Goal: Task Accomplishment & Management: Use online tool/utility

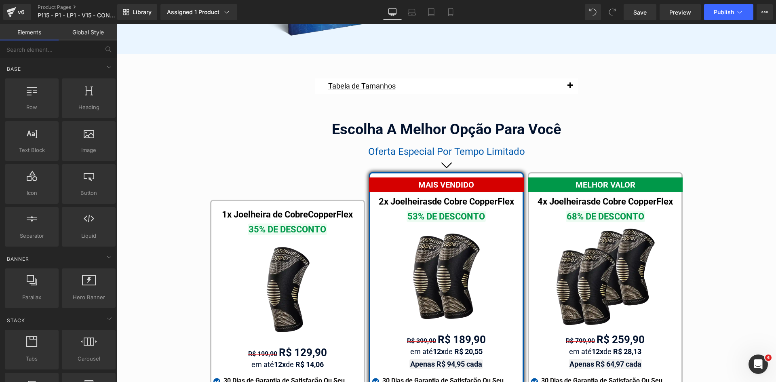
scroll to position [4650, 0]
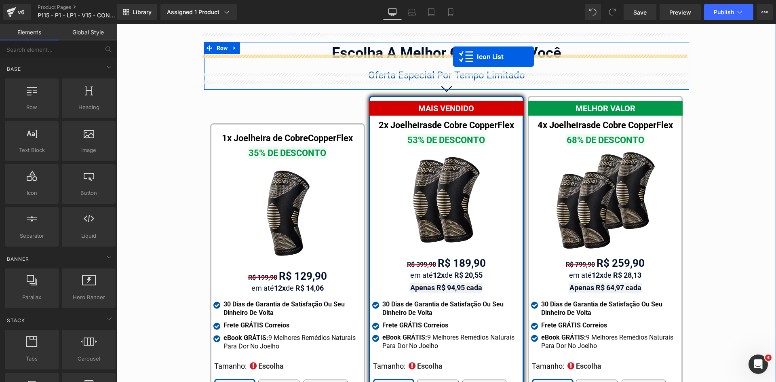
drag, startPoint x: 325, startPoint y: 113, endPoint x: 453, endPoint y: 57, distance: 140.5
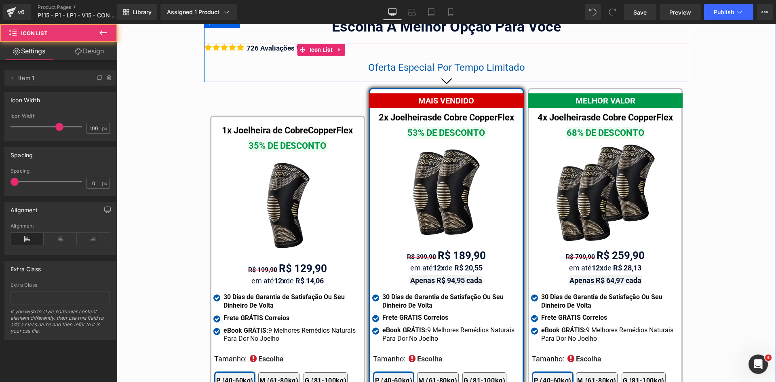
scroll to position [4624, 0]
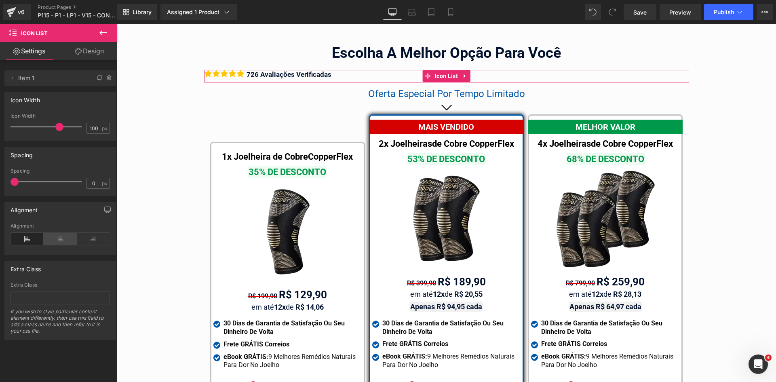
click at [68, 238] on icon at bounding box center [60, 239] width 33 height 12
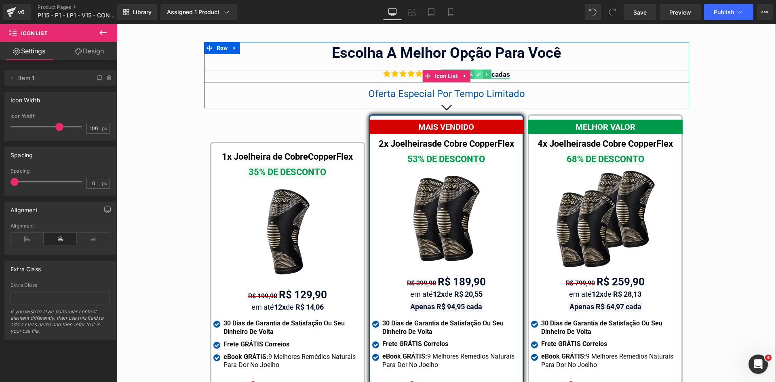
click at [479, 70] on link at bounding box center [479, 75] width 8 height 10
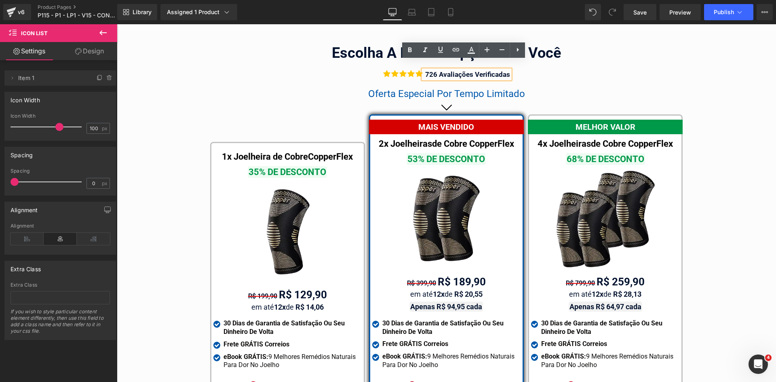
click at [501, 70] on div "726 Avaliações Verificadas" at bounding box center [466, 74] width 87 height 9
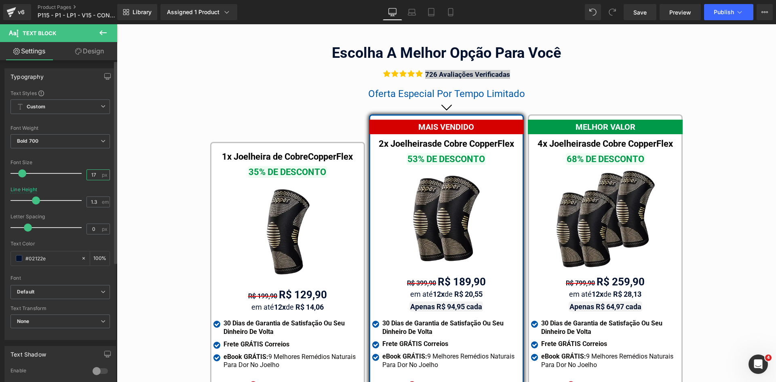
click at [92, 173] on input "17" at bounding box center [94, 175] width 14 height 10
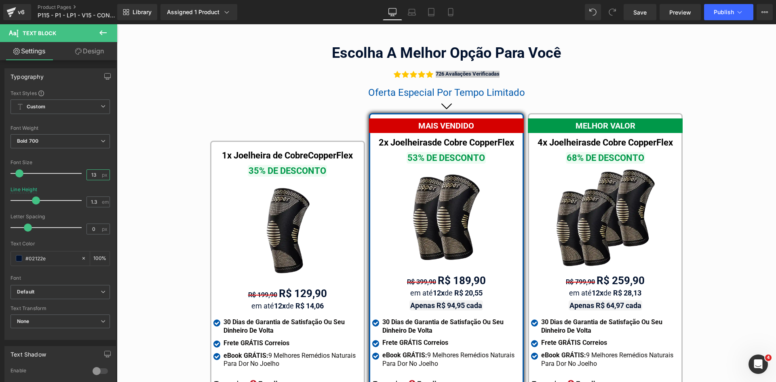
type input "13"
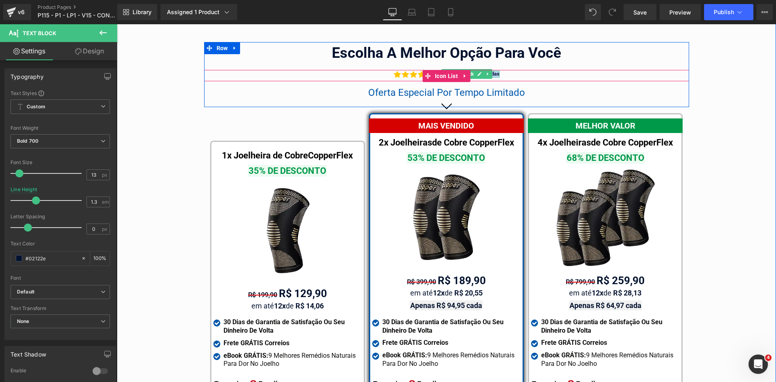
click at [488, 69] on link at bounding box center [488, 74] width 8 height 10
click at [520, 70] on div "Icon Icon Icon Icon Icon" at bounding box center [446, 76] width 485 height 12
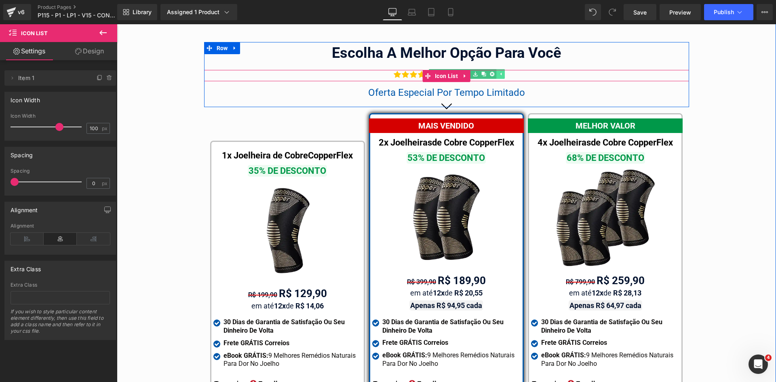
click at [499, 72] on icon at bounding box center [501, 74] width 4 height 5
click at [478, 72] on icon at bounding box center [480, 74] width 4 height 5
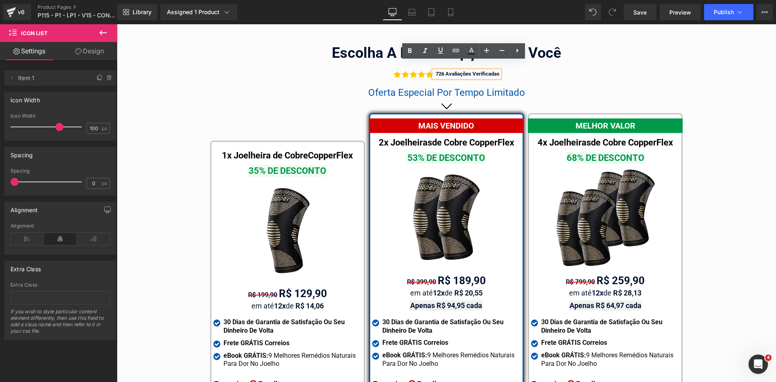
click at [475, 71] on div "726 Avaliações Verificadas" at bounding box center [467, 74] width 66 height 7
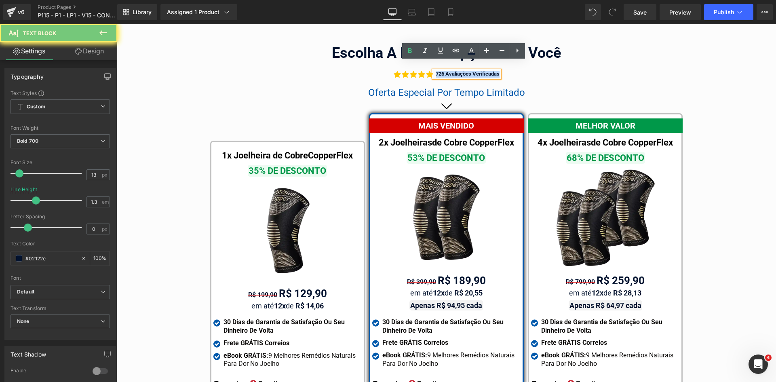
click at [475, 71] on div "726 Avaliações Verificadas" at bounding box center [467, 74] width 66 height 7
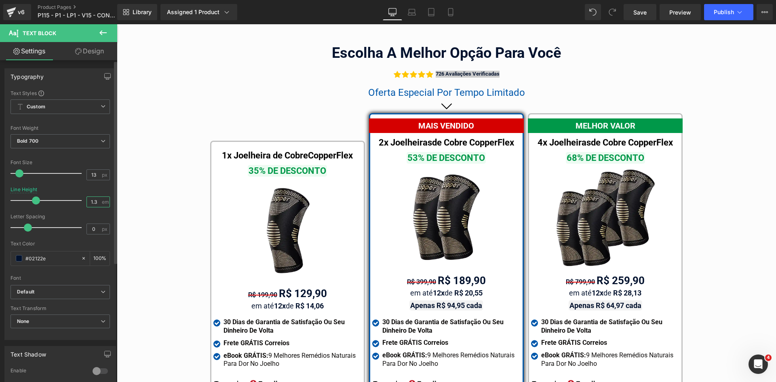
click at [93, 201] on input "1.3" at bounding box center [94, 202] width 14 height 10
type input "1.5"
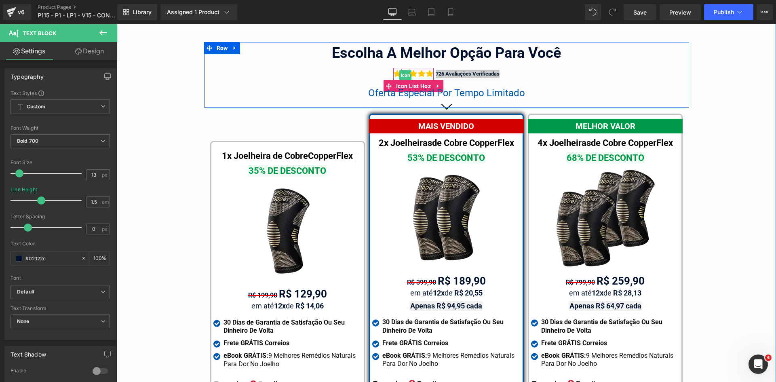
click at [401, 70] on span "Icon" at bounding box center [405, 75] width 13 height 10
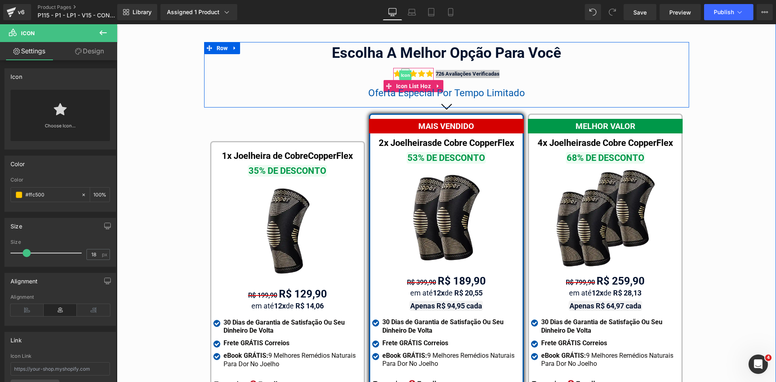
click at [399, 70] on span "Icon" at bounding box center [405, 75] width 13 height 10
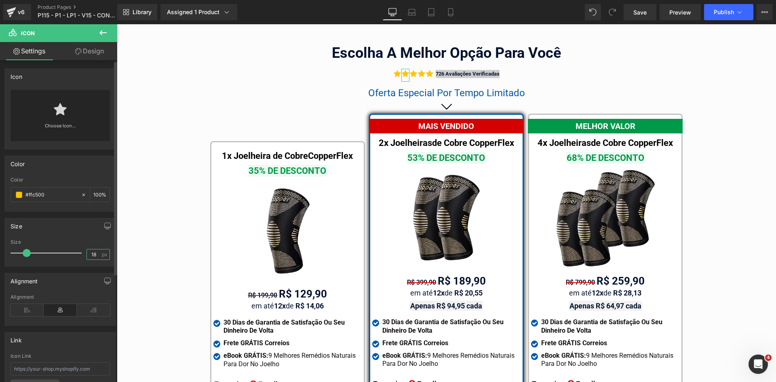
click at [91, 254] on input "18" at bounding box center [94, 254] width 14 height 10
type input "13"
click at [87, 43] on link "Design" at bounding box center [89, 51] width 59 height 18
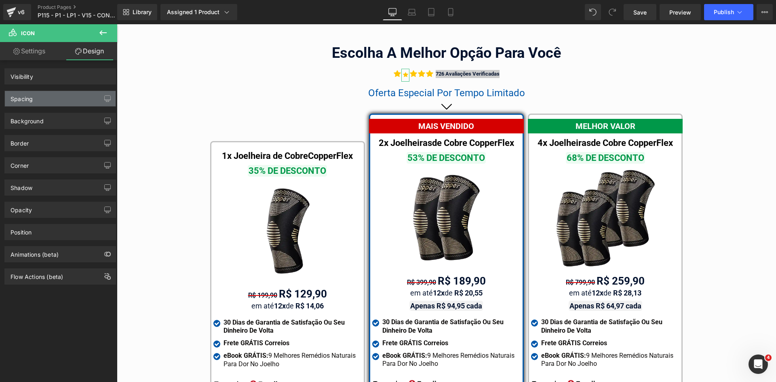
click at [22, 103] on div "Spacing" at bounding box center [60, 98] width 111 height 15
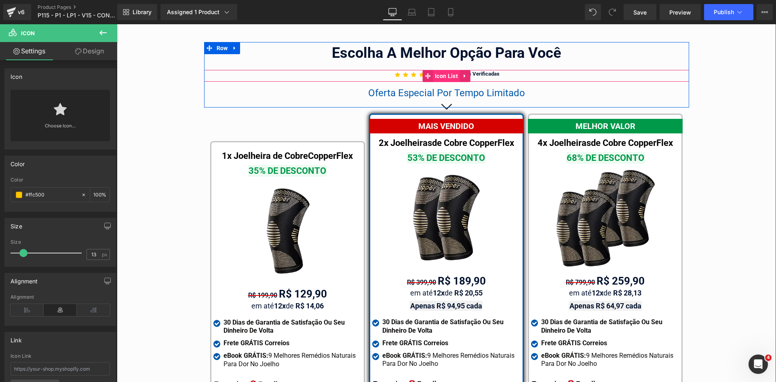
click at [433, 70] on span "Icon List" at bounding box center [446, 76] width 27 height 12
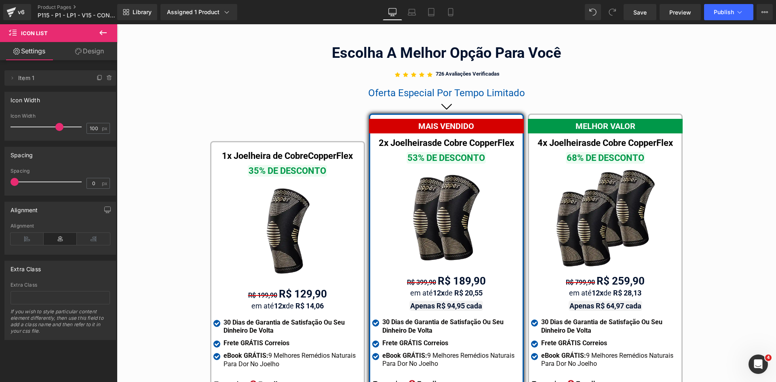
click at [58, 127] on span at bounding box center [59, 127] width 8 height 8
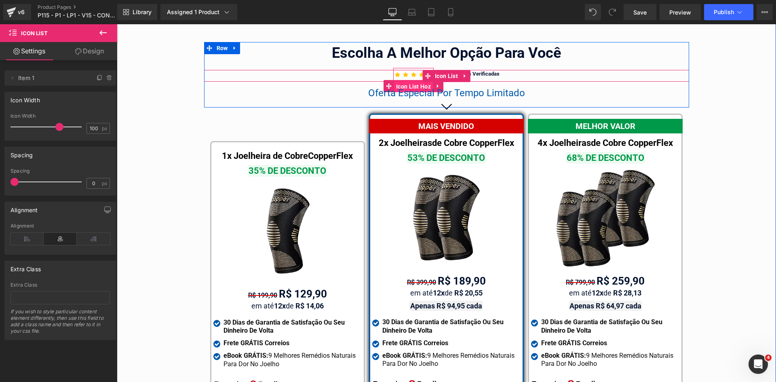
click at [405, 80] on span "Icon List Hoz" at bounding box center [413, 86] width 39 height 12
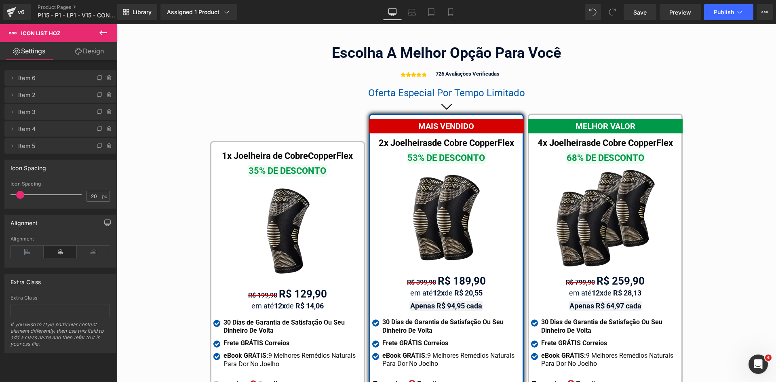
click at [21, 194] on span at bounding box center [20, 195] width 8 height 8
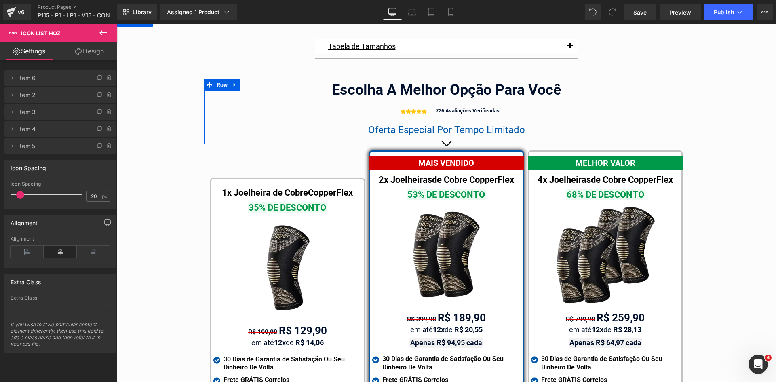
scroll to position [4543, 0]
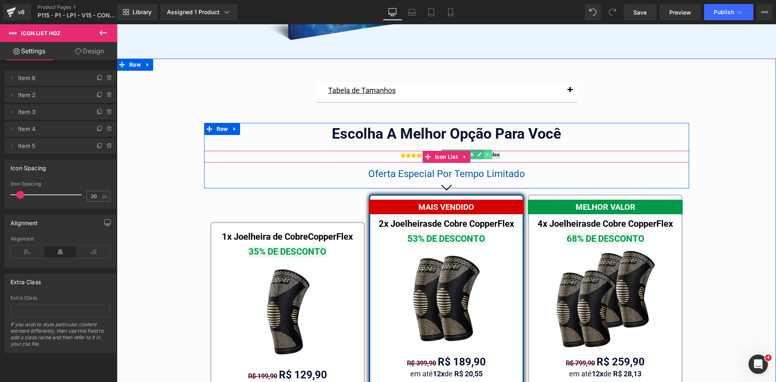
click at [486, 152] on icon at bounding box center [488, 154] width 4 height 5
click at [499, 152] on icon at bounding box center [501, 154] width 4 height 5
click at [490, 151] on div "726 Avaliações Verificadas" at bounding box center [467, 155] width 66 height 8
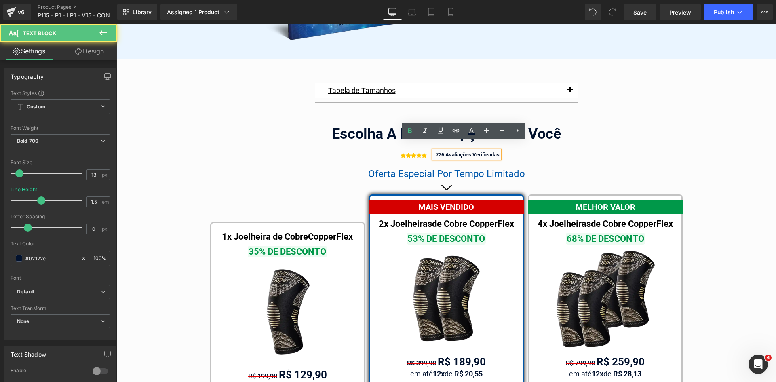
click at [490, 151] on div "726 Avaliações Verificadas" at bounding box center [467, 155] width 66 height 8
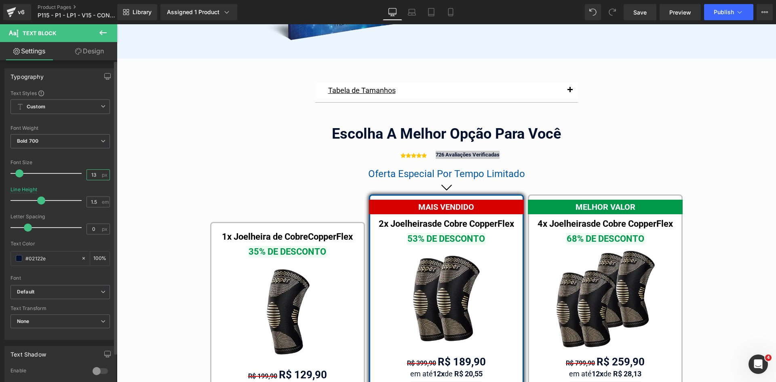
drag, startPoint x: 91, startPoint y: 173, endPoint x: 101, endPoint y: 173, distance: 10.5
click at [101, 173] on div "13 px" at bounding box center [98, 174] width 23 height 11
type input "14"
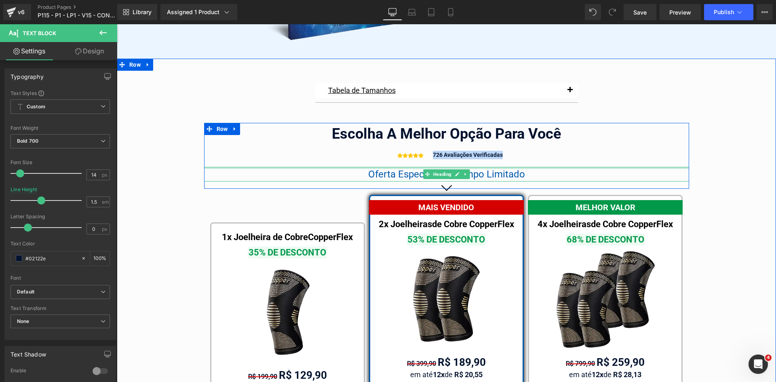
click at [408, 157] on div "Icon Icon Icon Icon" at bounding box center [411, 158] width 40 height 18
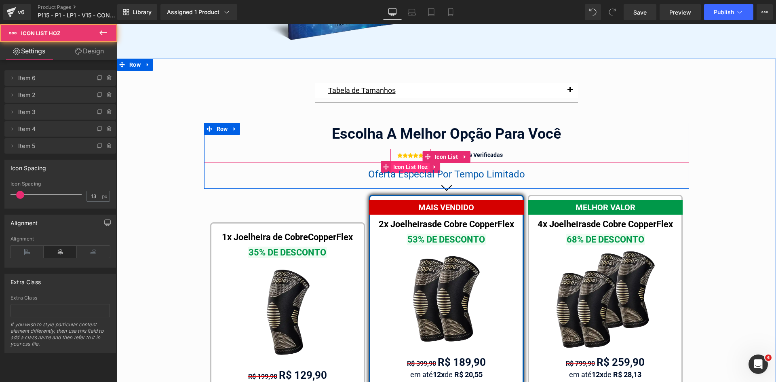
click at [406, 161] on span "Icon List Hoz" at bounding box center [410, 167] width 39 height 12
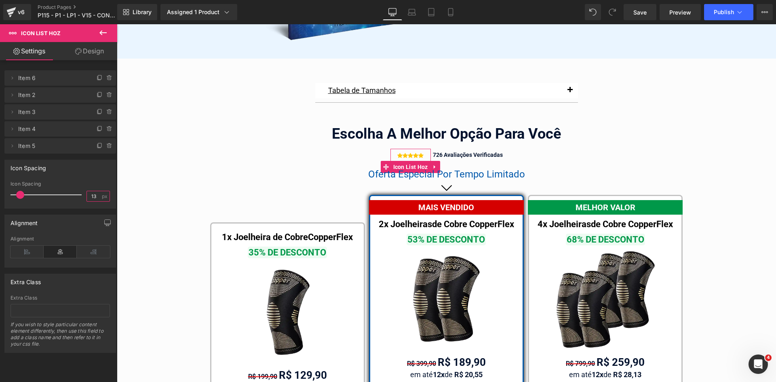
click at [93, 195] on input "13" at bounding box center [94, 196] width 14 height 10
click at [87, 196] on input "4" at bounding box center [94, 196] width 14 height 10
type input "14"
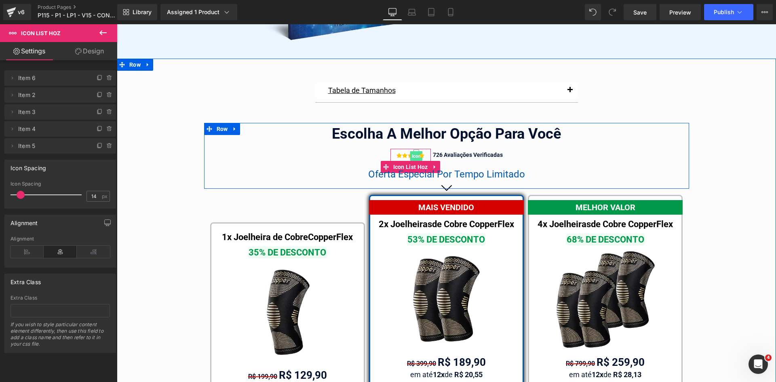
click at [414, 151] on span "Icon" at bounding box center [416, 156] width 13 height 10
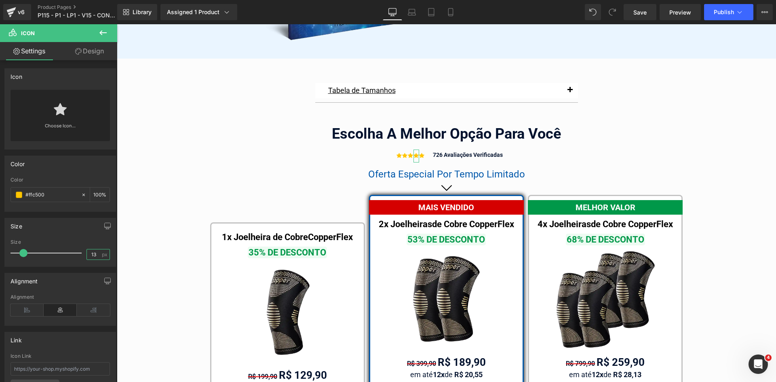
drag, startPoint x: 89, startPoint y: 253, endPoint x: 116, endPoint y: 257, distance: 26.9
click at [112, 256] on div "13px Size 13 px" at bounding box center [60, 252] width 111 height 27
type input "14"
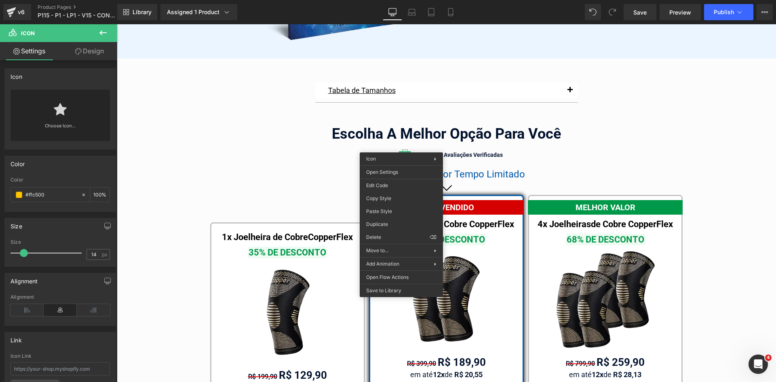
drag, startPoint x: 503, startPoint y: 233, endPoint x: 404, endPoint y: 154, distance: 127.2
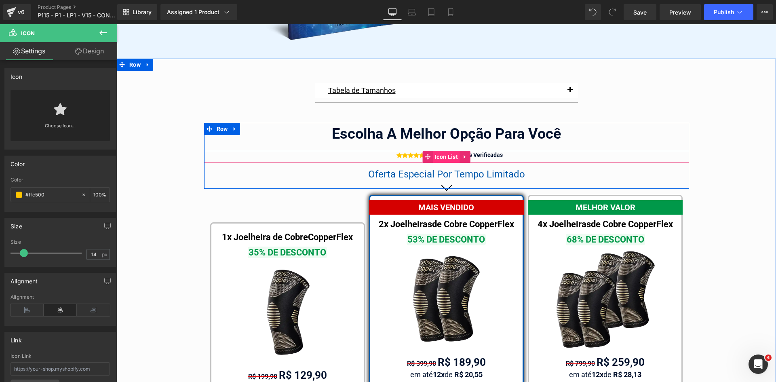
click at [435, 151] on span "Icon List" at bounding box center [446, 157] width 27 height 12
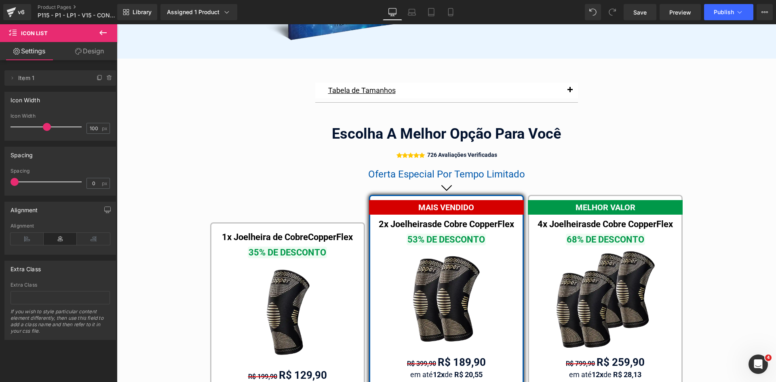
drag, startPoint x: 58, startPoint y: 127, endPoint x: 46, endPoint y: 127, distance: 11.7
click at [46, 127] on span at bounding box center [47, 127] width 8 height 8
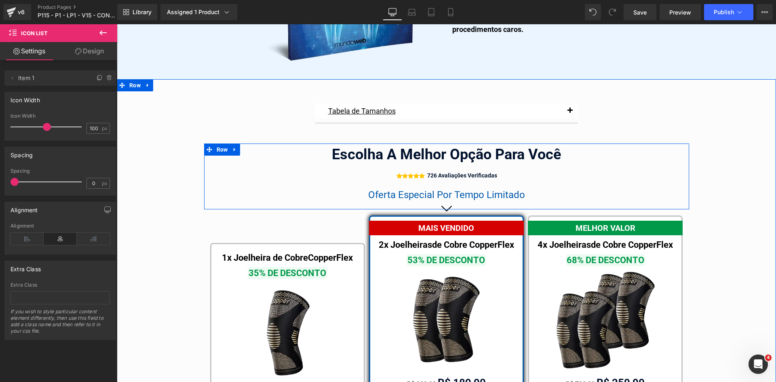
scroll to position [4502, 0]
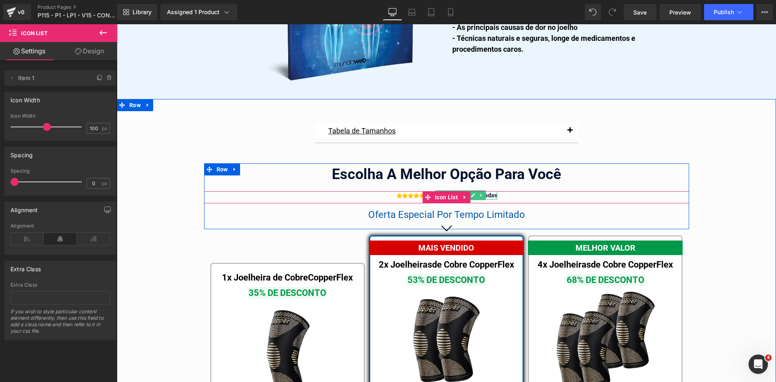
click at [487, 191] on div "726 Avaliações Verificadas" at bounding box center [461, 195] width 72 height 8
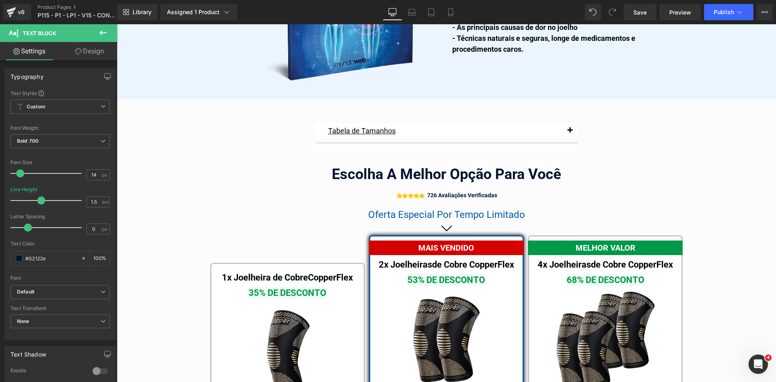
click at [91, 58] on link "Design" at bounding box center [89, 51] width 59 height 18
click at [0, 0] on div "Spacing" at bounding box center [0, 0] width 0 height 0
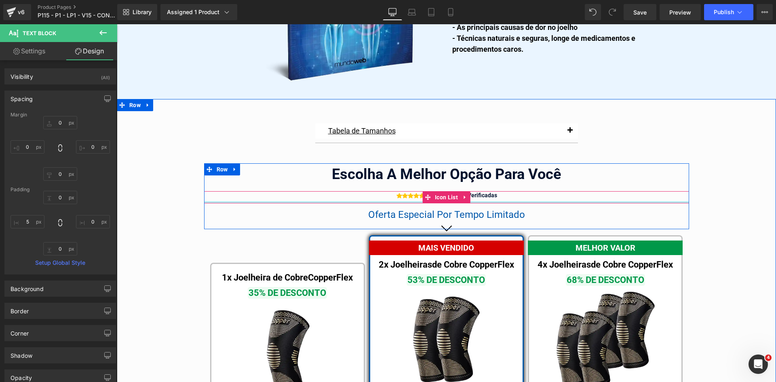
click at [412, 203] on span "Icon List Hoz" at bounding box center [410, 208] width 31 height 10
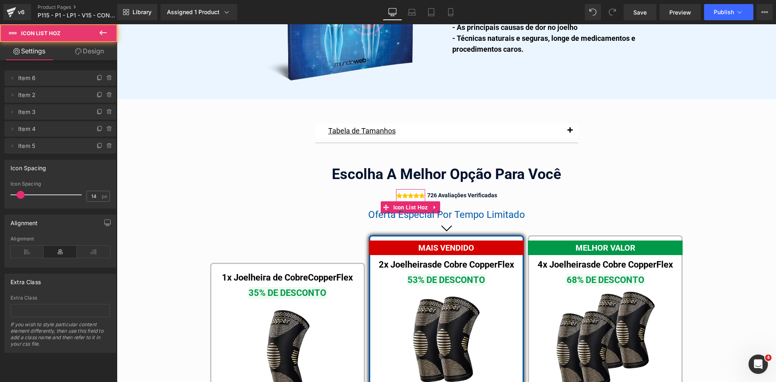
drag, startPoint x: 89, startPoint y: 44, endPoint x: 88, endPoint y: 49, distance: 4.2
click at [89, 44] on link "Design" at bounding box center [89, 51] width 59 height 18
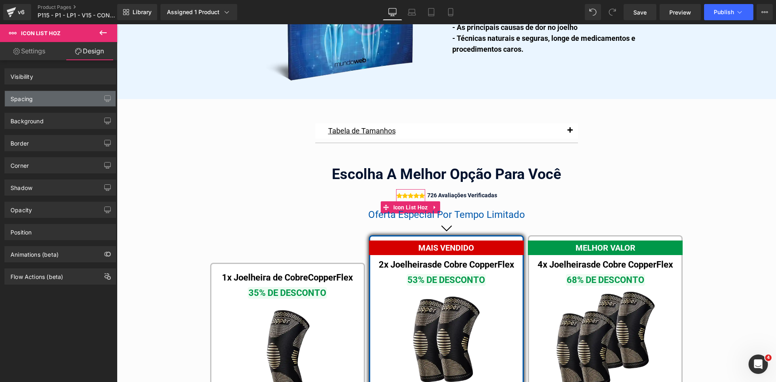
click at [27, 97] on div "Spacing" at bounding box center [22, 96] width 22 height 11
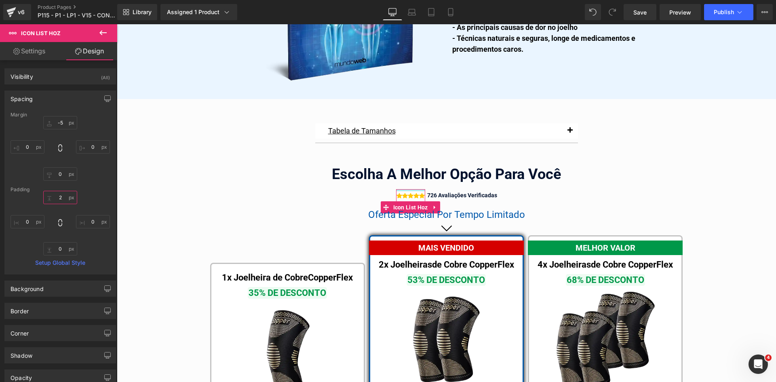
click at [56, 197] on input "text" at bounding box center [60, 197] width 34 height 13
type input "0"
click at [62, 125] on input "text" at bounding box center [60, 122] width 34 height 13
type input "0-"
type input "-g"
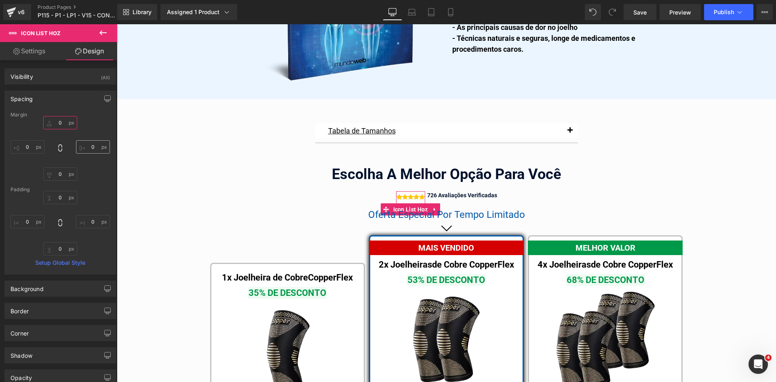
type input "g"
type input "-5"
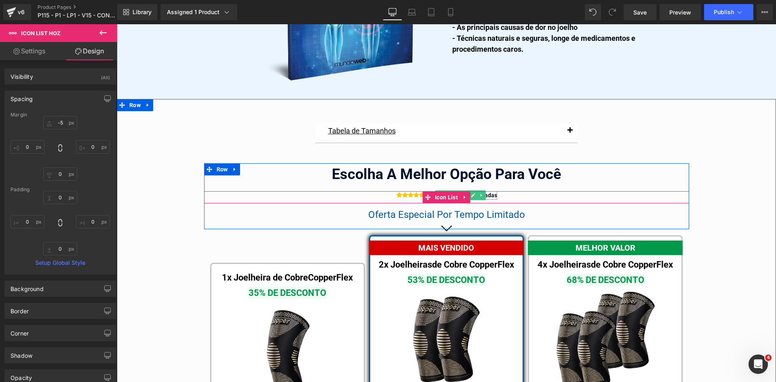
click at [488, 191] on div "726 Avaliações Verificadas" at bounding box center [461, 195] width 72 height 8
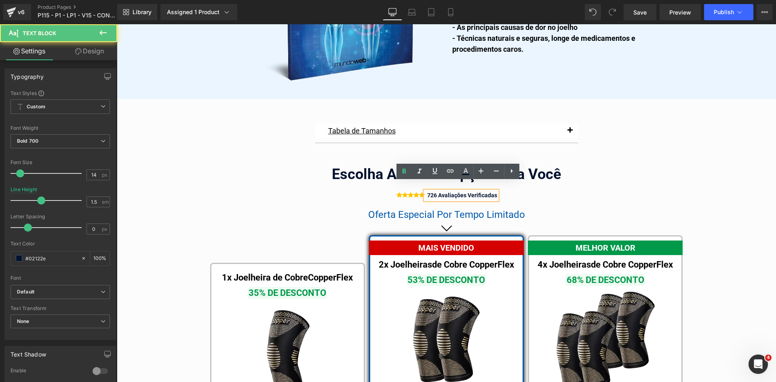
click at [488, 191] on div "726 Avaliações Verificadas" at bounding box center [461, 195] width 72 height 8
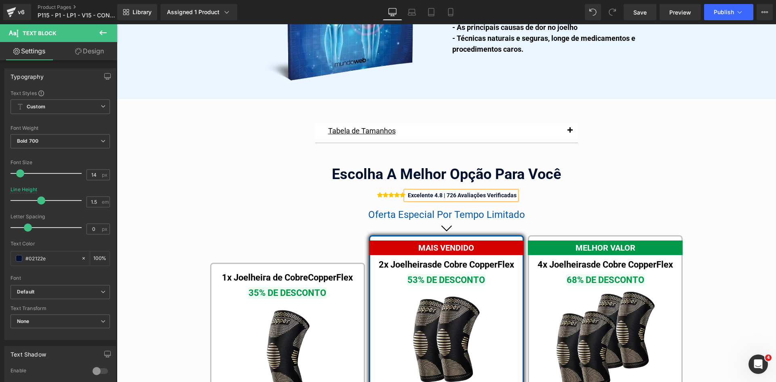
click at [505, 191] on div "Excelente 4.8 | 726 Avaliações Verificadas" at bounding box center [461, 195] width 111 height 8
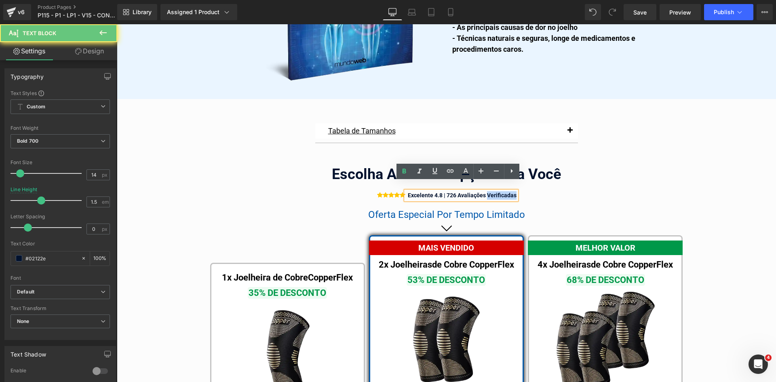
click at [505, 191] on div "Excelente 4.8 | 726 Avaliações Verificadas" at bounding box center [461, 195] width 111 height 8
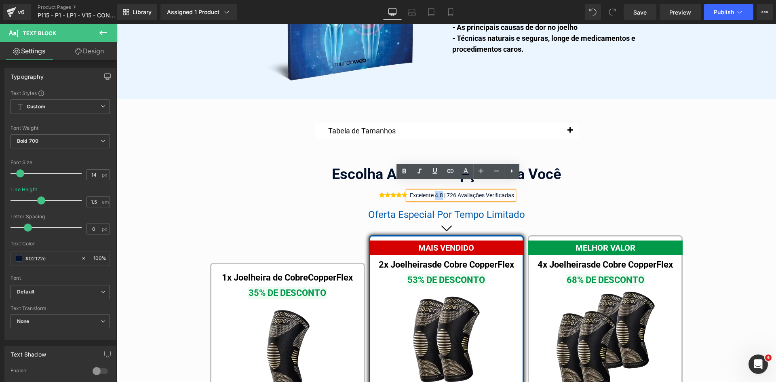
drag, startPoint x: 433, startPoint y: 186, endPoint x: 440, endPoint y: 186, distance: 6.9
click at [440, 192] on span "Excelente 4.8 | 726 Avaliações Verificadas" at bounding box center [462, 195] width 104 height 6
click at [494, 192] on span "| 726 Avaliações Verificadas" at bounding box center [478, 195] width 70 height 6
drag, startPoint x: 482, startPoint y: 187, endPoint x: 520, endPoint y: 190, distance: 38.6
click at [520, 191] on div "Icon Icon Icon Icon Icon" at bounding box center [446, 197] width 485 height 13
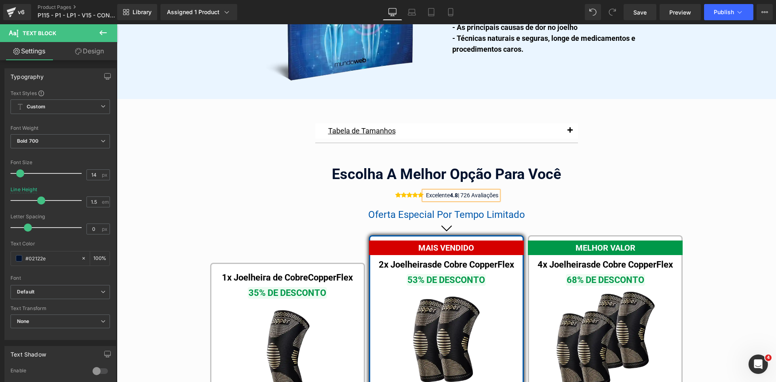
click at [539, 192] on div "Icon Icon Icon Icon Icon" at bounding box center [446, 197] width 485 height 13
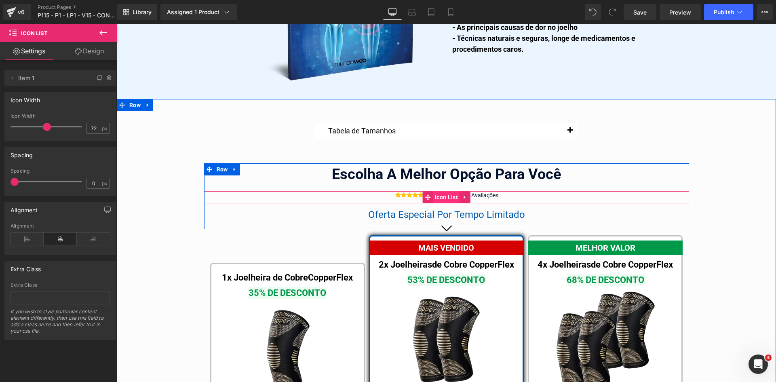
click at [437, 191] on span "Icon List" at bounding box center [446, 197] width 27 height 12
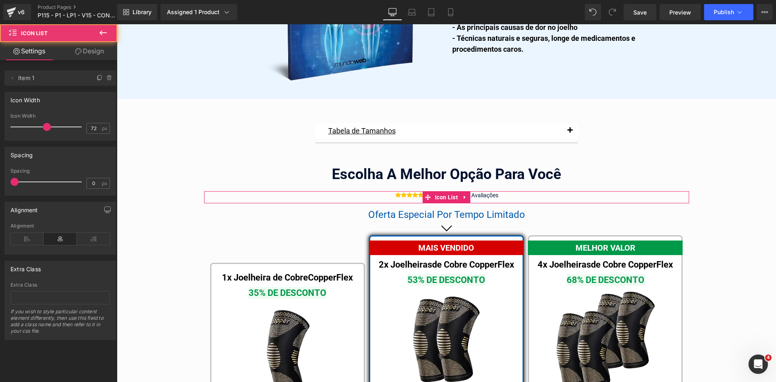
drag, startPoint x: 90, startPoint y: 48, endPoint x: 28, endPoint y: 97, distance: 78.6
click at [89, 48] on link "Design" at bounding box center [89, 51] width 59 height 18
click at [0, 0] on div "Spacing" at bounding box center [0, 0] width 0 height 0
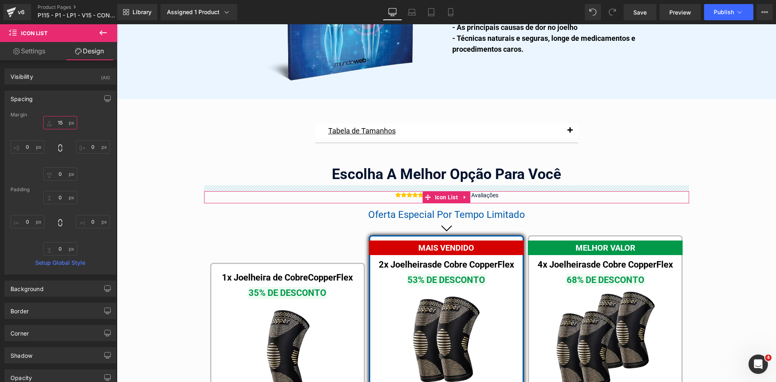
click at [59, 126] on input "text" at bounding box center [60, 122] width 34 height 13
type input "10"
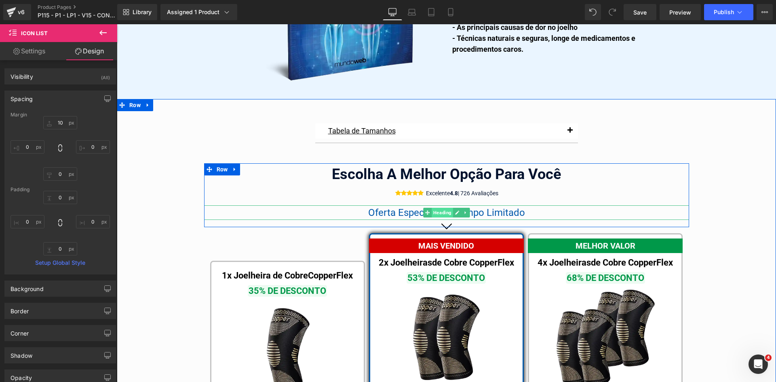
click at [436, 208] on span "Heading" at bounding box center [442, 213] width 21 height 10
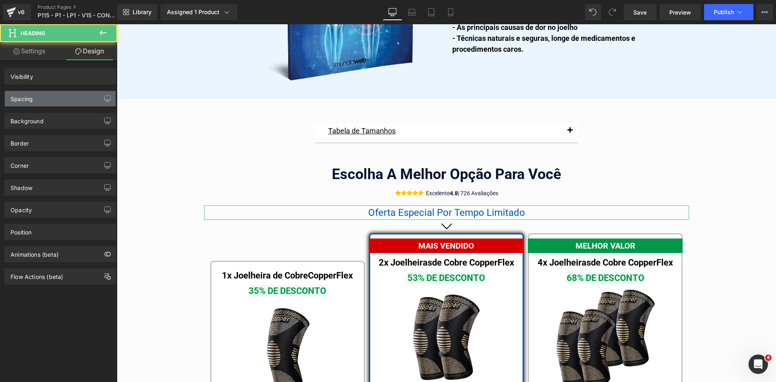
click at [33, 96] on div "Spacing" at bounding box center [60, 98] width 111 height 15
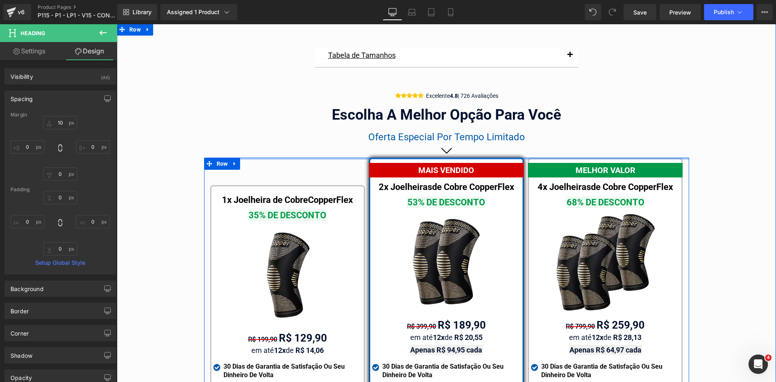
scroll to position [4564, 0]
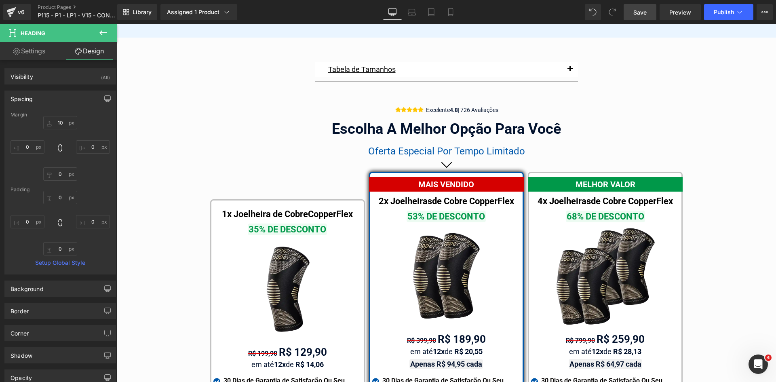
click at [642, 14] on span "Save" at bounding box center [640, 12] width 13 height 8
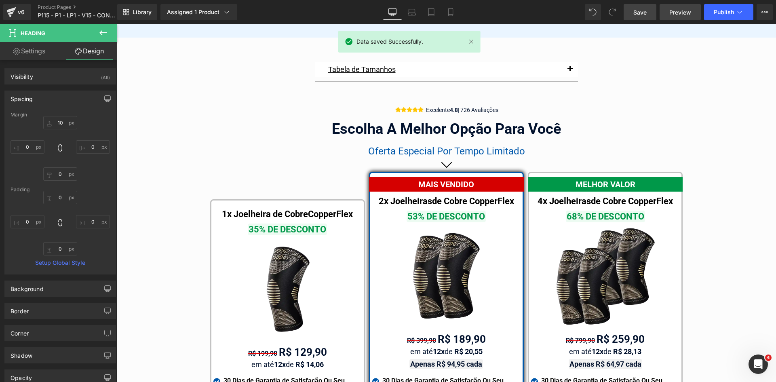
click at [668, 13] on link "Preview" at bounding box center [680, 12] width 41 height 16
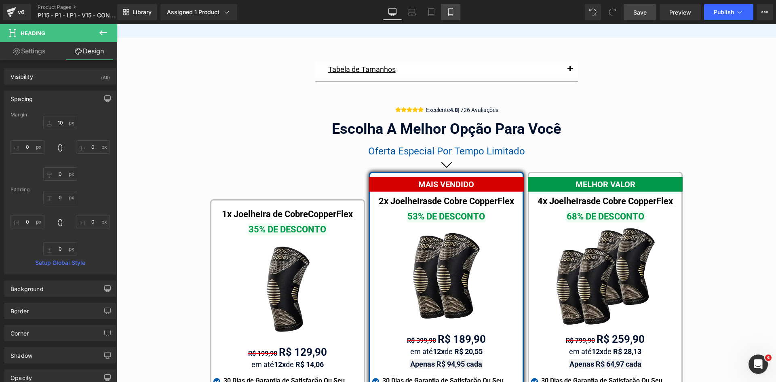
click at [454, 11] on icon at bounding box center [451, 12] width 8 height 8
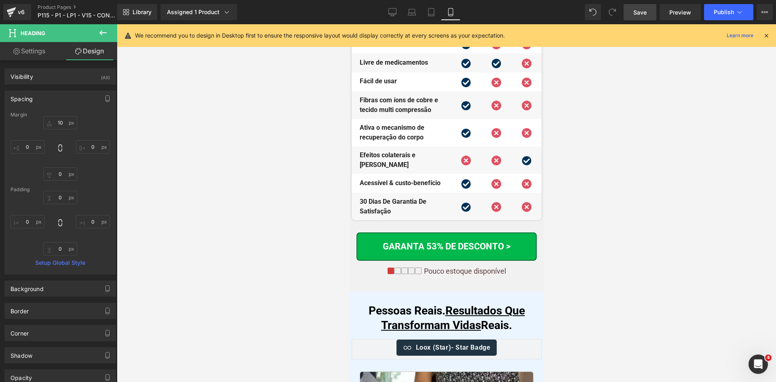
scroll to position [6967, 0]
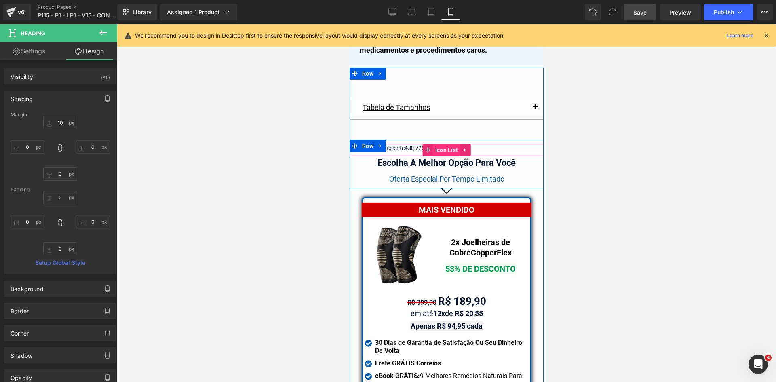
click at [442, 144] on span "Icon List" at bounding box center [446, 150] width 27 height 12
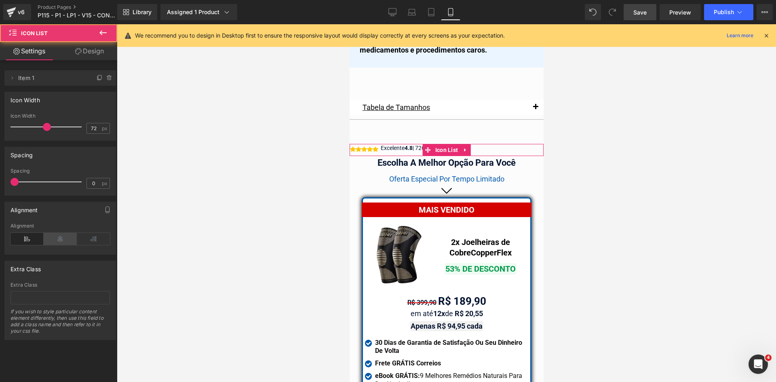
click at [54, 240] on icon at bounding box center [60, 239] width 33 height 12
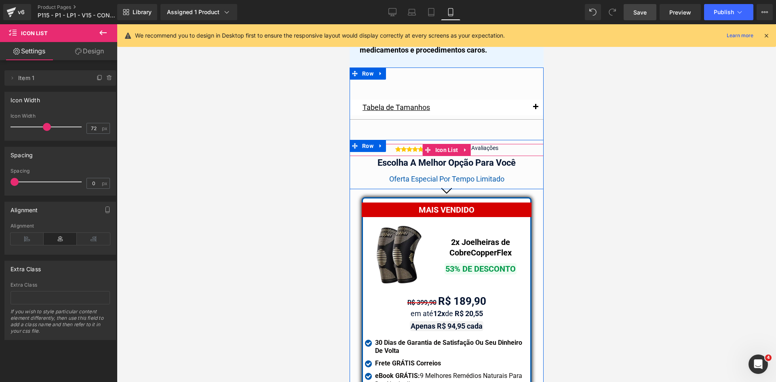
click at [436, 144] on span "Icon List" at bounding box center [446, 150] width 27 height 12
click at [490, 145] on span "| 726 Avaliações" at bounding box center [478, 148] width 40 height 6
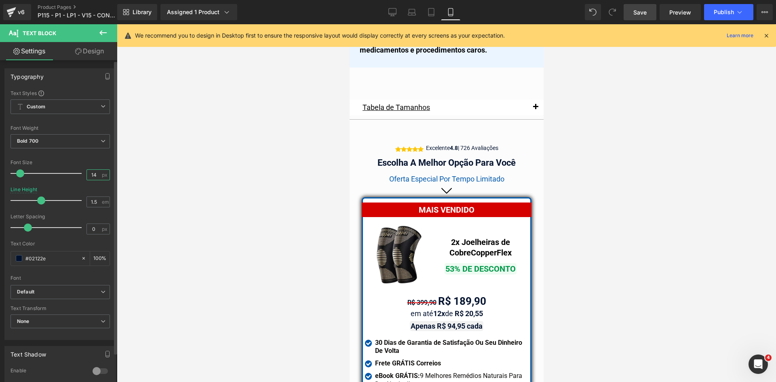
click at [94, 175] on input "14" at bounding box center [94, 175] width 14 height 10
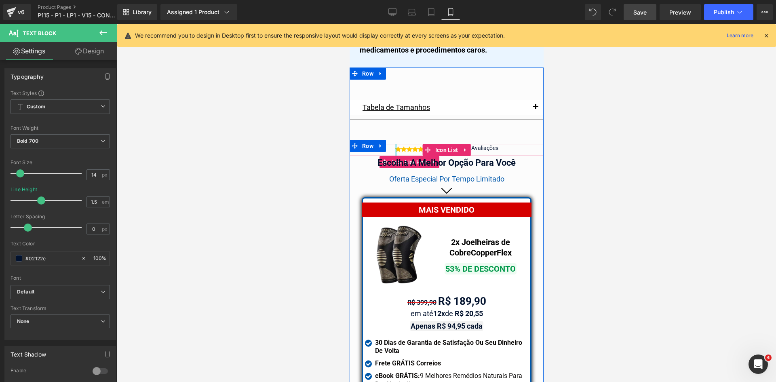
click at [395, 144] on div at bounding box center [396, 152] width 2 height 16
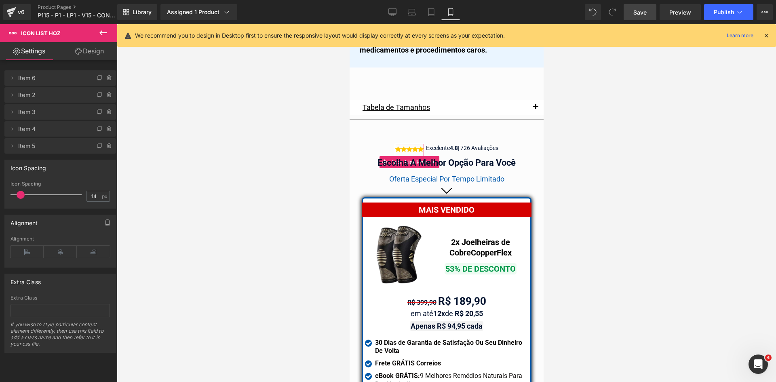
click at [100, 55] on link "Design" at bounding box center [89, 51] width 59 height 18
click at [0, 0] on div "Spacing" at bounding box center [0, 0] width 0 height 0
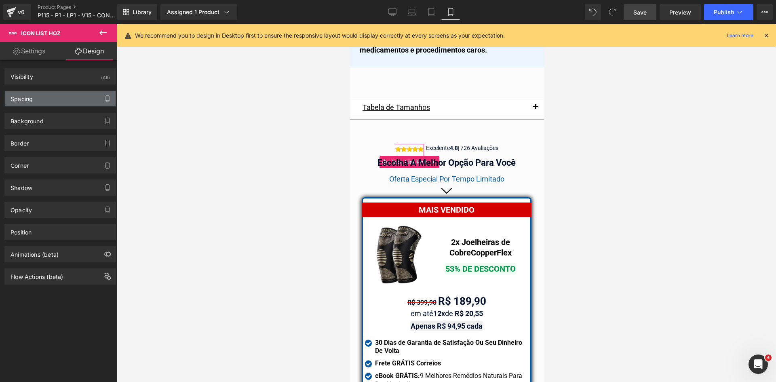
click at [24, 98] on div "Spacing" at bounding box center [22, 96] width 22 height 11
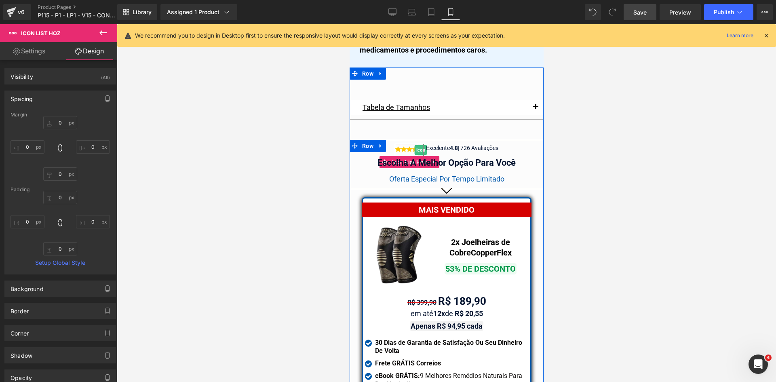
click at [414, 145] on span "Icon" at bounding box center [420, 150] width 13 height 10
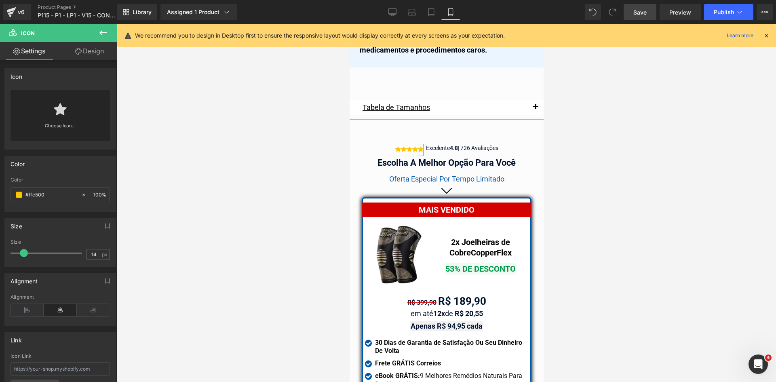
click at [85, 59] on link "Design" at bounding box center [89, 51] width 59 height 18
click at [0, 0] on div "Spacing" at bounding box center [0, 0] width 0 height 0
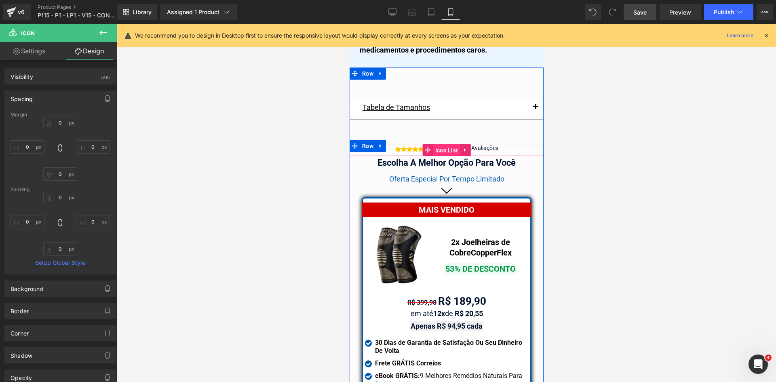
click at [443, 144] on span "Icon List" at bounding box center [446, 150] width 27 height 12
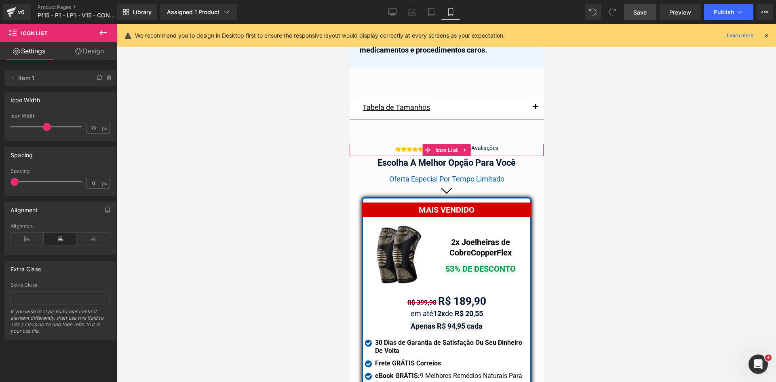
click at [94, 53] on link "Design" at bounding box center [89, 51] width 59 height 18
click at [0, 0] on div "Spacing" at bounding box center [0, 0] width 0 height 0
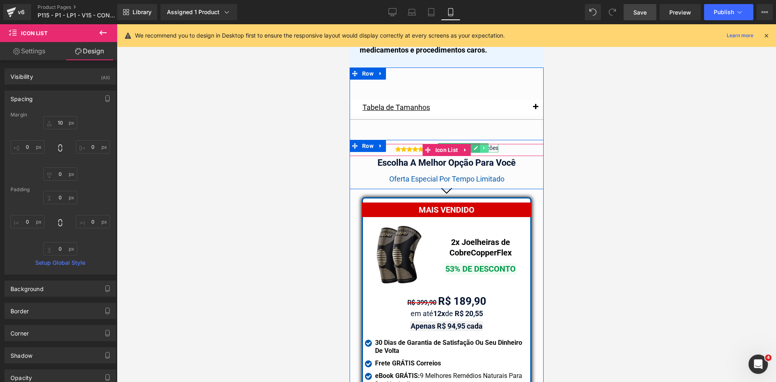
click at [482, 146] on icon at bounding box center [484, 148] width 4 height 5
click at [496, 144] on div at bounding box center [497, 148] width 2 height 8
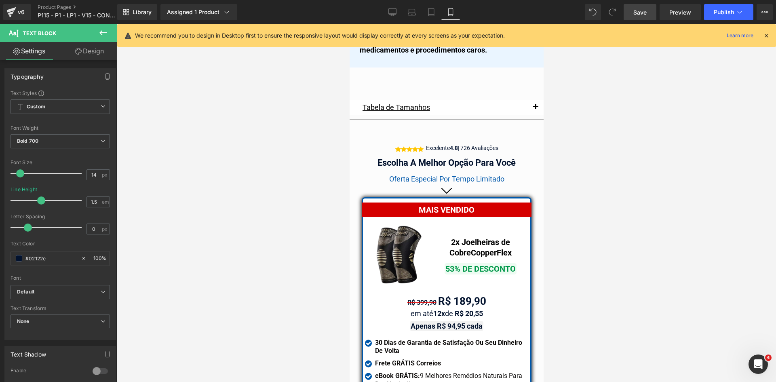
click at [85, 51] on link "Design" at bounding box center [89, 51] width 59 height 18
click at [0, 0] on div "Spacing" at bounding box center [0, 0] width 0 height 0
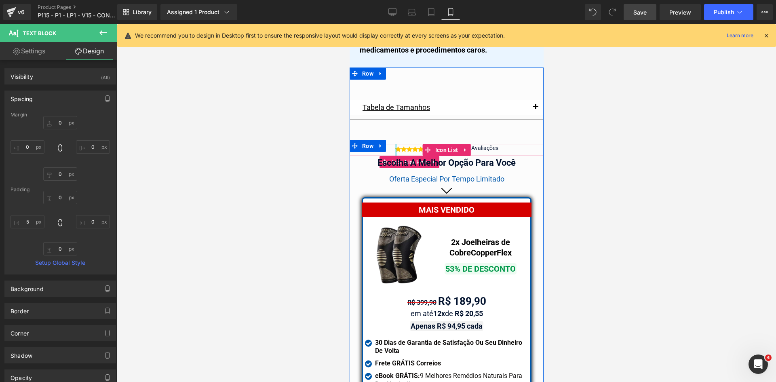
click at [395, 144] on div at bounding box center [396, 152] width 2 height 16
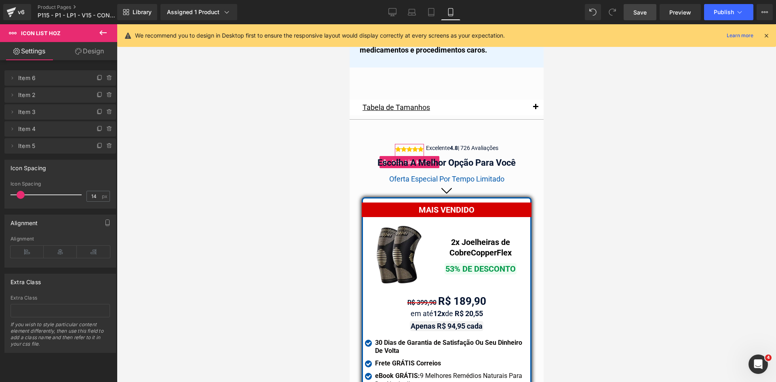
click at [85, 54] on link "Design" at bounding box center [89, 51] width 59 height 18
click at [0, 0] on div "Spacing" at bounding box center [0, 0] width 0 height 0
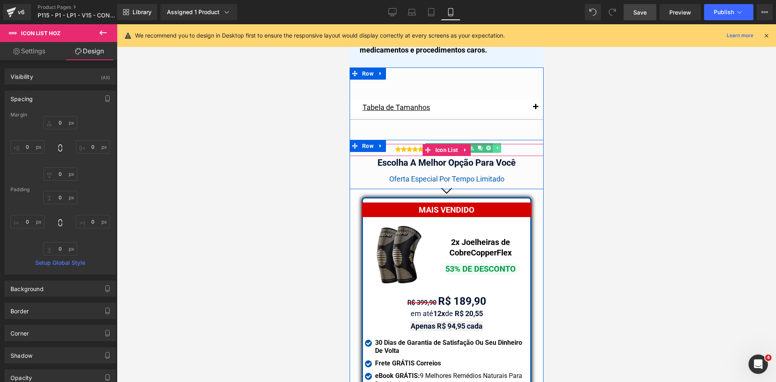
click at [495, 146] on icon at bounding box center [497, 148] width 4 height 5
click at [491, 145] on span "| 726 Avaliações" at bounding box center [478, 148] width 40 height 6
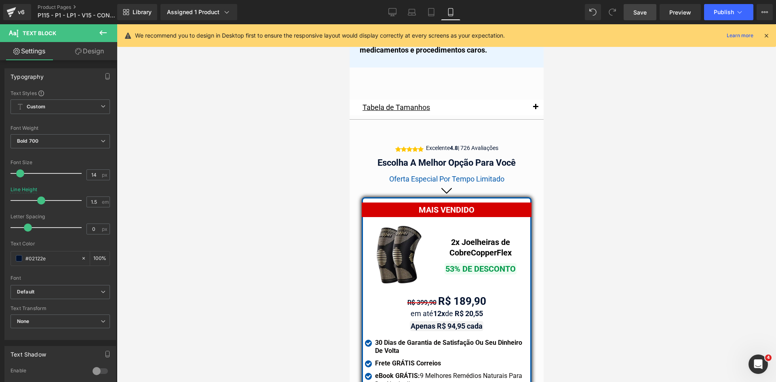
click at [76, 52] on icon at bounding box center [78, 51] width 6 height 6
click at [0, 0] on div "Spacing" at bounding box center [0, 0] width 0 height 0
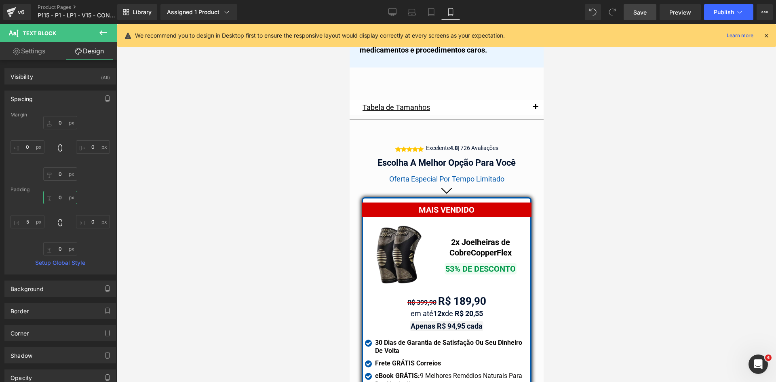
click at [65, 197] on input "text" at bounding box center [60, 197] width 34 height 13
type input "2"
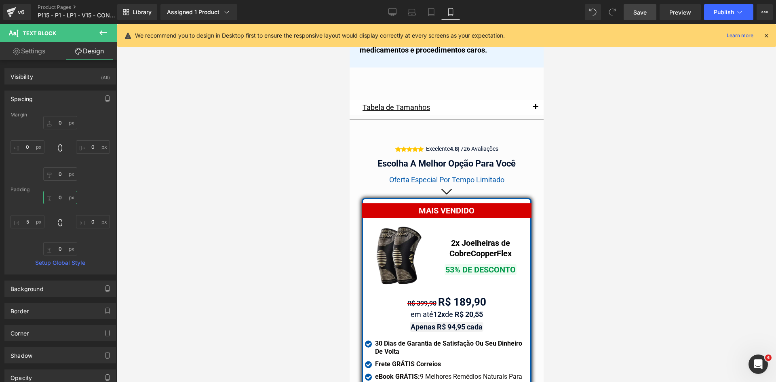
type input "4"
type input "3"
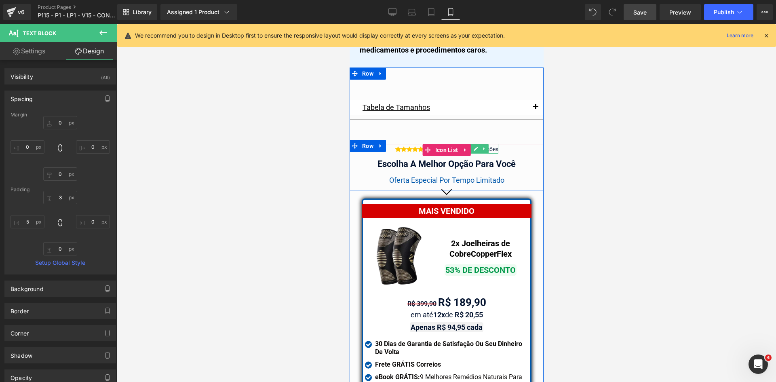
click at [489, 146] on span "| 726 Avaliações" at bounding box center [478, 149] width 40 height 6
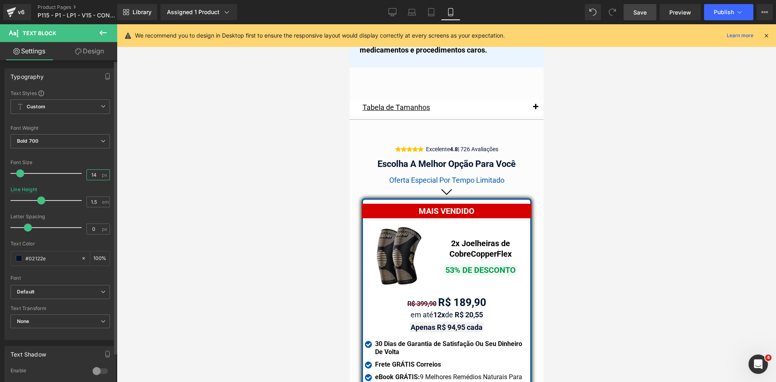
click at [93, 175] on input "14" at bounding box center [94, 175] width 14 height 10
type input "13"
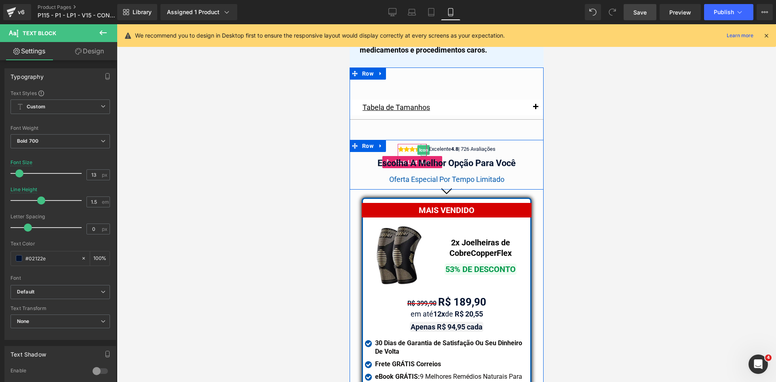
click at [418, 145] on span "Icon" at bounding box center [423, 150] width 13 height 10
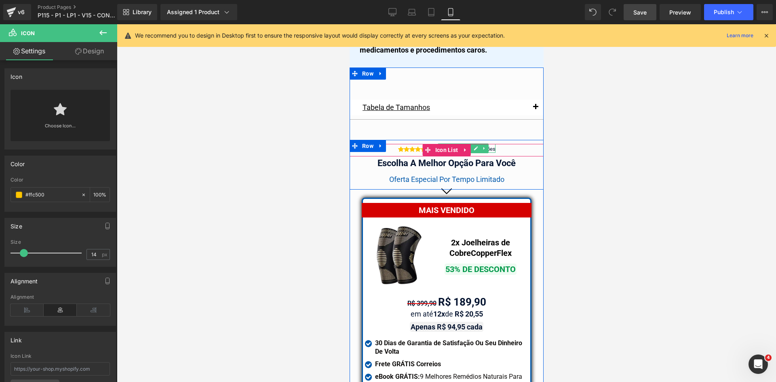
click at [488, 146] on span "| 726 Avaliações" at bounding box center [476, 149] width 37 height 6
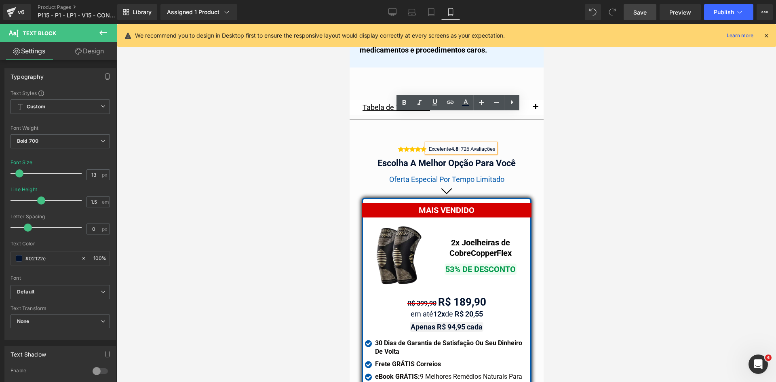
click at [567, 132] on div at bounding box center [446, 203] width 659 height 358
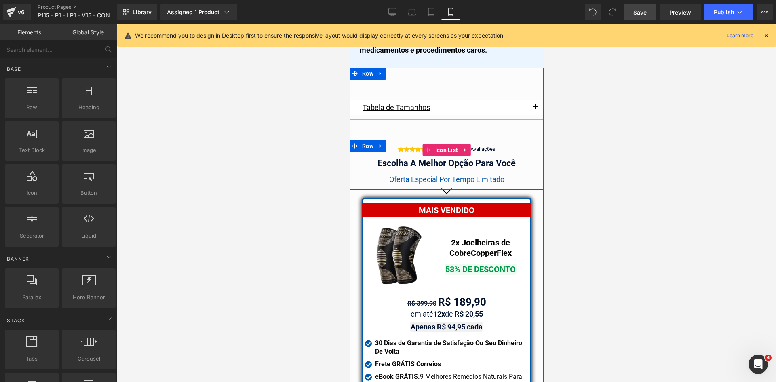
click at [349, 24] on div at bounding box center [349, 24] width 0 height 0
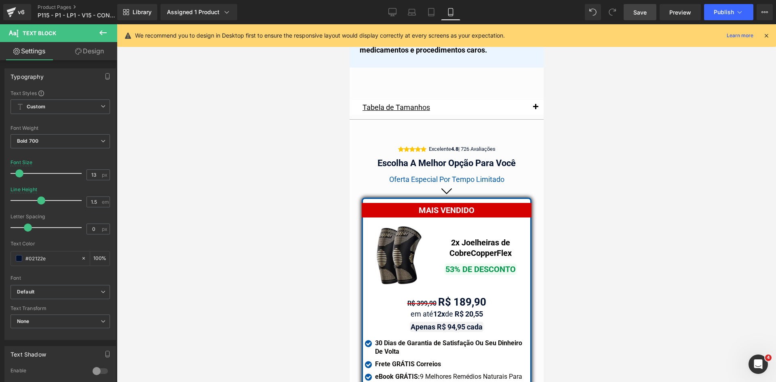
click at [78, 54] on link "Design" at bounding box center [89, 51] width 59 height 18
click at [0, 0] on div "Spacing" at bounding box center [0, 0] width 0 height 0
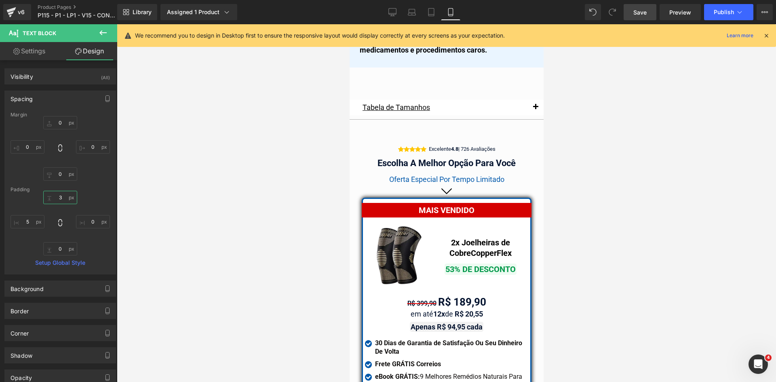
click at [62, 199] on input "text" at bounding box center [60, 197] width 34 height 13
click at [433, 12] on icon at bounding box center [431, 12] width 8 height 8
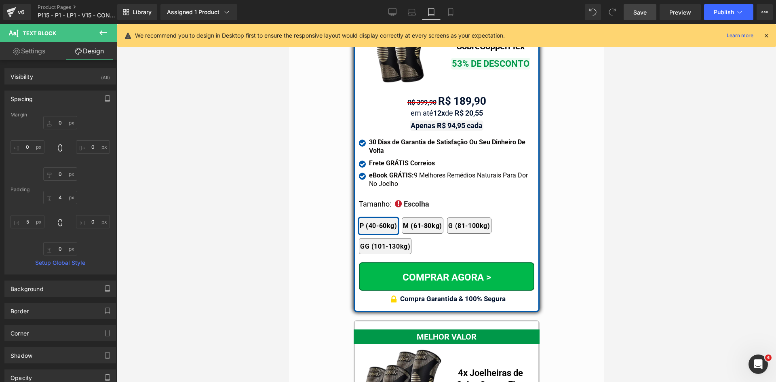
scroll to position [6747, 0]
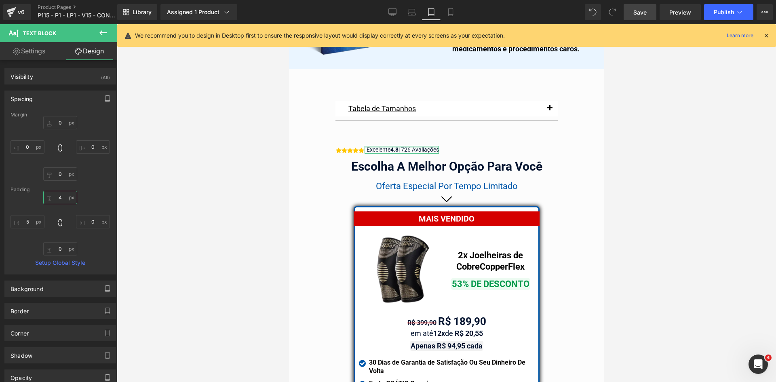
click at [58, 197] on input "4" at bounding box center [60, 197] width 34 height 13
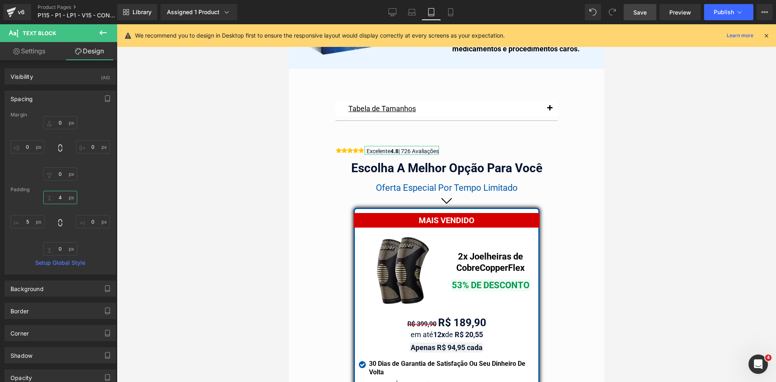
type input "4"
click at [40, 48] on link "Settings" at bounding box center [29, 51] width 59 height 18
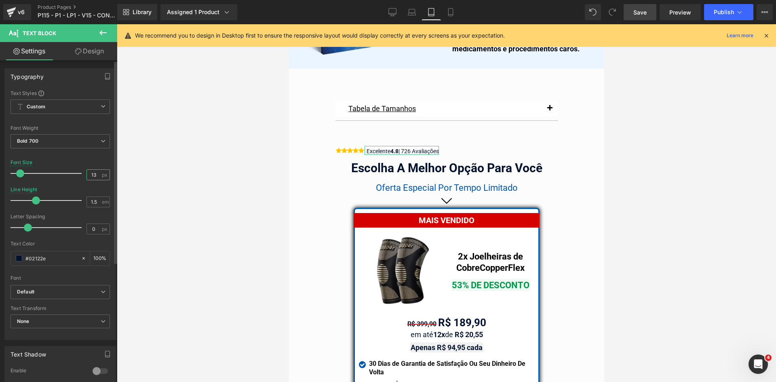
click at [94, 175] on input "13" at bounding box center [94, 175] width 14 height 10
type input "13"
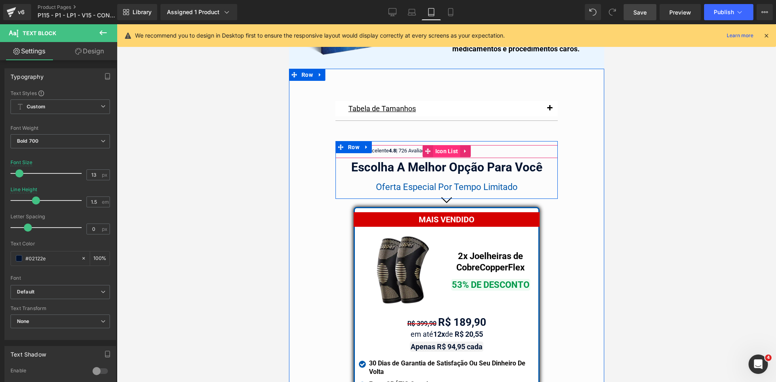
click at [449, 145] on span "Icon List" at bounding box center [446, 151] width 27 height 12
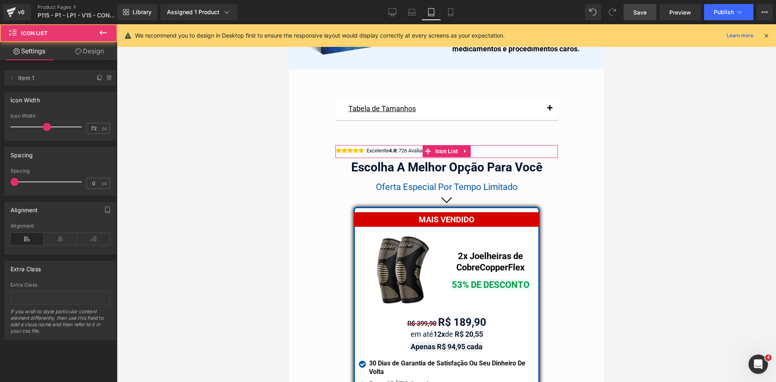
click at [52, 246] on div "Alignment" at bounding box center [60, 238] width 99 height 31
click at [53, 243] on icon at bounding box center [60, 239] width 33 height 12
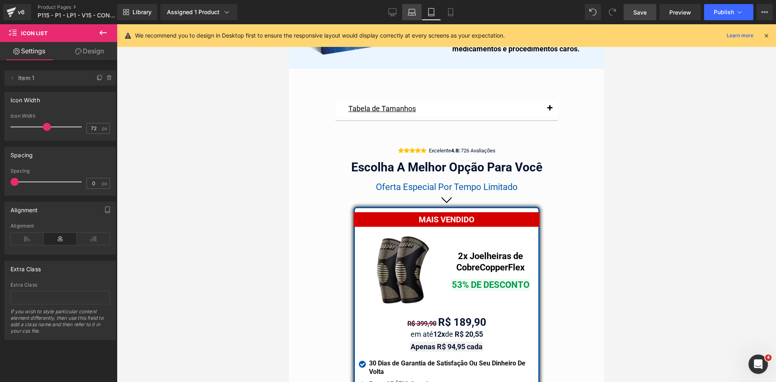
click at [414, 14] on icon at bounding box center [412, 12] width 8 height 8
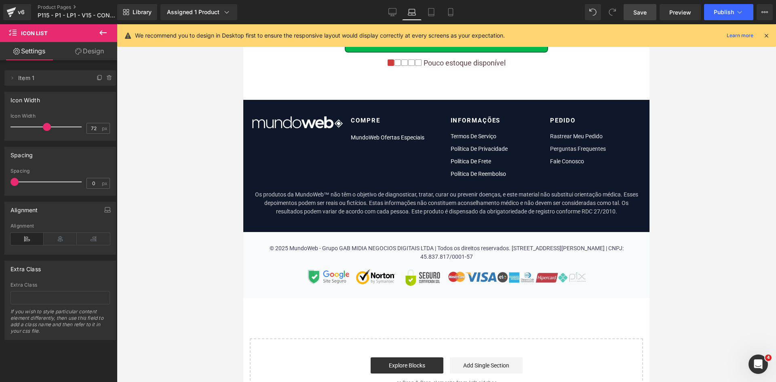
scroll to position [4872, 0]
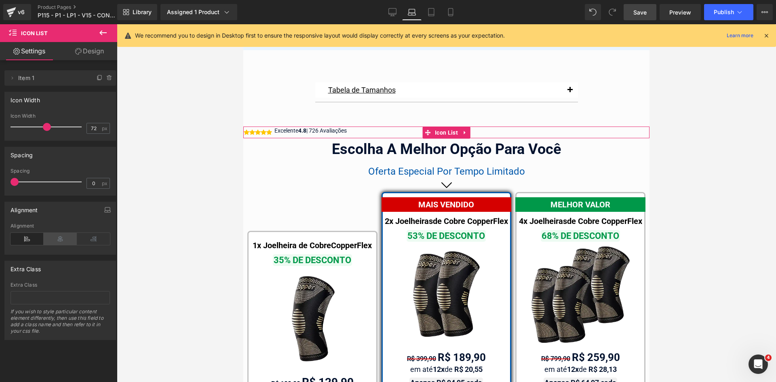
click at [52, 240] on icon at bounding box center [60, 239] width 33 height 12
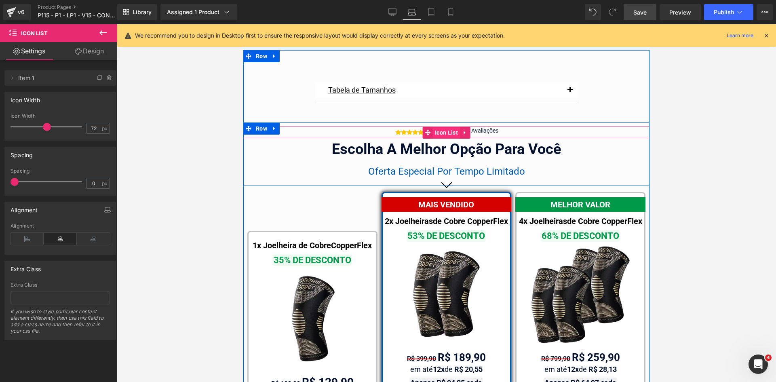
click at [439, 127] on span "Icon List" at bounding box center [446, 133] width 27 height 12
click at [488, 127] on span "| 726 Avaliações" at bounding box center [478, 130] width 40 height 6
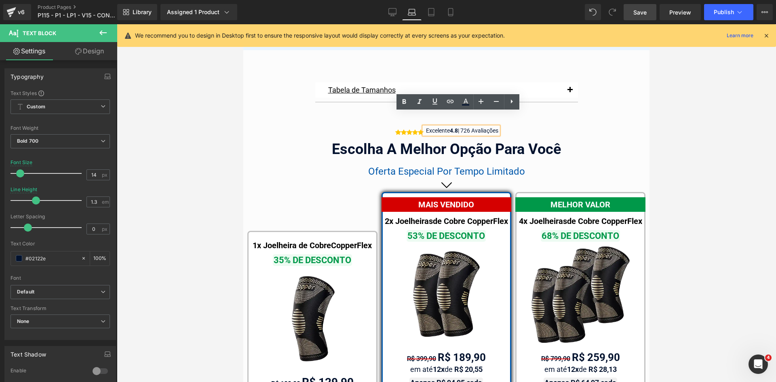
click at [488, 127] on span "| 726 Avaliações" at bounding box center [478, 130] width 40 height 6
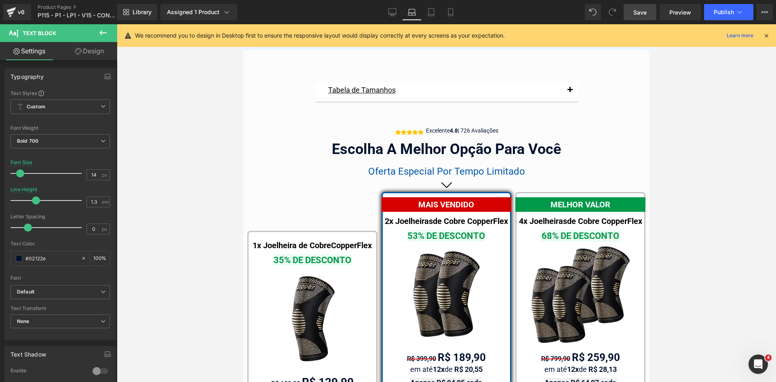
click at [92, 57] on link "Design" at bounding box center [89, 51] width 59 height 18
click at [0, 0] on div "Spacing" at bounding box center [0, 0] width 0 height 0
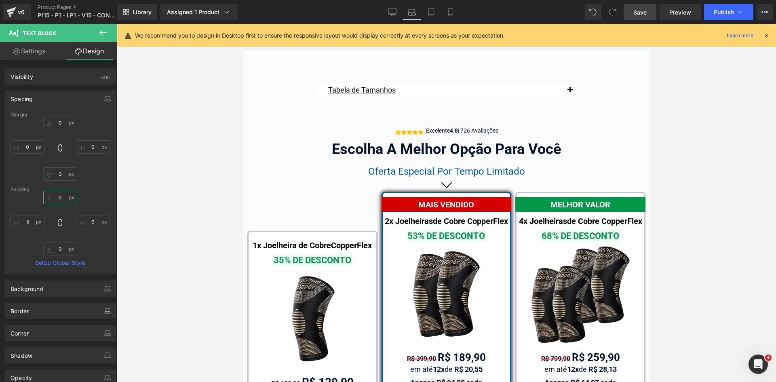
click at [59, 195] on input "text" at bounding box center [60, 197] width 34 height 13
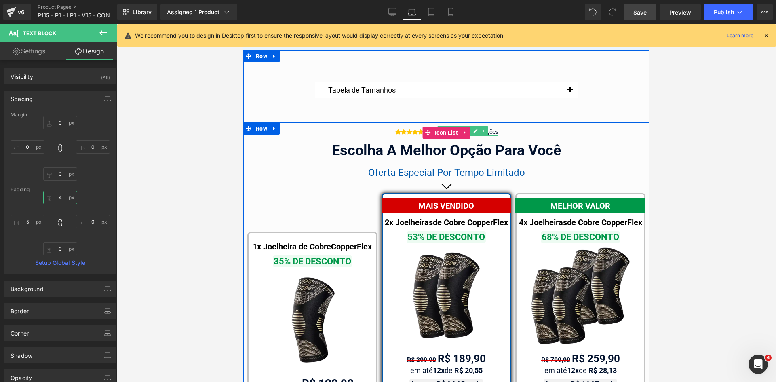
type input "4"
click at [483, 126] on link at bounding box center [484, 131] width 8 height 10
click at [495, 126] on link at bounding box center [496, 131] width 8 height 10
click at [495, 129] on span "| 726 Avaliações" at bounding box center [478, 132] width 40 height 6
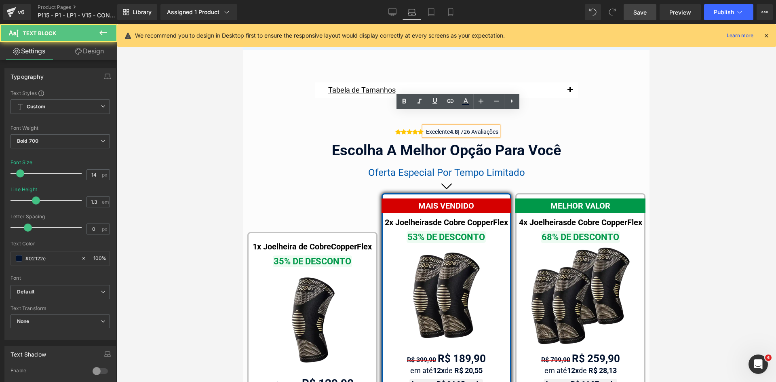
click at [495, 129] on span "| 726 Avaliações" at bounding box center [478, 132] width 40 height 6
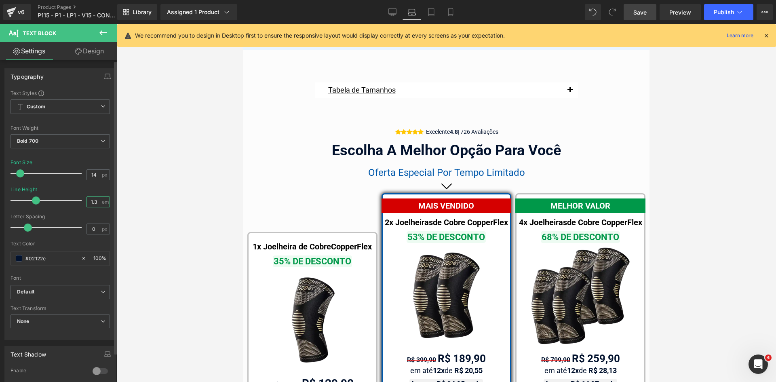
click at [96, 201] on input "1.3" at bounding box center [94, 202] width 14 height 10
click at [97, 202] on input "1.35" at bounding box center [94, 202] width 14 height 10
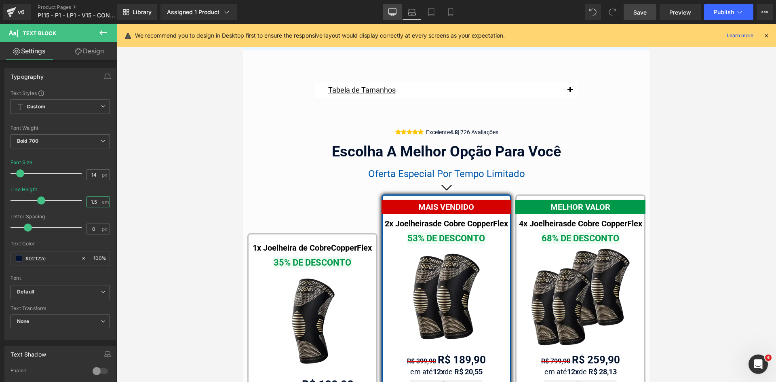
type input "1.5"
click at [391, 8] on icon at bounding box center [393, 11] width 8 height 6
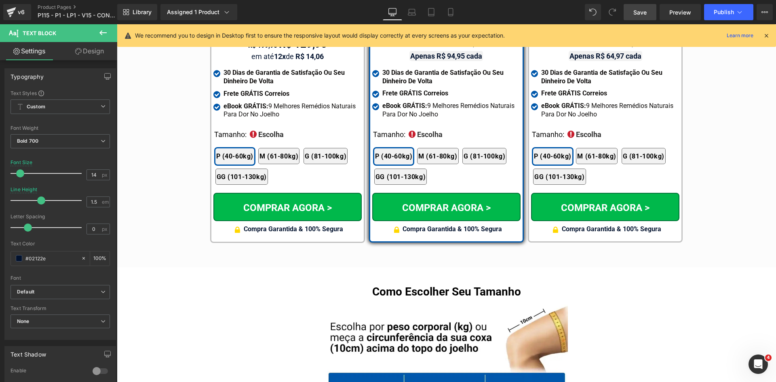
scroll to position [4548, 0]
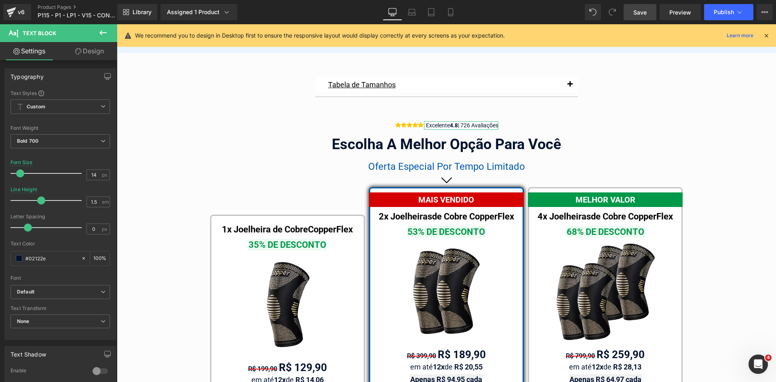
click at [88, 55] on link "Design" at bounding box center [89, 51] width 59 height 18
click at [0, 0] on div "Spacing" at bounding box center [0, 0] width 0 height 0
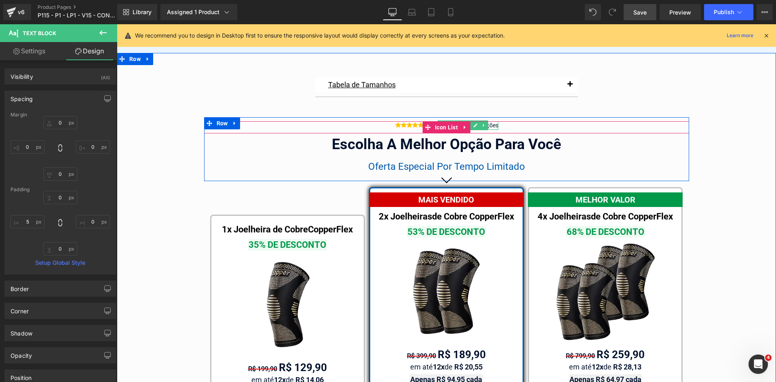
click at [490, 122] on span "| 726 Avaliações" at bounding box center [478, 125] width 40 height 6
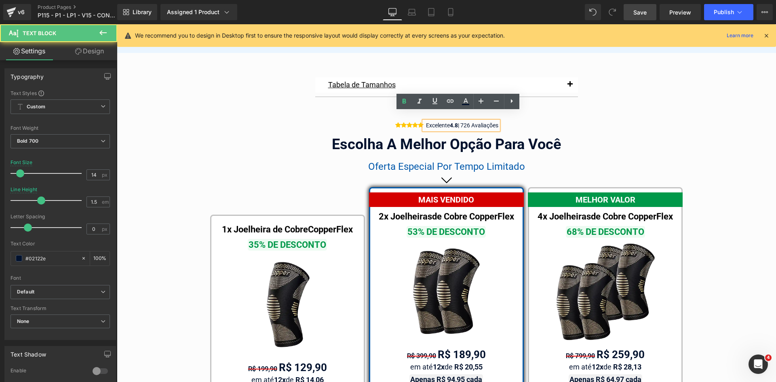
click at [532, 121] on div "Icon Icon Icon Icon Icon" at bounding box center [446, 127] width 485 height 13
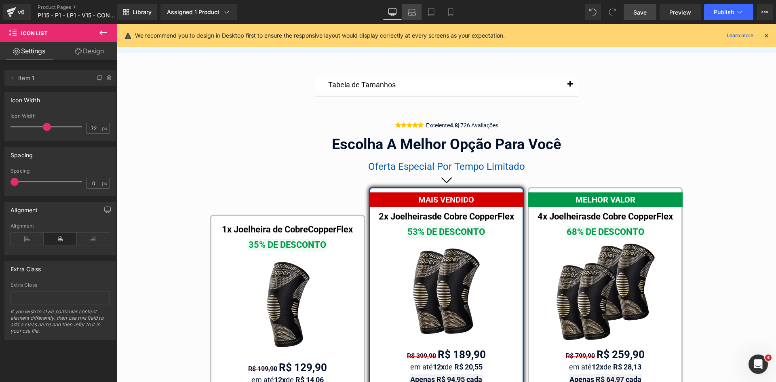
click at [415, 12] on icon at bounding box center [412, 11] width 6 height 4
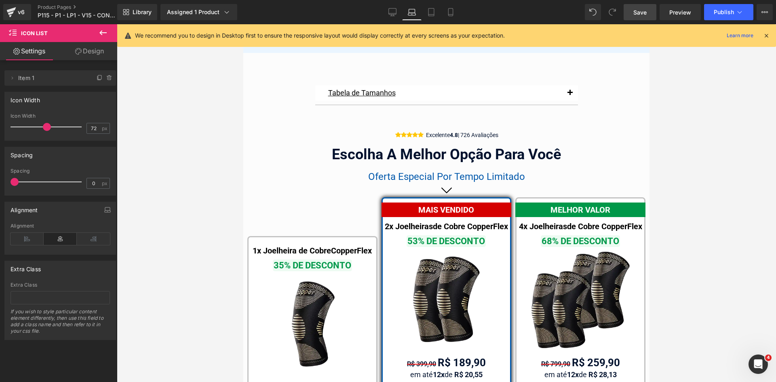
scroll to position [4872, 0]
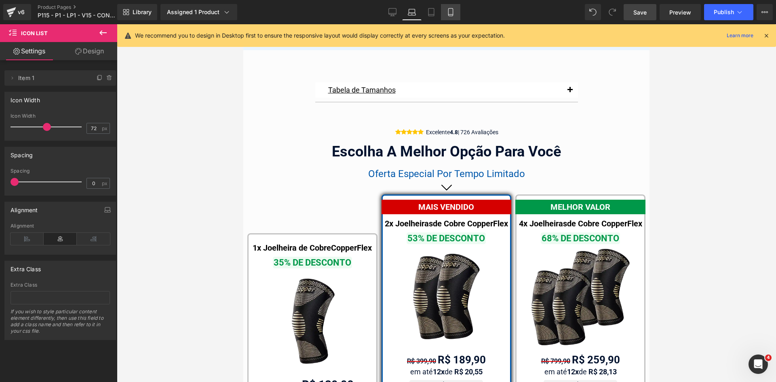
click at [450, 13] on icon at bounding box center [451, 12] width 8 height 8
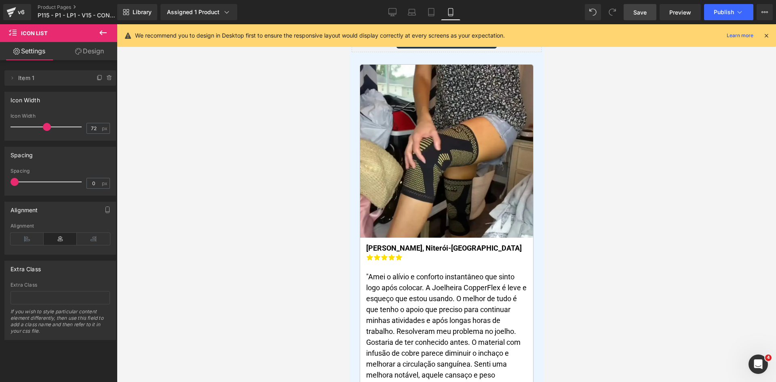
scroll to position [6970, 0]
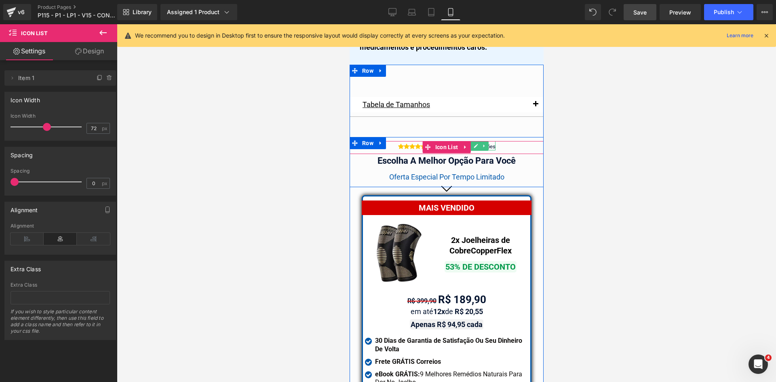
click at [487, 144] on span "| 726 Avaliações" at bounding box center [476, 147] width 37 height 6
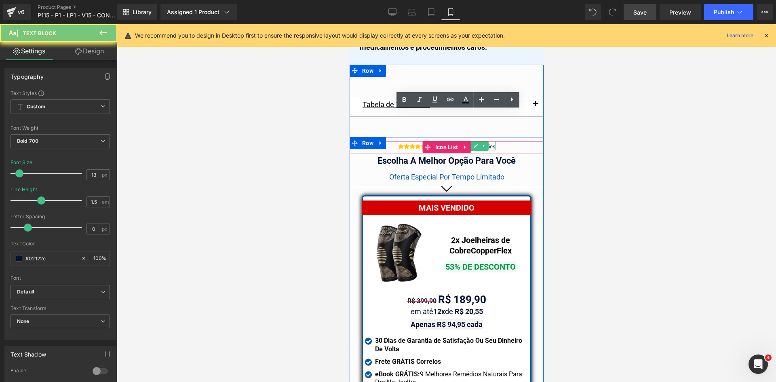
click at [487, 144] on span "| 726 Avaliações" at bounding box center [476, 147] width 37 height 6
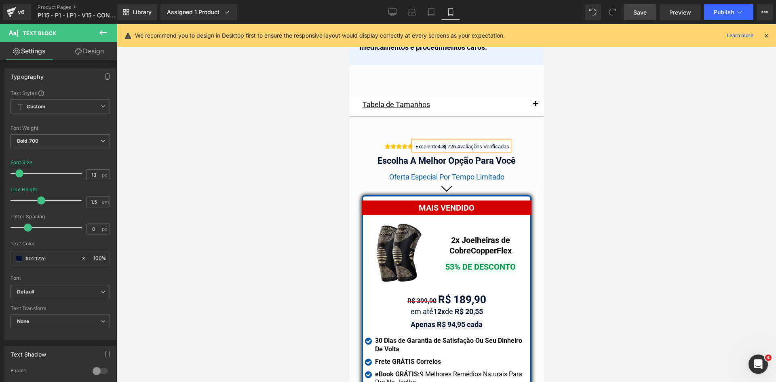
click at [582, 165] on div at bounding box center [446, 203] width 659 height 358
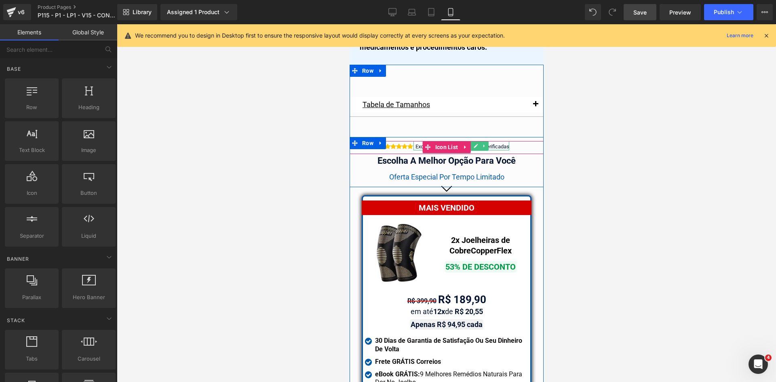
click at [498, 144] on span "| 726 Avaliações Verificadas" at bounding box center [477, 147] width 64 height 6
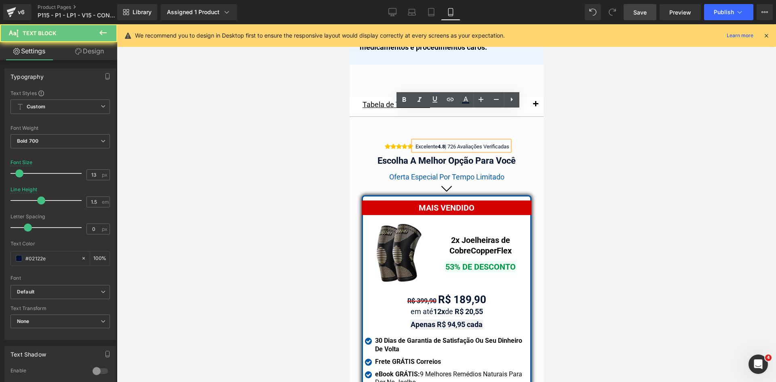
click at [498, 144] on span "| 726 Avaliações Verificadas" at bounding box center [477, 147] width 64 height 6
click at [482, 144] on span "| 726 Avaliações Verificadas" at bounding box center [477, 147] width 64 height 6
drag, startPoint x: 481, startPoint y: 117, endPoint x: 526, endPoint y: 118, distance: 44.5
click at [526, 141] on div "Icon Icon Icon Icon Icon" at bounding box center [446, 147] width 194 height 13
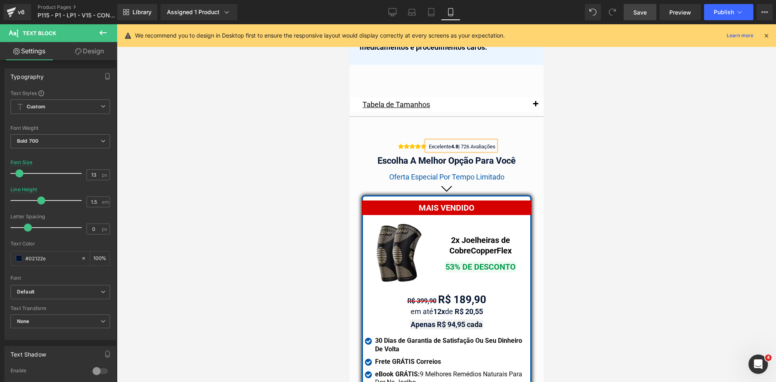
click at [593, 133] on div at bounding box center [446, 203] width 659 height 358
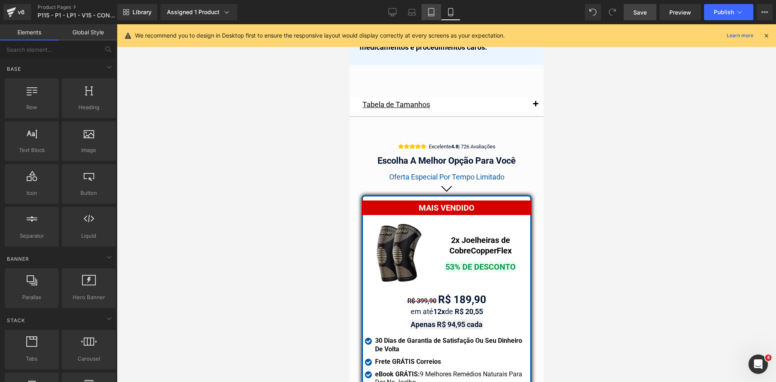
click at [430, 13] on icon at bounding box center [431, 12] width 8 height 8
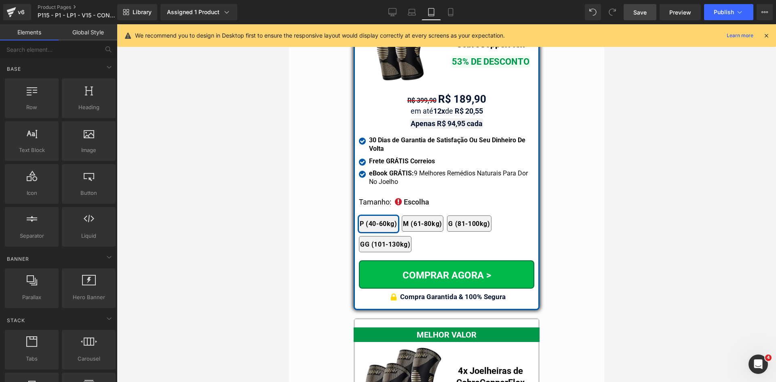
scroll to position [6758, 0]
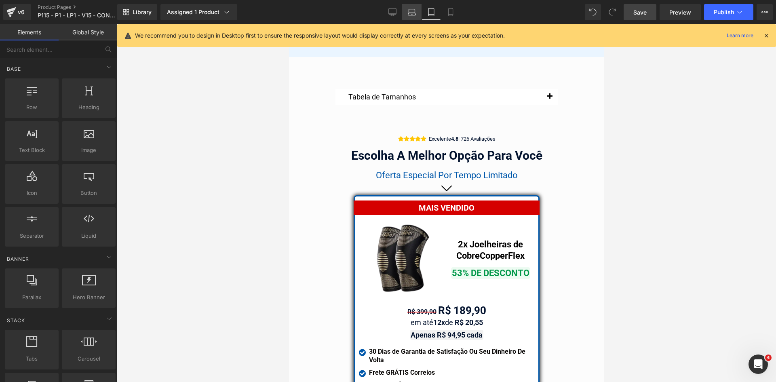
click at [416, 13] on icon at bounding box center [412, 12] width 8 height 8
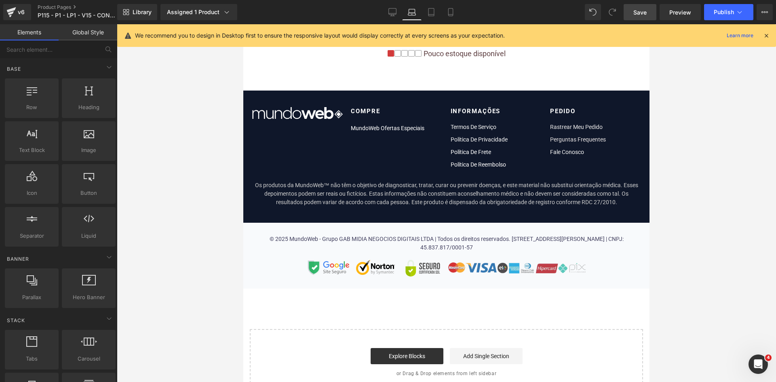
scroll to position [4884, 0]
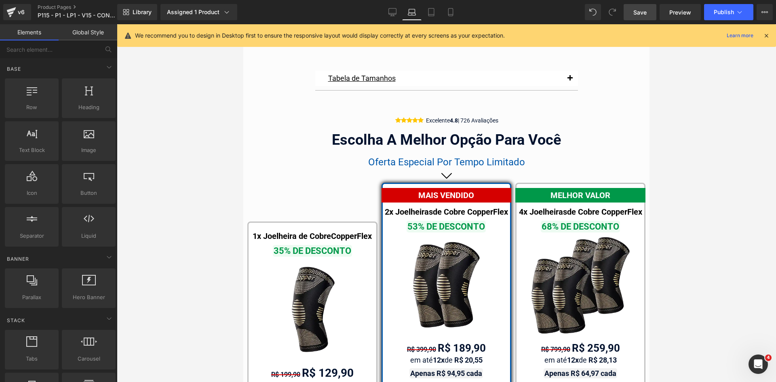
click at [447, 15] on icon at bounding box center [451, 12] width 8 height 8
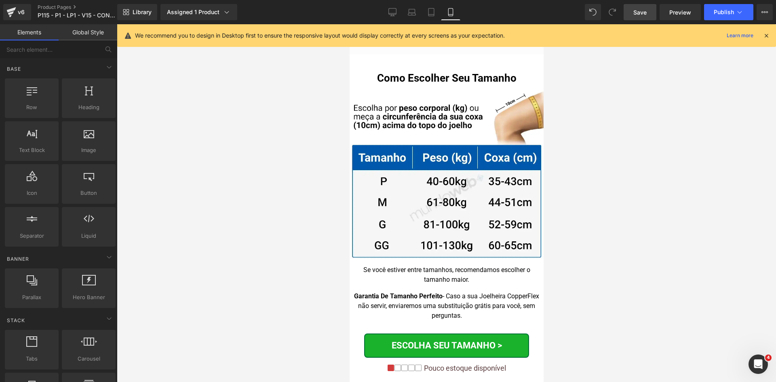
click at [642, 15] on span "Save" at bounding box center [640, 12] width 13 height 8
click at [683, 14] on span "Preview" at bounding box center [681, 12] width 22 height 8
click at [765, 37] on icon at bounding box center [766, 35] width 7 height 7
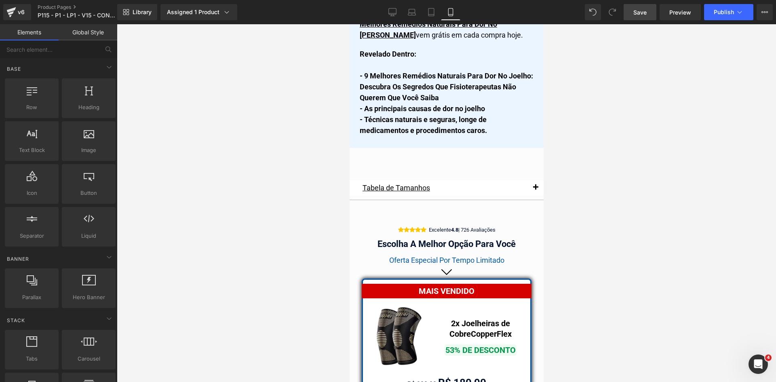
scroll to position [6895, 0]
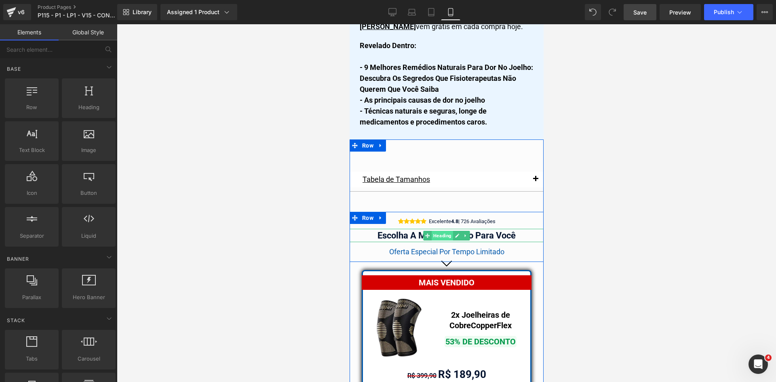
click at [440, 231] on span "Heading" at bounding box center [441, 236] width 21 height 10
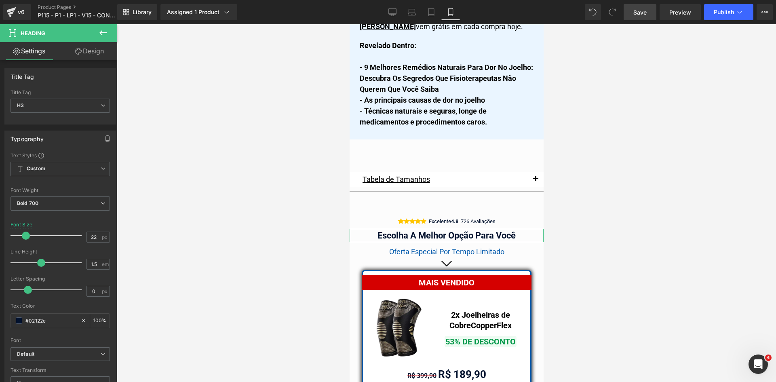
click at [94, 56] on link "Design" at bounding box center [89, 51] width 59 height 18
click at [0, 0] on div "Spacing" at bounding box center [0, 0] width 0 height 0
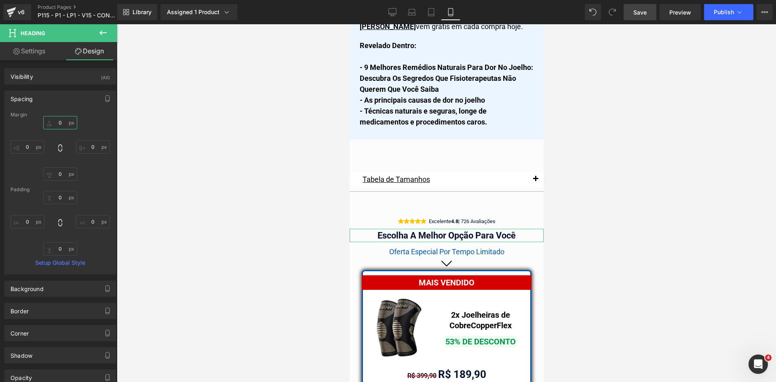
click at [59, 124] on input "text" at bounding box center [60, 122] width 34 height 13
type input "5"
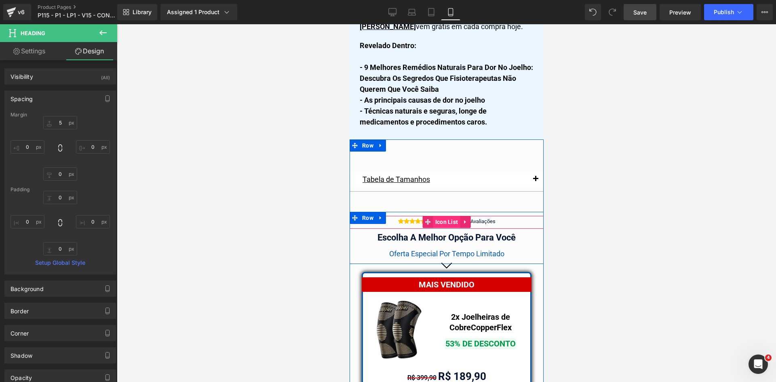
click at [439, 216] on span "Icon List" at bounding box center [446, 222] width 27 height 12
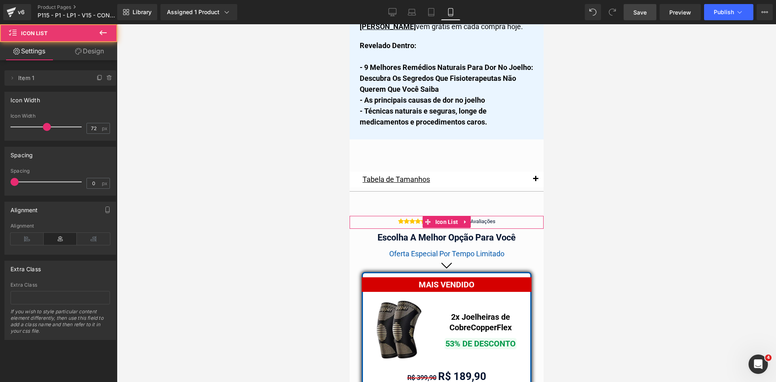
click at [88, 55] on link "Design" at bounding box center [89, 51] width 59 height 18
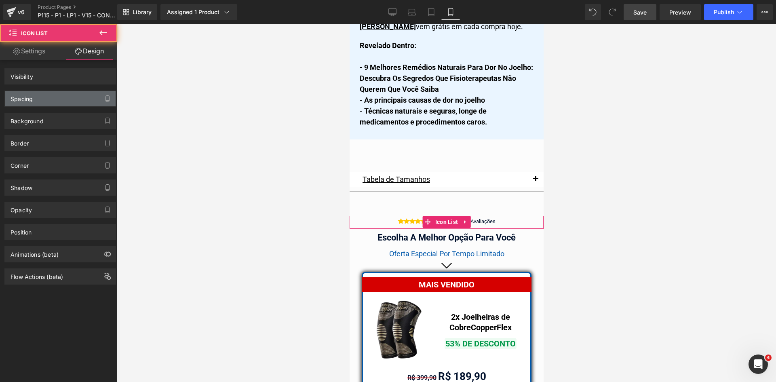
click at [30, 96] on div "Spacing" at bounding box center [22, 96] width 22 height 11
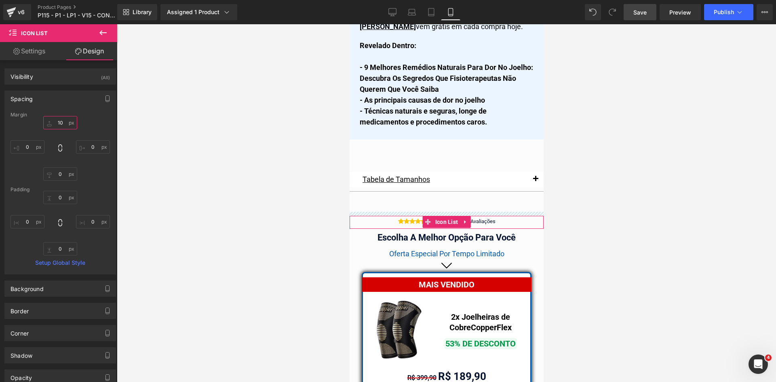
click at [57, 122] on input "text" at bounding box center [60, 122] width 34 height 13
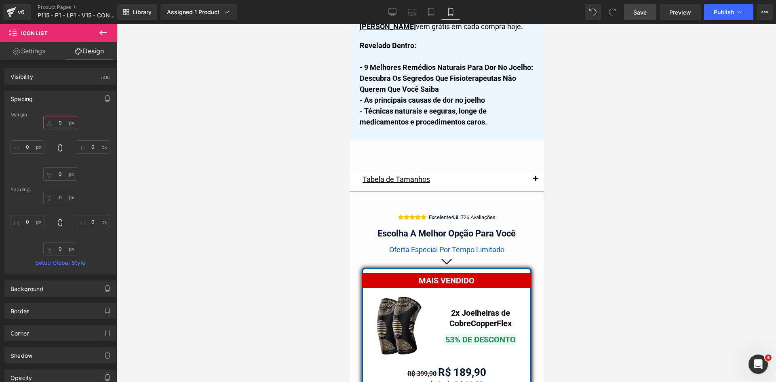
type input "0"
click at [641, 17] on link "Save" at bounding box center [640, 12] width 33 height 16
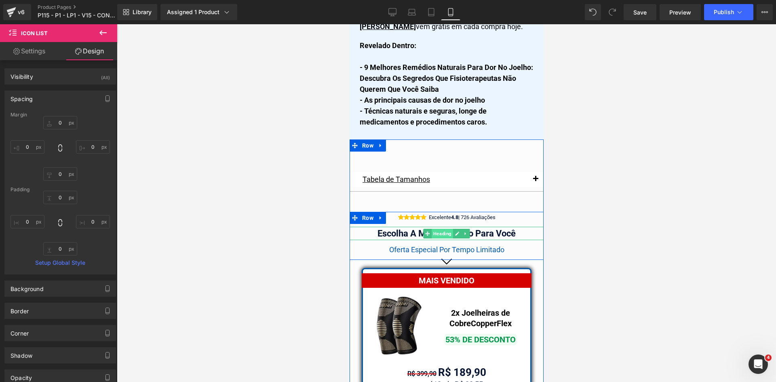
click at [431, 229] on span "Heading" at bounding box center [441, 234] width 21 height 10
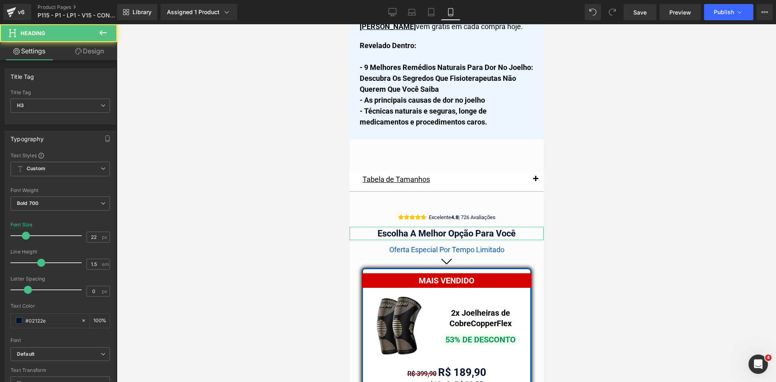
click at [99, 58] on link "Design" at bounding box center [89, 51] width 59 height 18
click at [0, 0] on div "Spacing" at bounding box center [0, 0] width 0 height 0
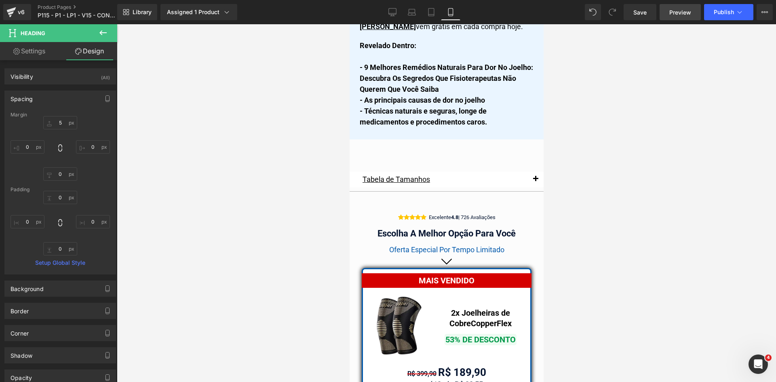
click at [677, 13] on span "Preview" at bounding box center [681, 12] width 22 height 8
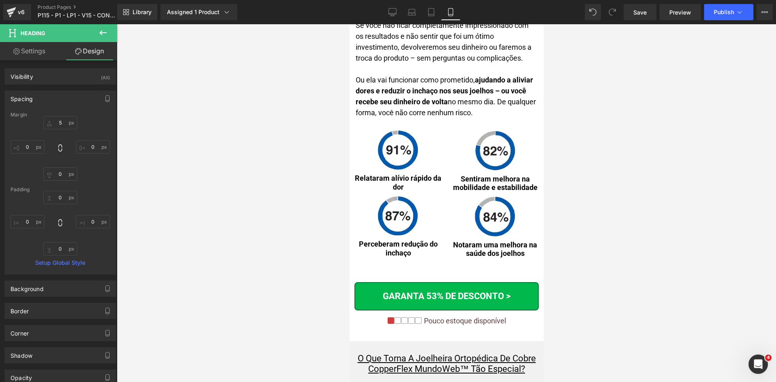
scroll to position [0, 0]
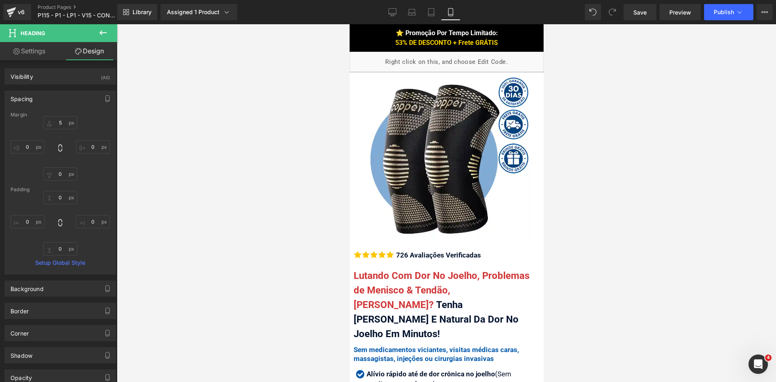
drag, startPoint x: 541, startPoint y: 273, endPoint x: 899, endPoint y: 47, distance: 423.6
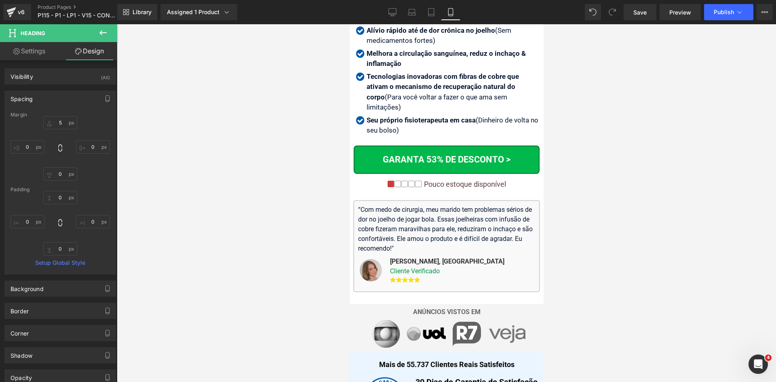
scroll to position [364, 0]
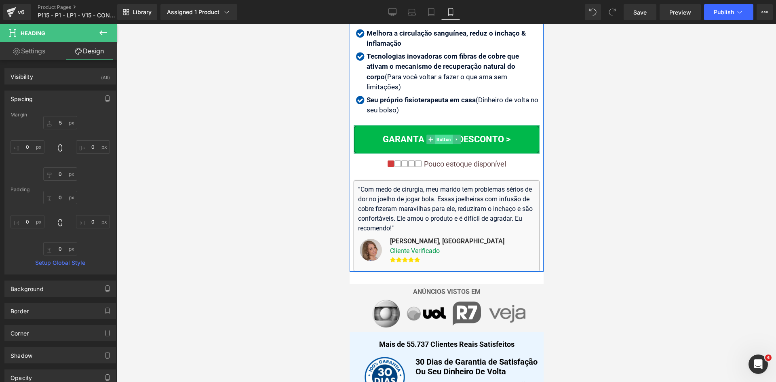
click at [442, 135] on span "Button" at bounding box center [444, 140] width 18 height 10
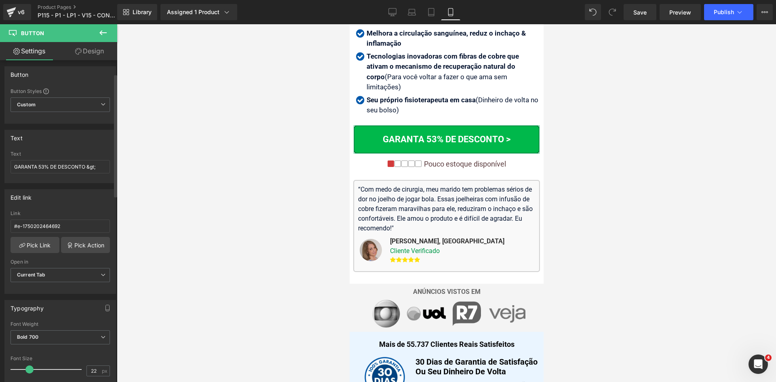
scroll to position [0, 0]
click at [41, 170] on input "GARANTA 53% DE DESCONTO &gt;" at bounding box center [60, 168] width 99 height 13
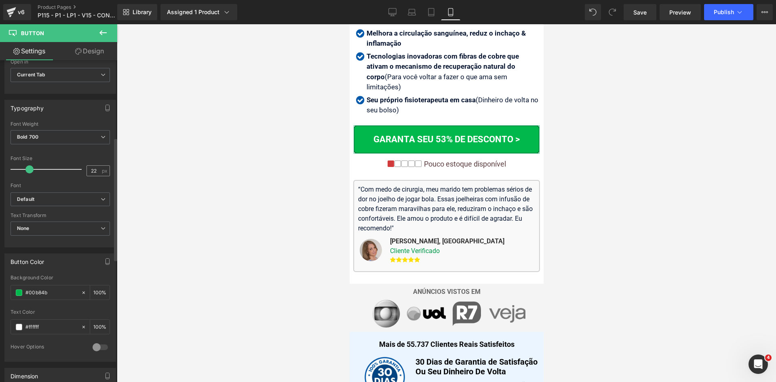
type input "GARANTA SEU 53% DE DESCONTO &gt;"
drag, startPoint x: 89, startPoint y: 169, endPoint x: 97, endPoint y: 172, distance: 8.9
click at [95, 171] on input "22" at bounding box center [94, 171] width 14 height 10
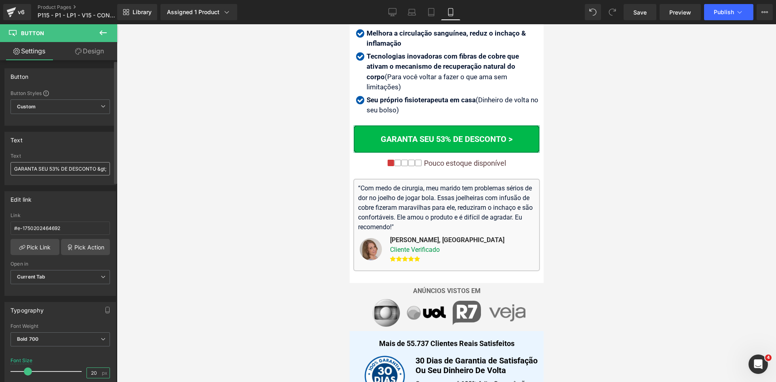
type input "20"
click at [70, 169] on input "GARANTA SEU 53% DE DESCONTO &gt;" at bounding box center [60, 168] width 99 height 13
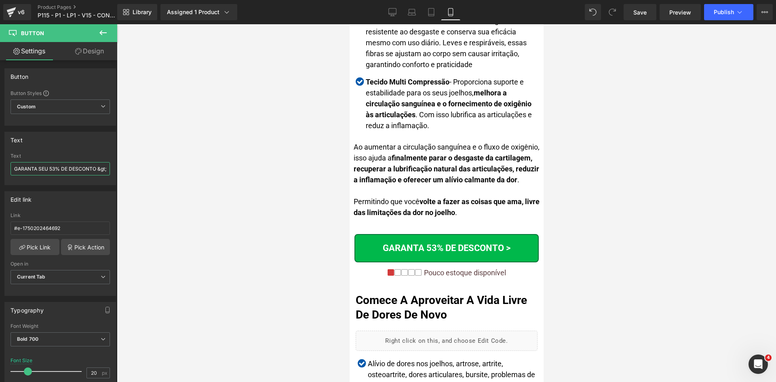
scroll to position [1698, 0]
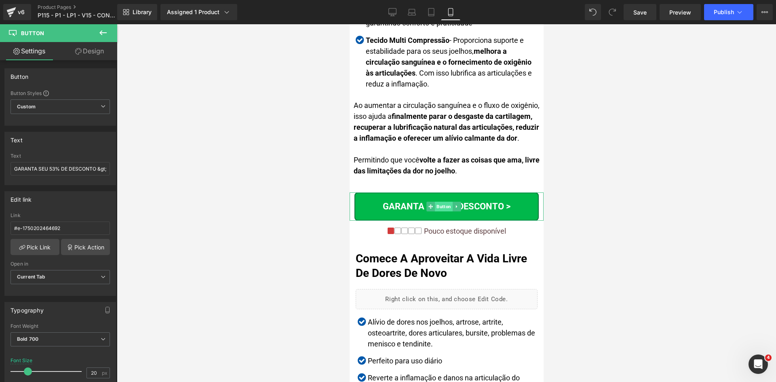
click at [442, 202] on span "Button" at bounding box center [444, 207] width 18 height 10
click at [59, 169] on input "GARANTA 53% DE DESCONTO &gt;" at bounding box center [60, 168] width 99 height 13
paste input "SEU"
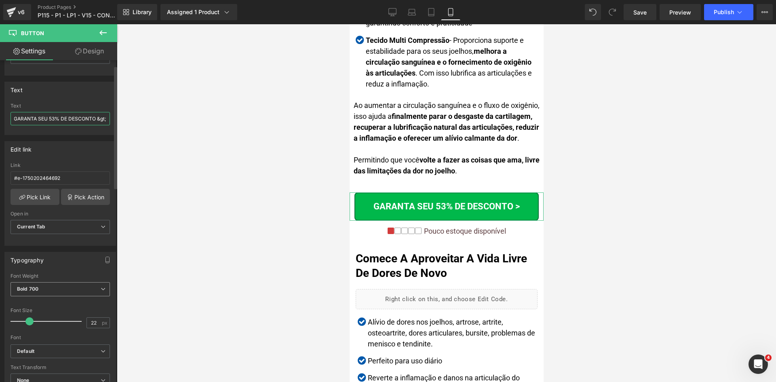
scroll to position [81, 0]
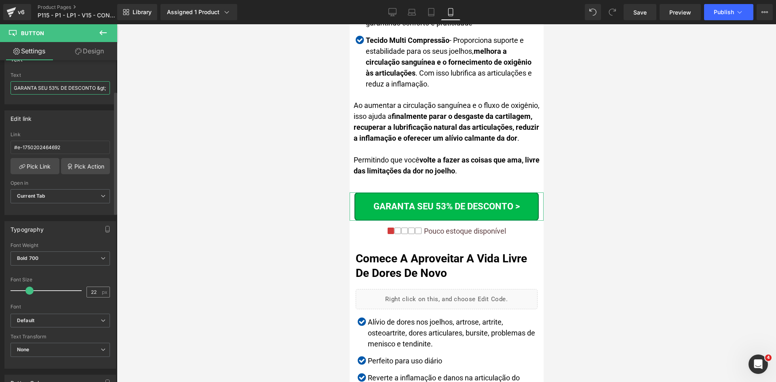
type input "GARANTA SEU 53% DE DESCONTO &gt;"
click at [89, 292] on input "22" at bounding box center [94, 292] width 14 height 10
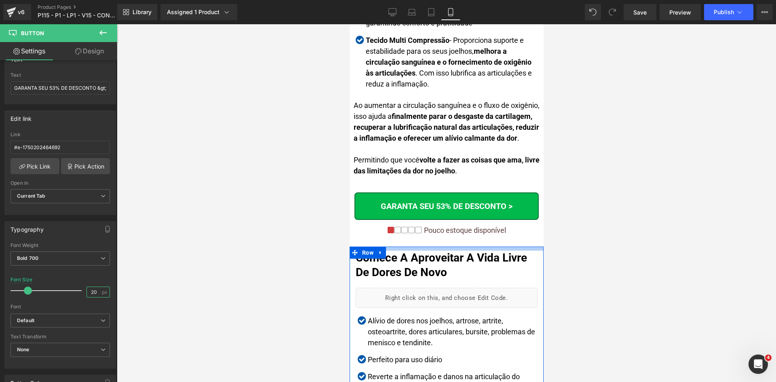
type input "20"
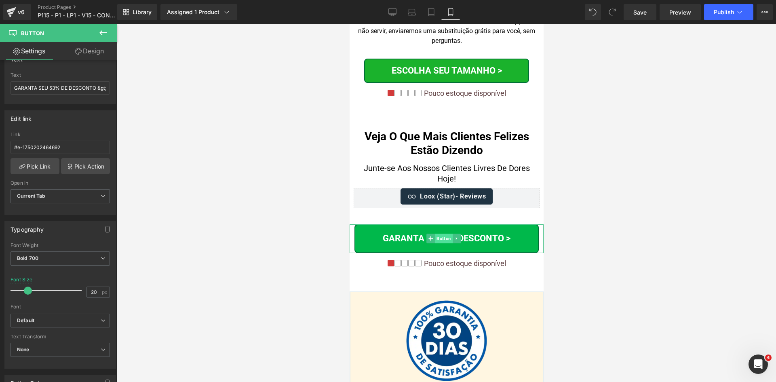
click at [444, 234] on span "Button" at bounding box center [444, 239] width 18 height 10
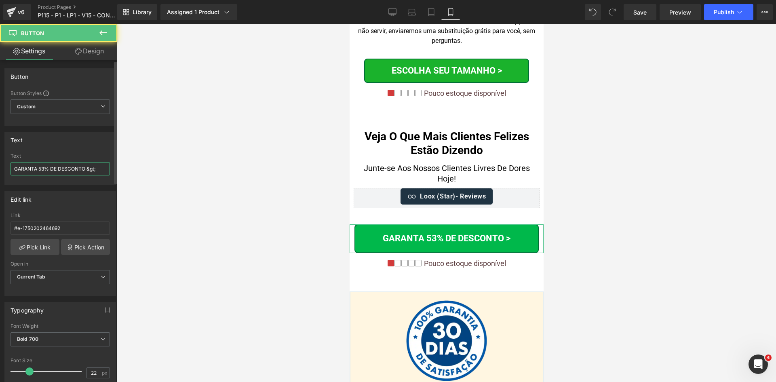
click at [62, 167] on input "GARANTA 53% DE DESCONTO &gt;" at bounding box center [60, 168] width 99 height 13
paste input "SEU"
type input "GARANTA SEU 53% DE DESCONTO &gt;"
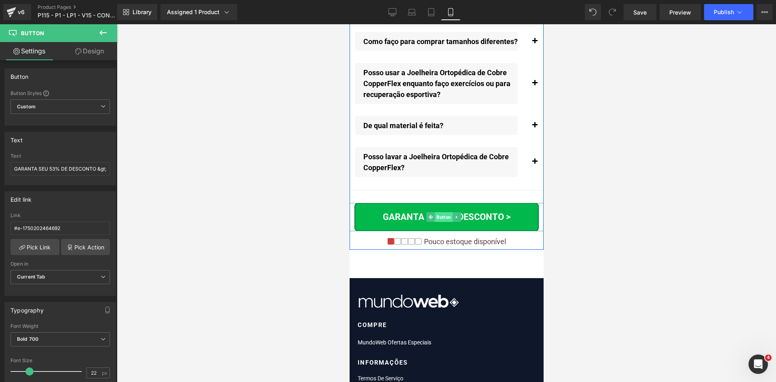
click at [442, 212] on span "Button" at bounding box center [444, 217] width 18 height 10
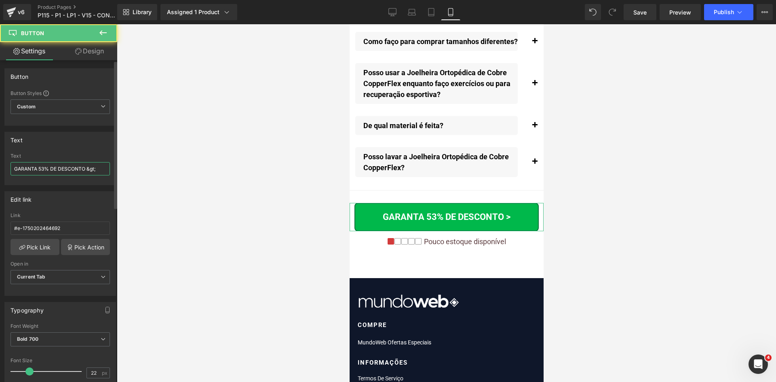
click at [57, 169] on input "GARANTA 53% DE DESCONTO &gt;" at bounding box center [60, 168] width 99 height 13
paste input "SEU"
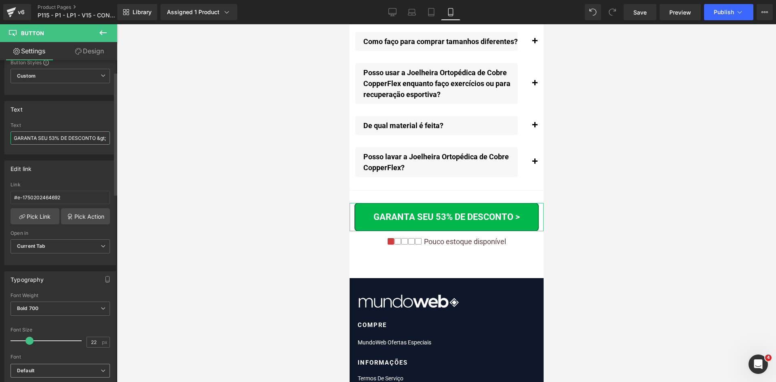
scroll to position [81, 0]
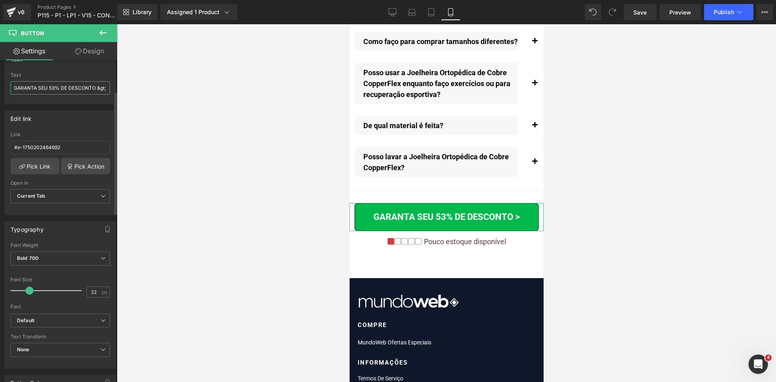
type input "GARANTA SEU 53% DE DESCONTO &gt;"
drag, startPoint x: 107, startPoint y: 291, endPoint x: 112, endPoint y: 290, distance: 5.7
click at [112, 291] on div "Thin 100 Semi Thin 200 Light 300 Regular 400 Medium 500 Semi Bold 600 Super Bol…" at bounding box center [60, 306] width 111 height 126
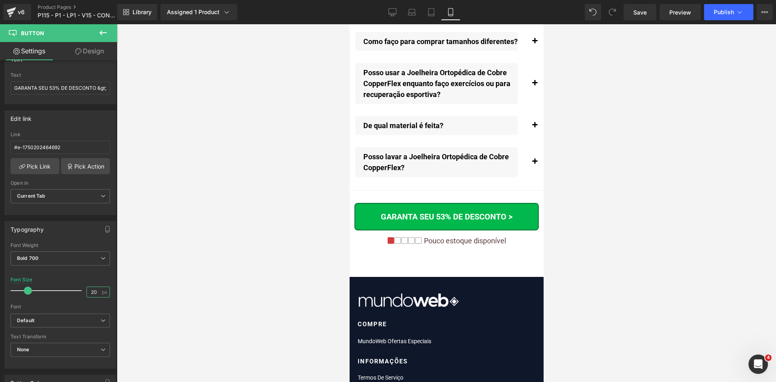
type input "20"
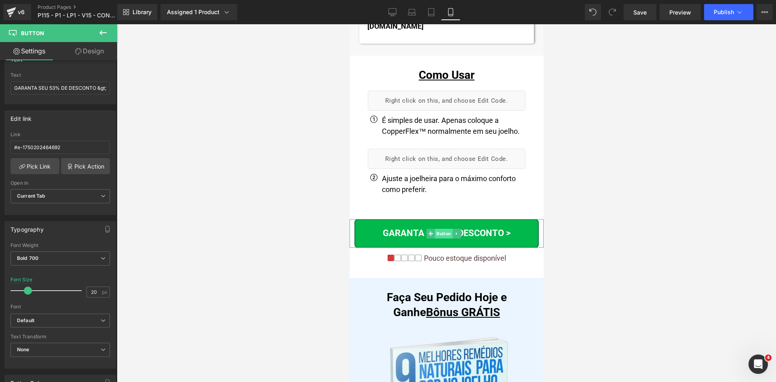
drag, startPoint x: 446, startPoint y: 198, endPoint x: 446, endPoint y: 203, distance: 5.7
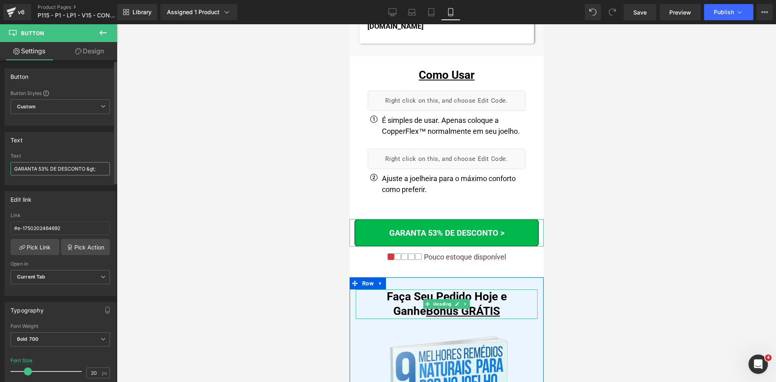
click at [65, 168] on input "GARANTA 53% DE DESCONTO &gt;" at bounding box center [60, 168] width 99 height 13
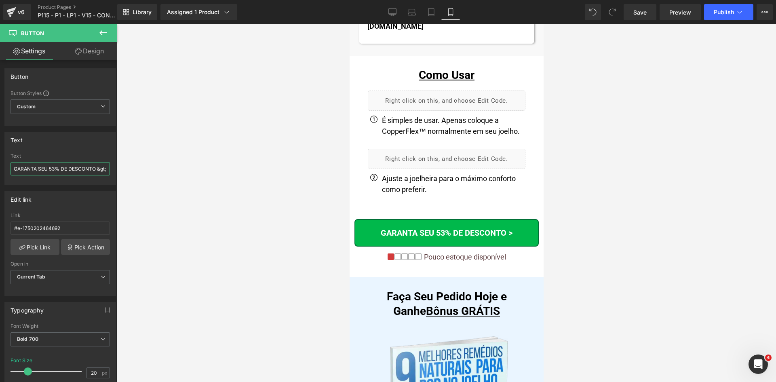
type input "GARANTA SEU 53% DE DESCONTO &gt;"
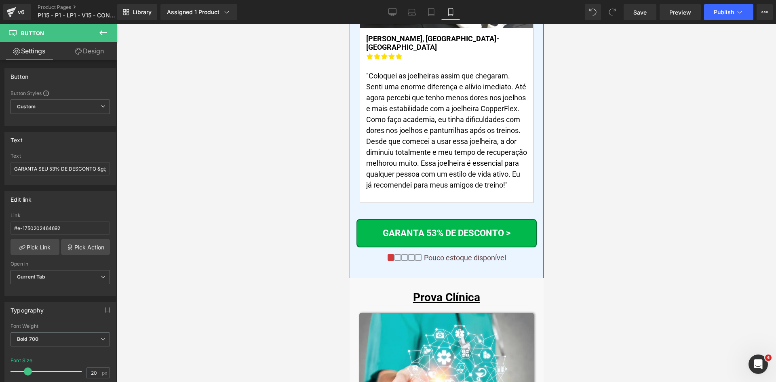
click at [446, 228] on span "Button" at bounding box center [446, 233] width 18 height 10
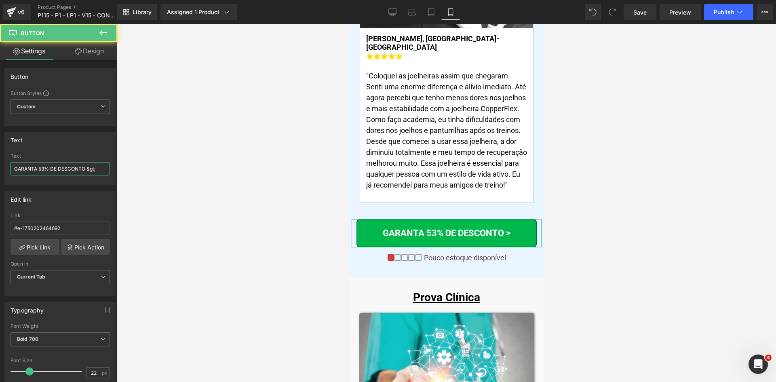
click at [79, 170] on input "GARANTA 53% DE DESCONTO &gt;" at bounding box center [60, 168] width 99 height 13
paste input "SEU"
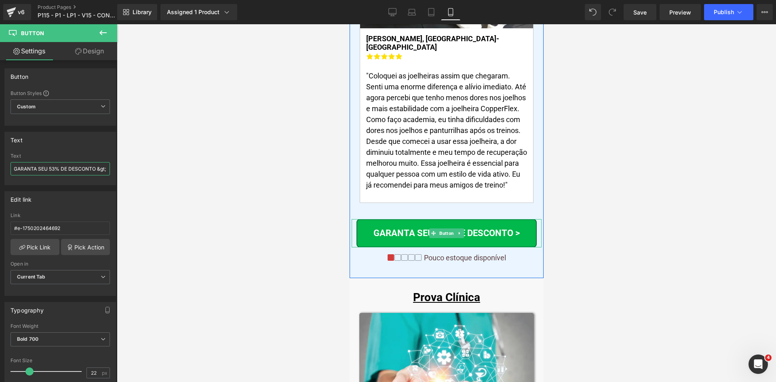
type input "GARANTA SEU 53% DE DESCONTO &gt;"
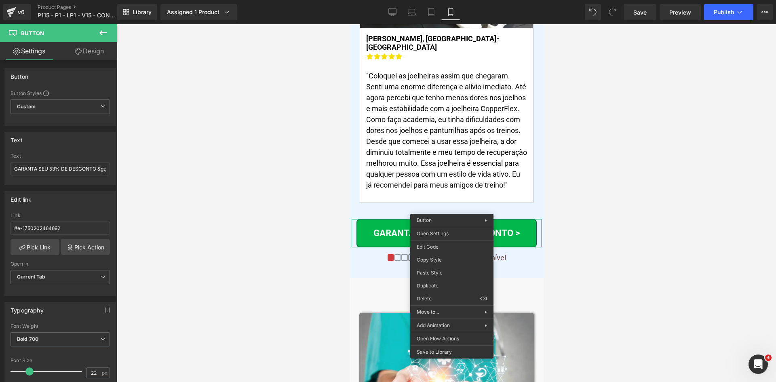
drag, startPoint x: 779, startPoint y: 297, endPoint x: 433, endPoint y: 262, distance: 347.1
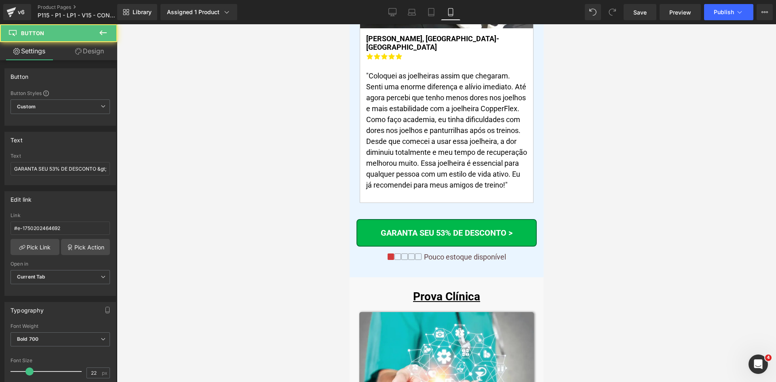
scroll to position [4582, 0]
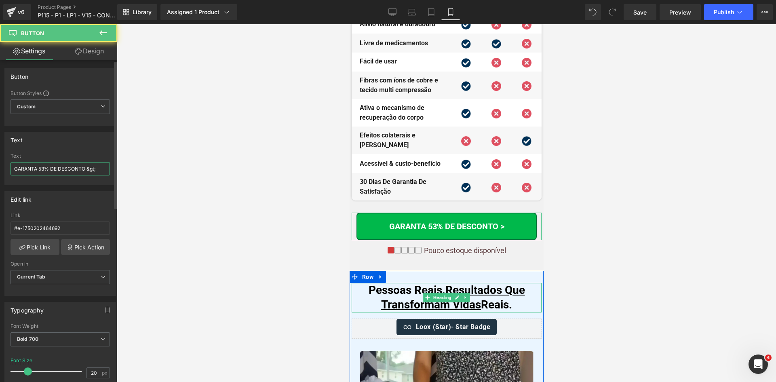
click at [58, 166] on input "GARANTA 53% DE DESCONTO &gt;" at bounding box center [60, 168] width 99 height 13
paste input "SEU"
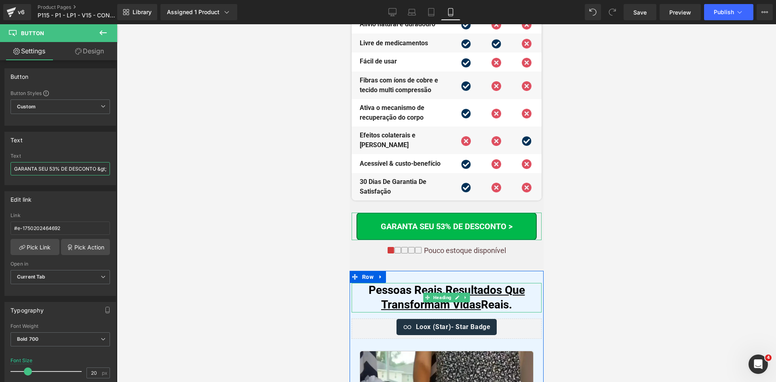
scroll to position [0, 4]
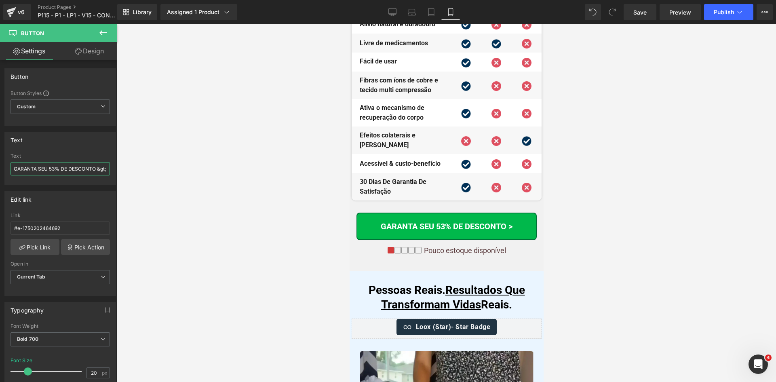
type input "GARANTA SEU 53% DE DESCONTO &gt;"
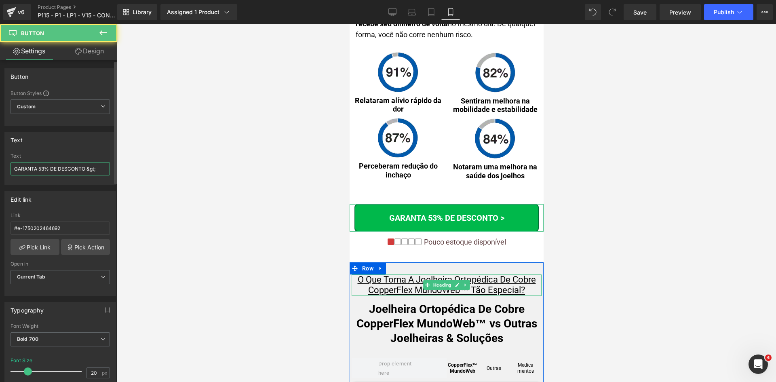
click at [88, 170] on input "GARANTA 53% DE DESCONTO &gt;" at bounding box center [60, 168] width 99 height 13
paste input "SEU"
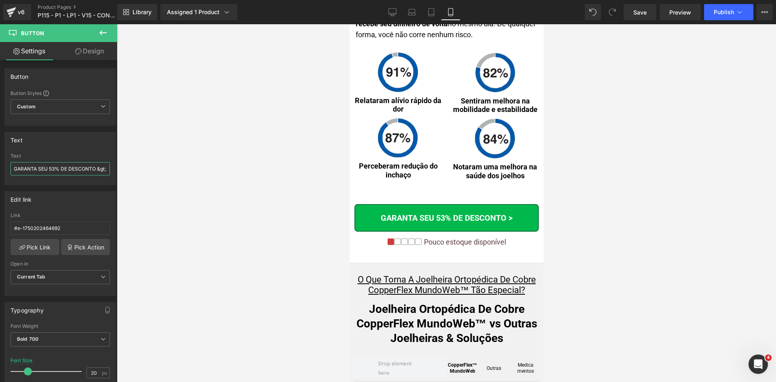
type input "GARANTA SEU 53% DE DESCONTO &gt;"
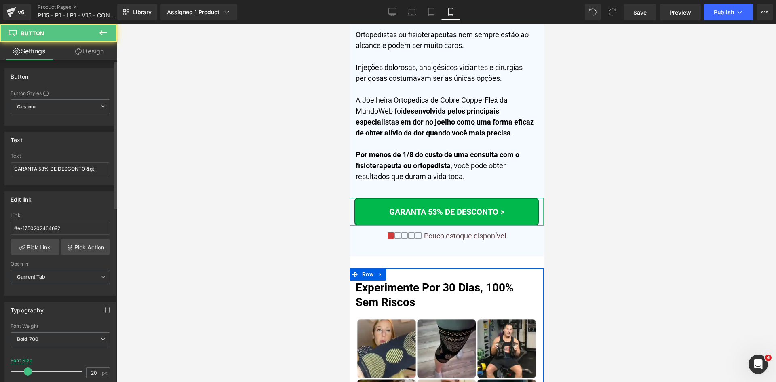
click at [65, 176] on div "Text GARANTA 53% DE DESCONTO &gt;" at bounding box center [60, 169] width 99 height 32
click at [65, 171] on input "GARANTA 53% DE DESCONTO &gt;" at bounding box center [60, 168] width 99 height 13
paste input "SEU"
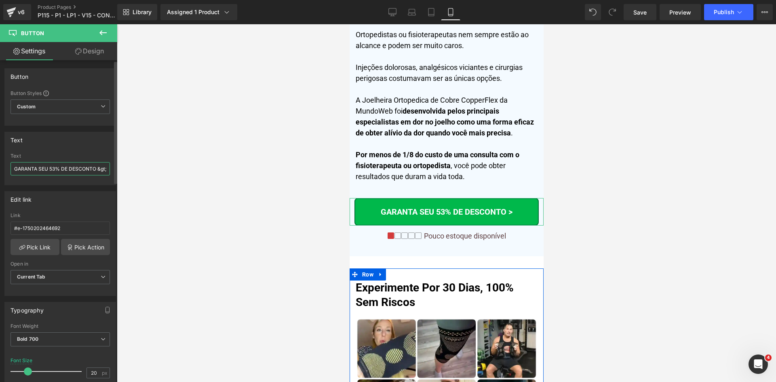
scroll to position [0, 4]
type input "GARANTA SEU 53% DE DESCONTO &gt;"
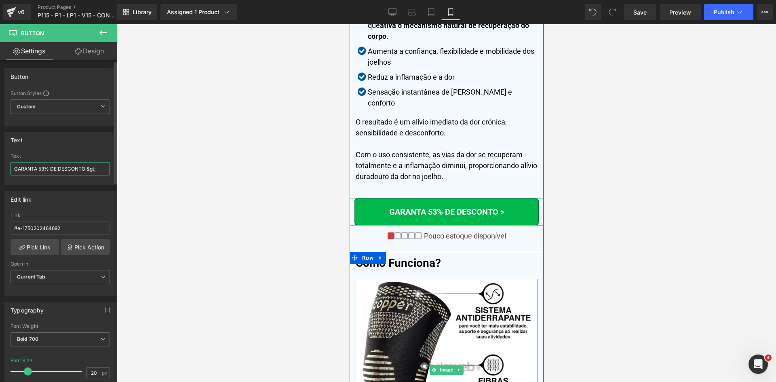
click at [62, 166] on input "GARANTA 53% DE DESCONTO &gt;" at bounding box center [60, 168] width 99 height 13
paste input "SEU"
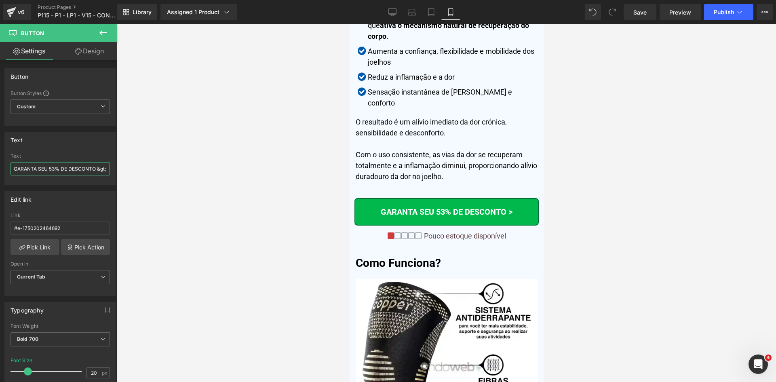
type input "GARANTA SEU 53% DE DESCONTO &gt;"
click at [716, 11] on span "Publish" at bounding box center [724, 12] width 20 height 6
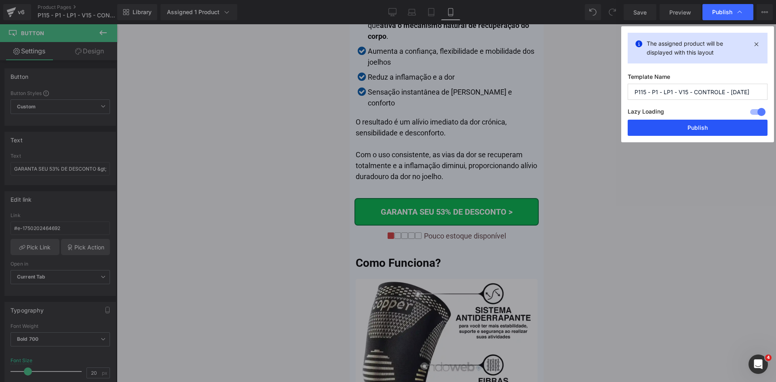
click at [690, 124] on button "Publish" at bounding box center [698, 128] width 140 height 16
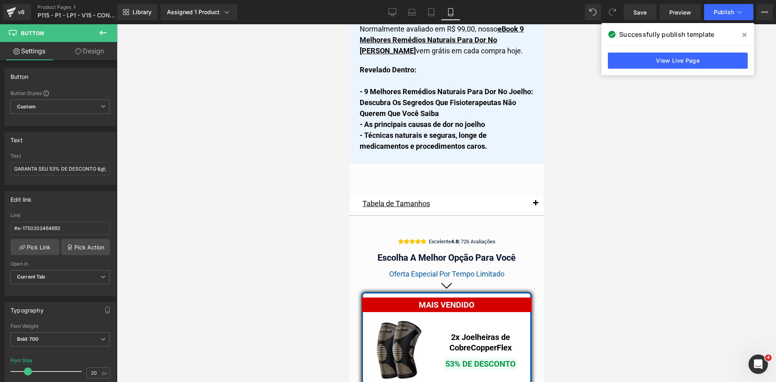
scroll to position [6851, 0]
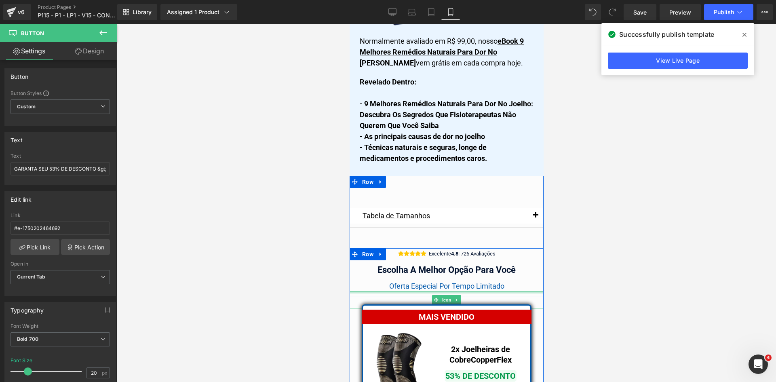
click at [442, 292] on div at bounding box center [446, 293] width 194 height 2
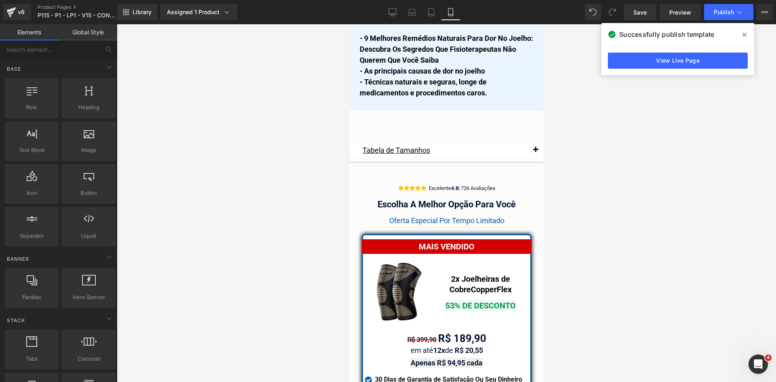
scroll to position [6972, 0]
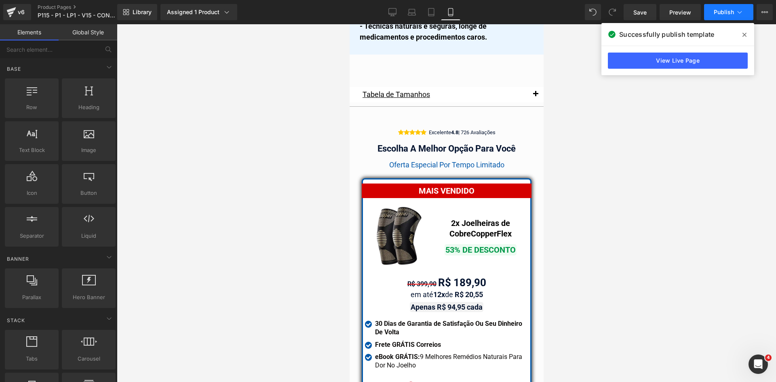
click at [725, 16] on button "Publish" at bounding box center [728, 12] width 49 height 16
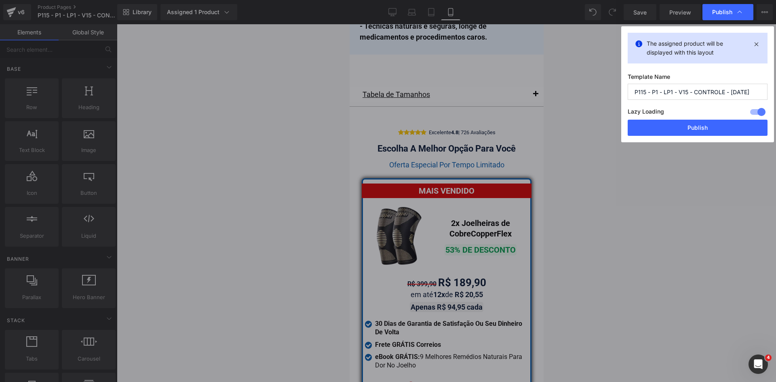
click at [670, 129] on button "Publish" at bounding box center [698, 128] width 140 height 16
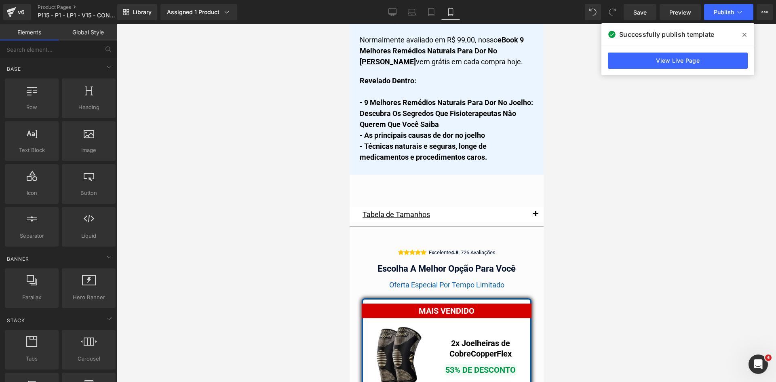
scroll to position [6864, 0]
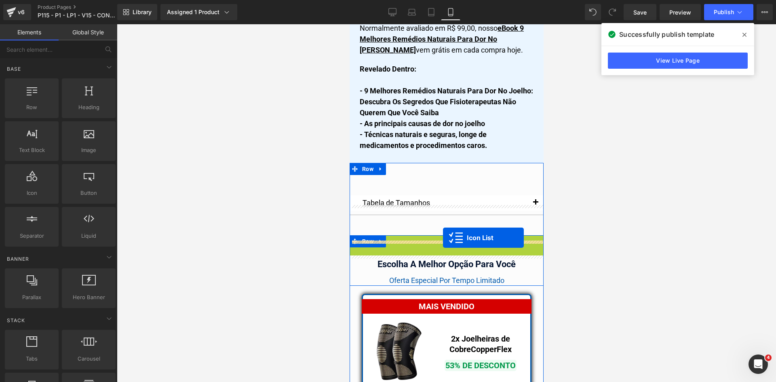
drag, startPoint x: 433, startPoint y: 209, endPoint x: 443, endPoint y: 238, distance: 30.2
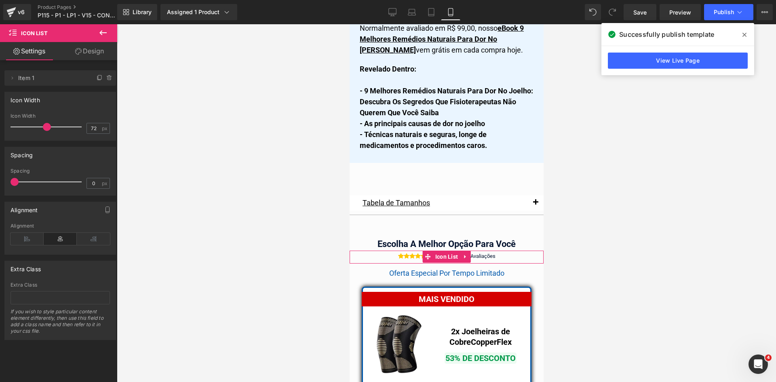
click at [85, 50] on link "Design" at bounding box center [89, 51] width 59 height 18
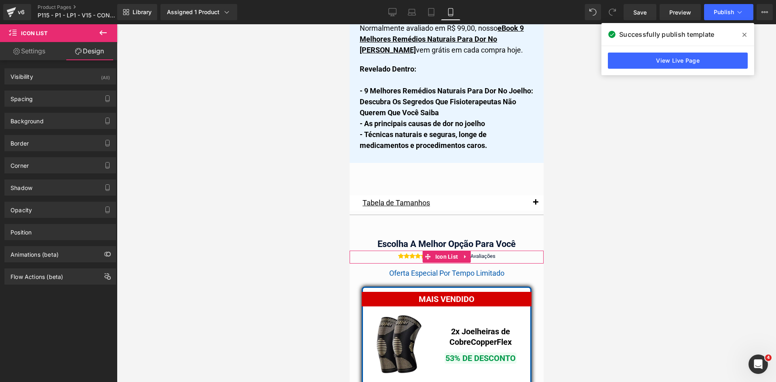
click at [51, 89] on div "Spacing [GEOGRAPHIC_DATA] [GEOGRAPHIC_DATA] Setup Global Style" at bounding box center [60, 96] width 121 height 22
click at [52, 94] on div "Spacing" at bounding box center [60, 98] width 111 height 15
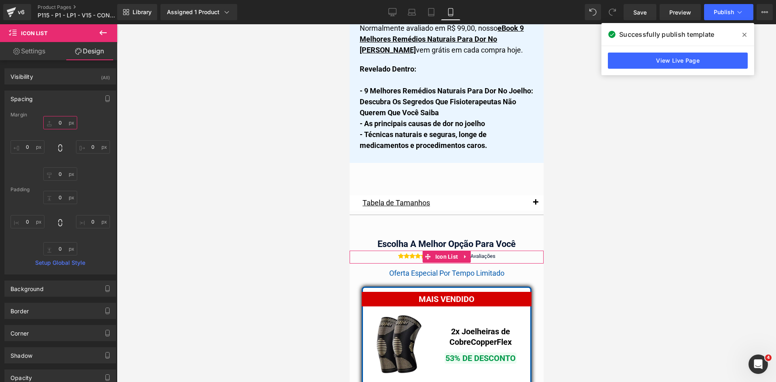
click at [60, 124] on input "text" at bounding box center [60, 122] width 34 height 13
type input "10"
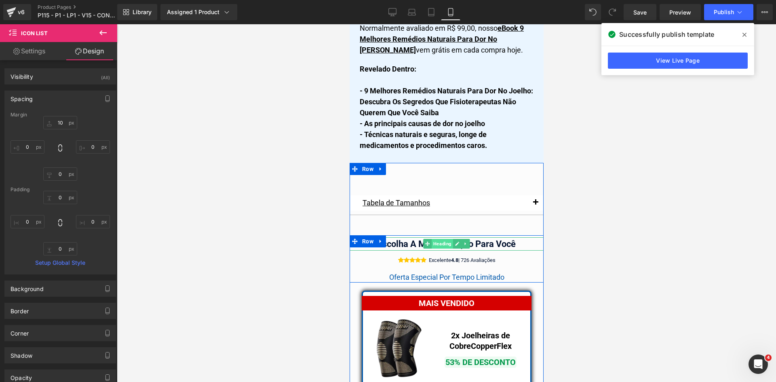
click at [436, 239] on span "Heading" at bounding box center [441, 244] width 21 height 10
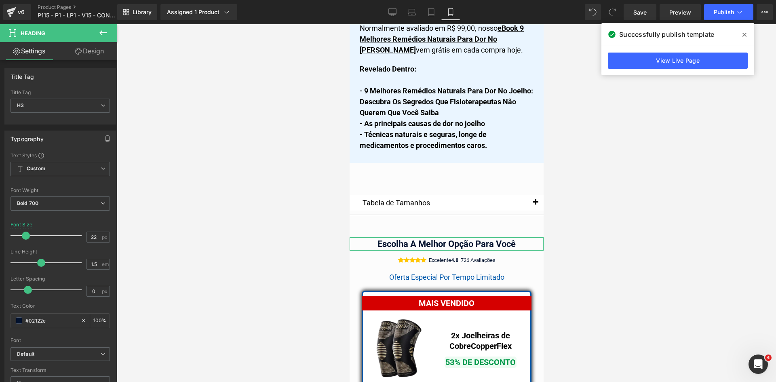
click at [85, 53] on link "Design" at bounding box center [89, 51] width 59 height 18
click at [0, 0] on div "Spacing" at bounding box center [0, 0] width 0 height 0
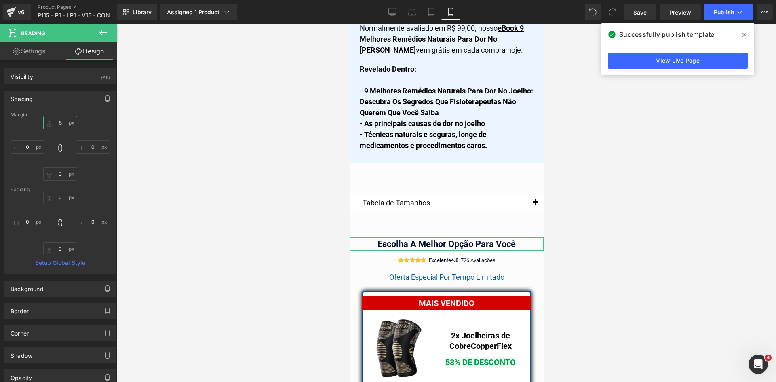
click at [60, 125] on input "text" at bounding box center [60, 122] width 34 height 13
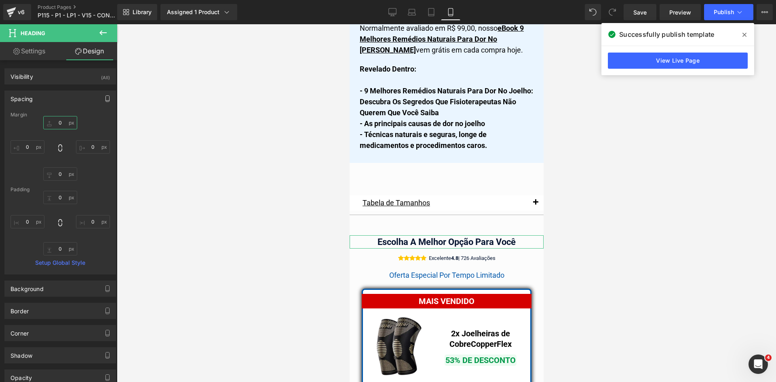
type input "0"
click at [106, 97] on icon "button" at bounding box center [107, 98] width 6 height 6
click at [74, 119] on button "Tablet" at bounding box center [69, 116] width 23 height 14
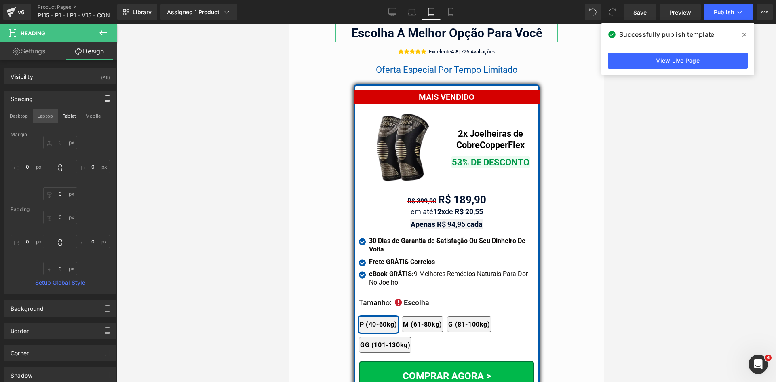
scroll to position [6650, 0]
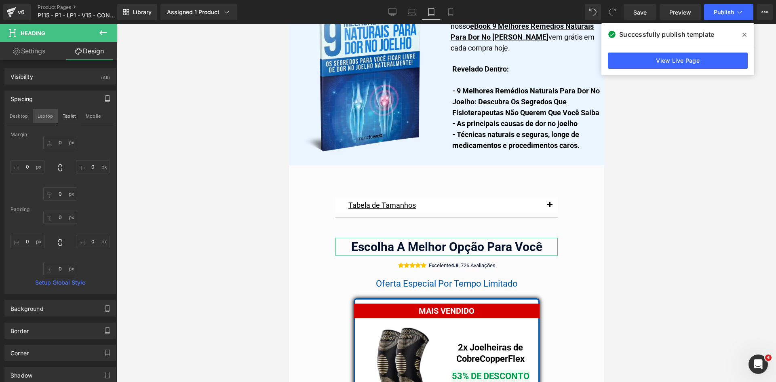
click at [44, 117] on button "Laptop" at bounding box center [45, 116] width 25 height 14
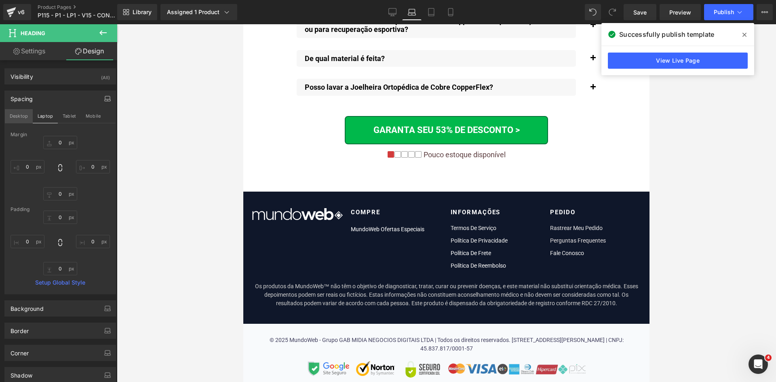
click at [25, 117] on button "Desktop" at bounding box center [19, 116] width 28 height 14
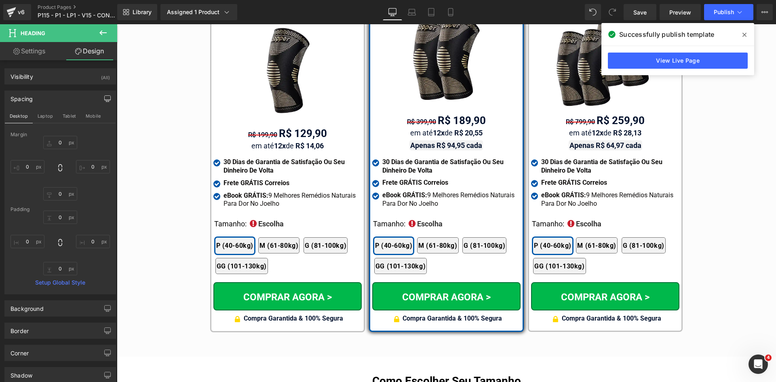
scroll to position [4452, 0]
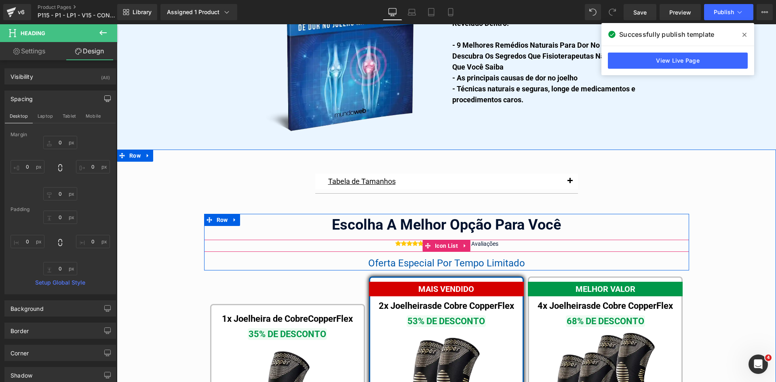
click at [433, 240] on span "Icon List" at bounding box center [446, 246] width 27 height 12
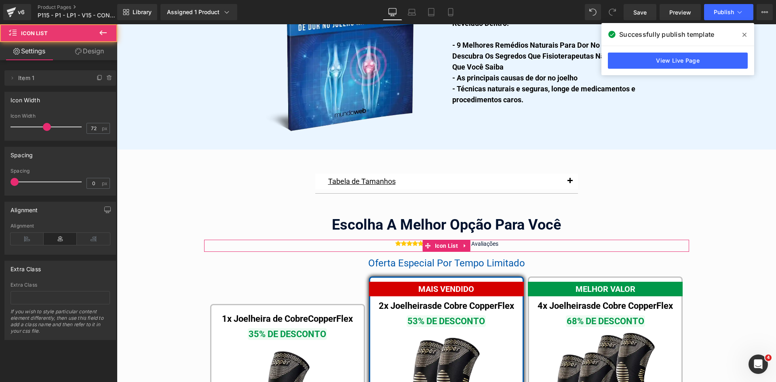
click at [92, 55] on link "Design" at bounding box center [89, 51] width 59 height 18
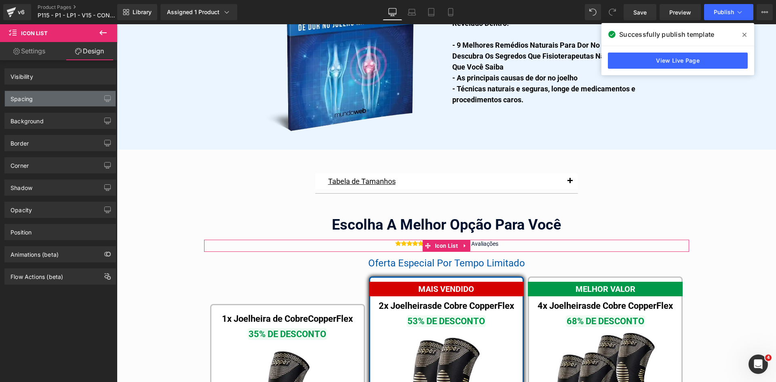
click at [36, 98] on div "Spacing" at bounding box center [60, 98] width 111 height 15
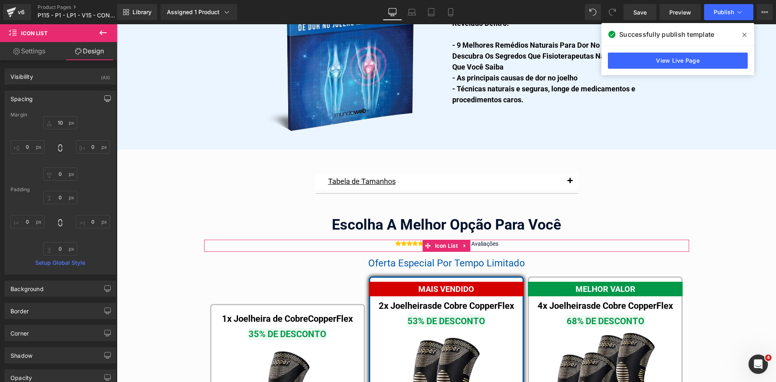
click at [105, 100] on icon "button" at bounding box center [108, 100] width 6 height 0
click at [48, 119] on button "Laptop" at bounding box center [45, 116] width 25 height 14
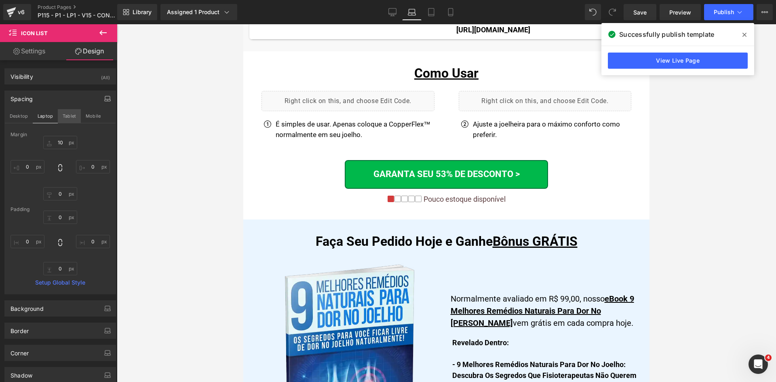
scroll to position [4775, 0]
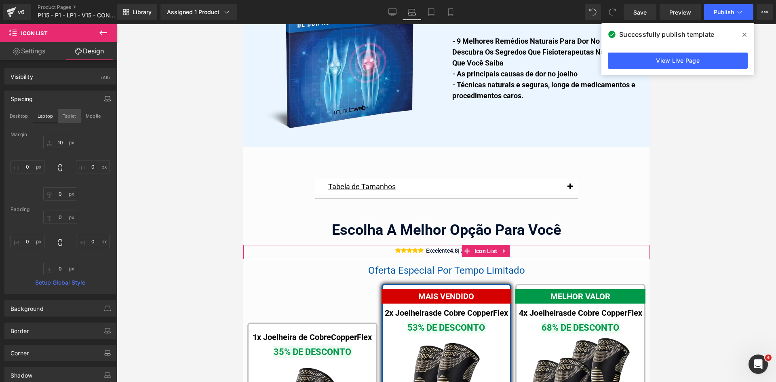
click at [66, 118] on button "Tablet" at bounding box center [69, 116] width 23 height 14
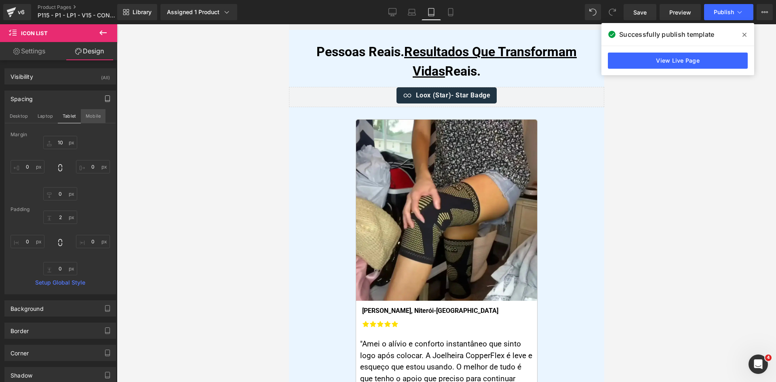
scroll to position [6646, 0]
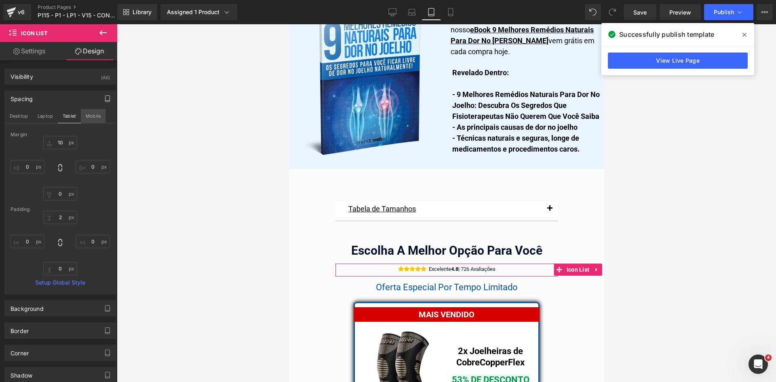
click at [88, 117] on button "Mobile" at bounding box center [93, 116] width 25 height 14
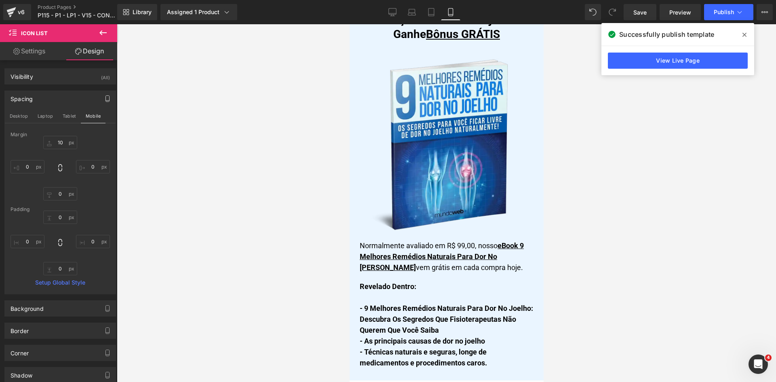
scroll to position [6856, 0]
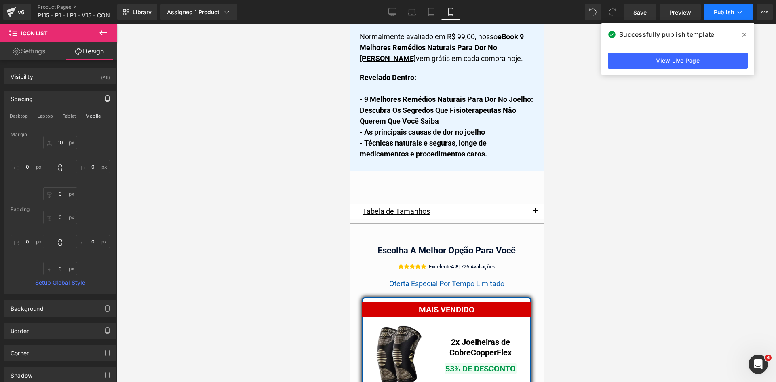
click at [744, 12] on icon at bounding box center [740, 12] width 8 height 8
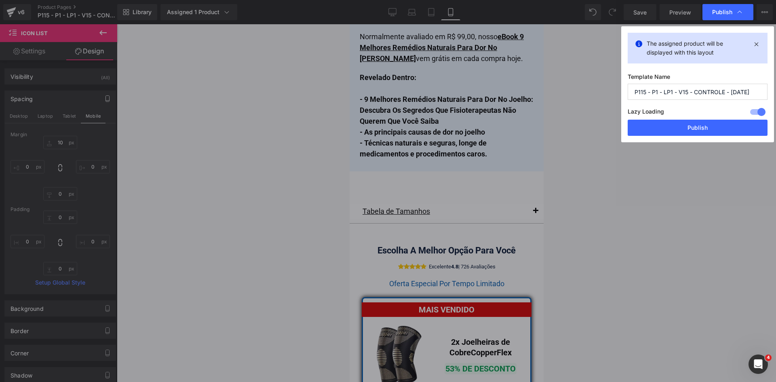
drag, startPoint x: 678, startPoint y: 130, endPoint x: 641, endPoint y: 97, distance: 50.4
click at [678, 130] on button "Publish" at bounding box center [698, 128] width 140 height 16
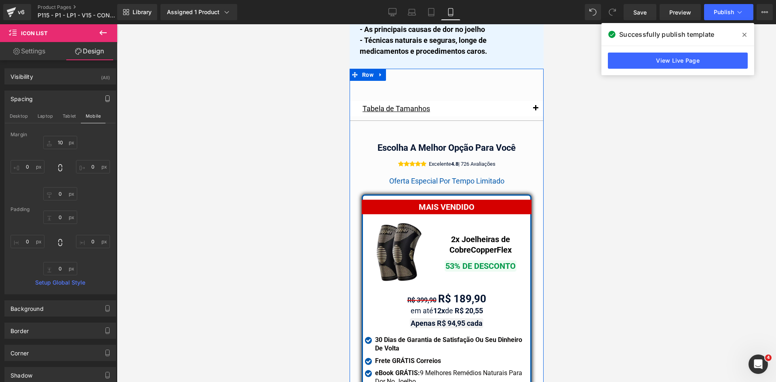
scroll to position [6977, 0]
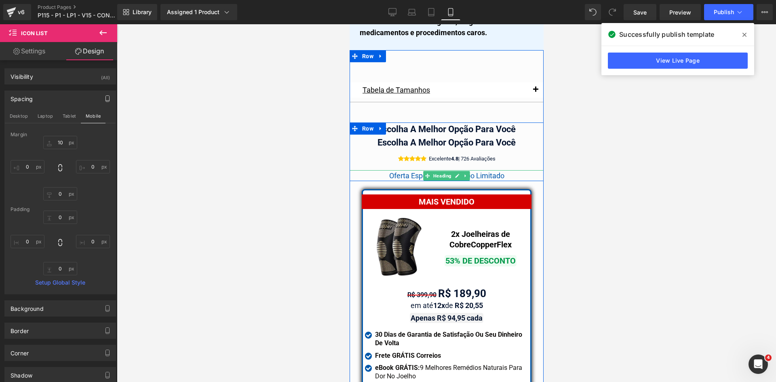
click at [399, 171] on span "Oferta Especial Por Tempo Limitado" at bounding box center [446, 175] width 115 height 8
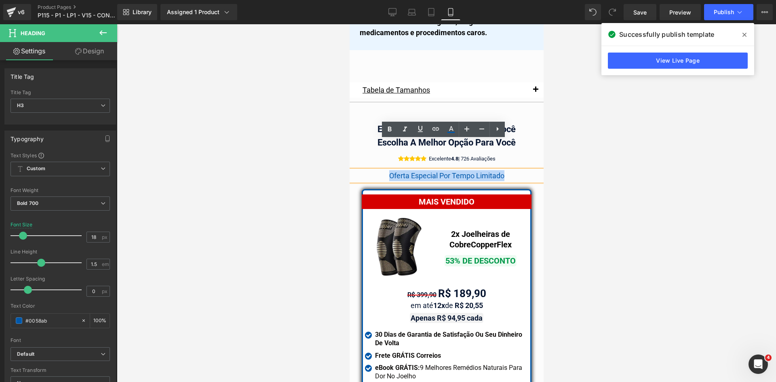
copy span "Oferta Especial Por Tempo Limitado"
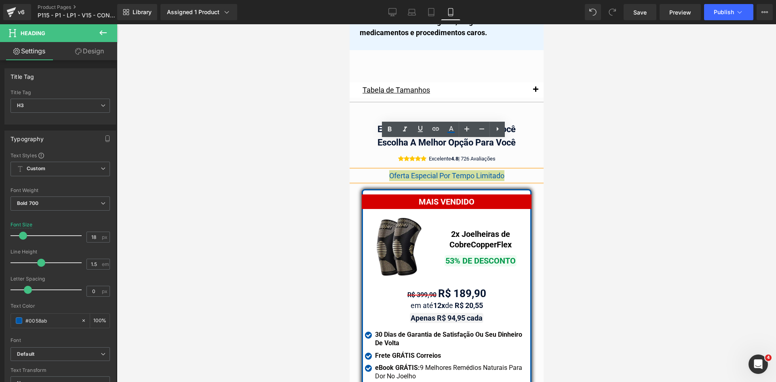
click at [560, 109] on div at bounding box center [446, 203] width 659 height 358
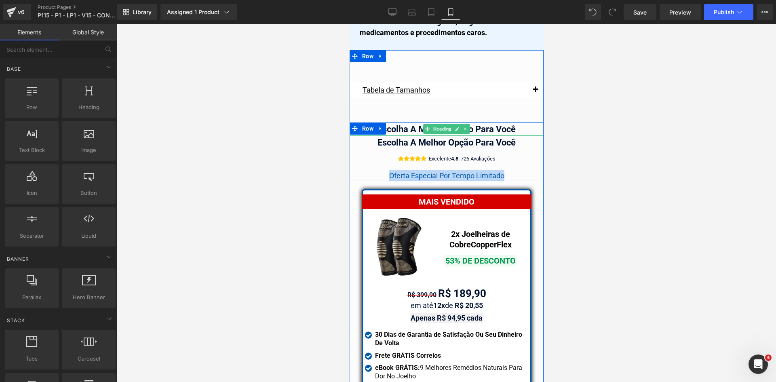
click at [505, 123] on div "Escolha A Melhor Opção Para Você" at bounding box center [446, 129] width 194 height 13
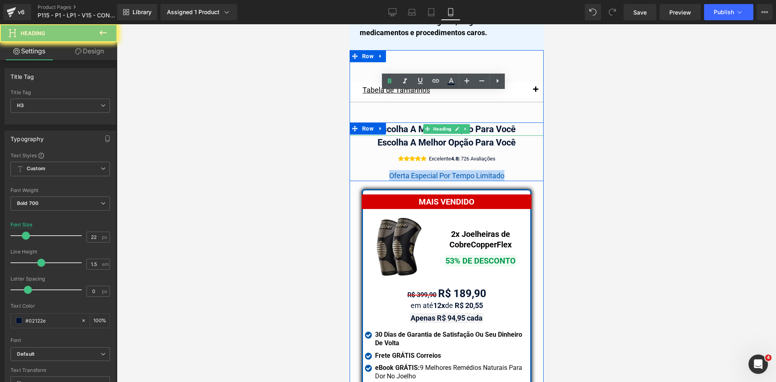
paste div
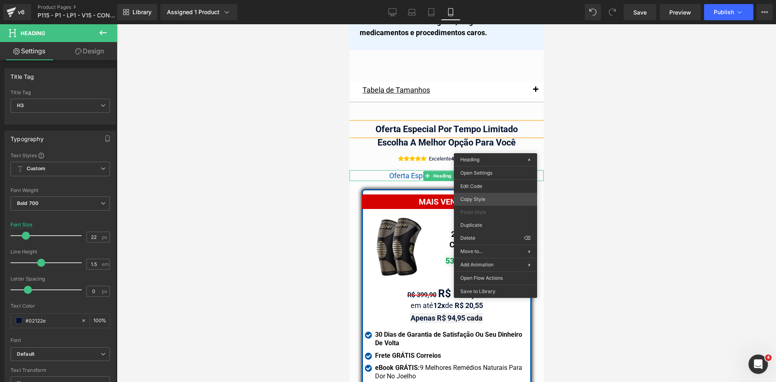
drag, startPoint x: 826, startPoint y: 222, endPoint x: 479, endPoint y: 188, distance: 349.0
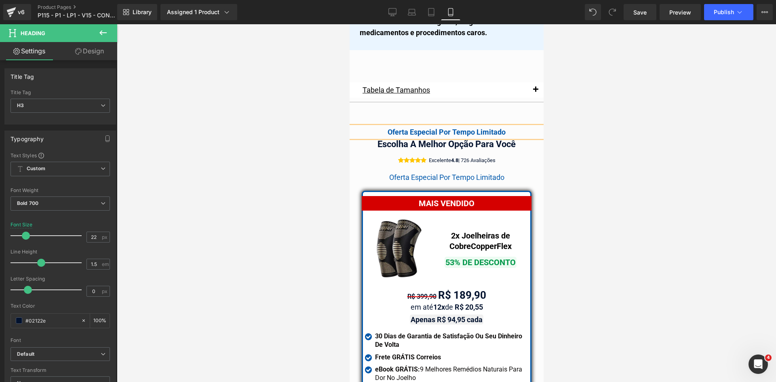
click at [416, 127] on div "Oferta Especial Por Tempo Limitado" at bounding box center [446, 132] width 194 height 11
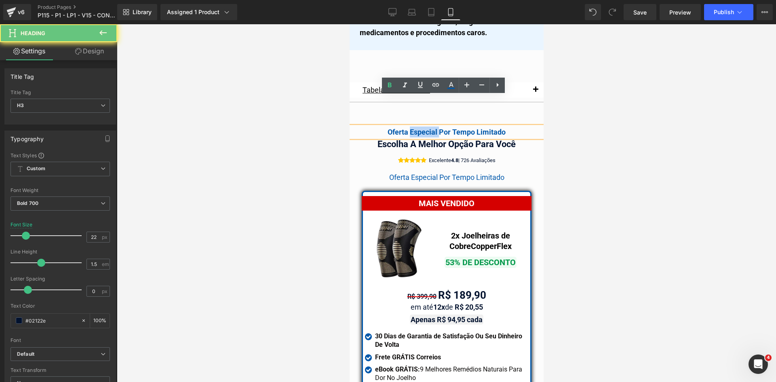
click at [416, 127] on div "Oferta Especial Por Tempo Limitado" at bounding box center [446, 132] width 194 height 11
click at [425, 142] on icon at bounding box center [427, 144] width 4 height 5
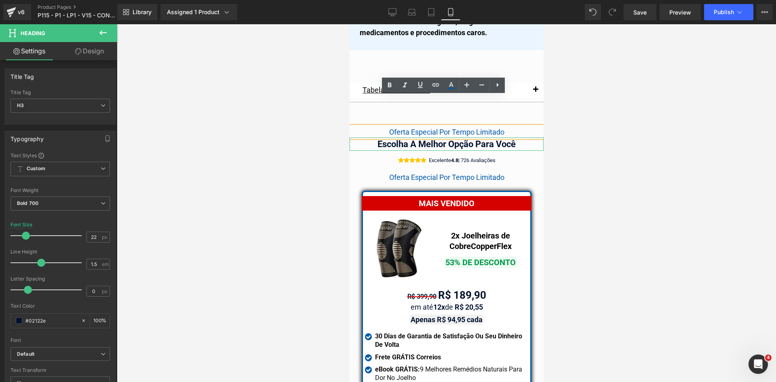
click at [85, 56] on link "Design" at bounding box center [89, 51] width 59 height 18
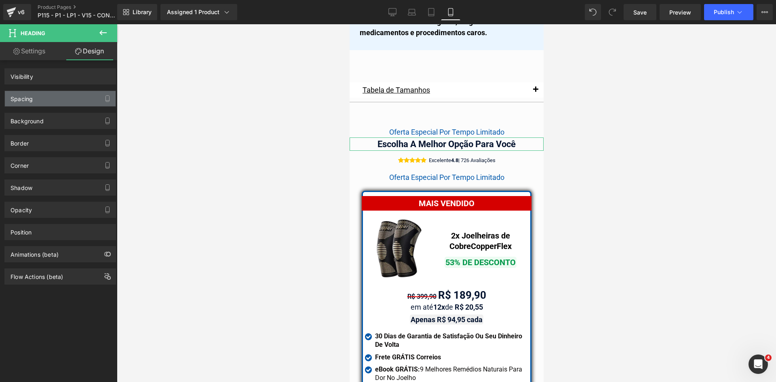
click at [28, 97] on div "Spacing" at bounding box center [22, 96] width 22 height 11
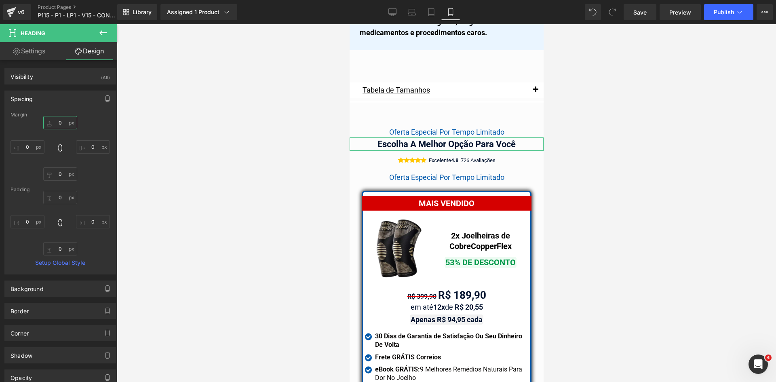
click at [61, 126] on input "text" at bounding box center [60, 122] width 34 height 13
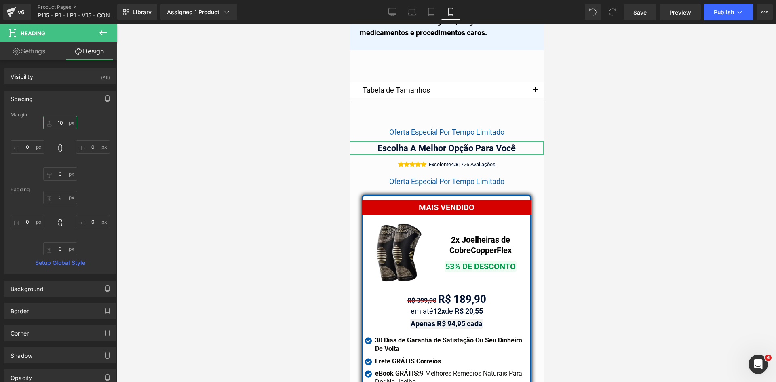
click at [61, 123] on input "10" at bounding box center [60, 122] width 34 height 13
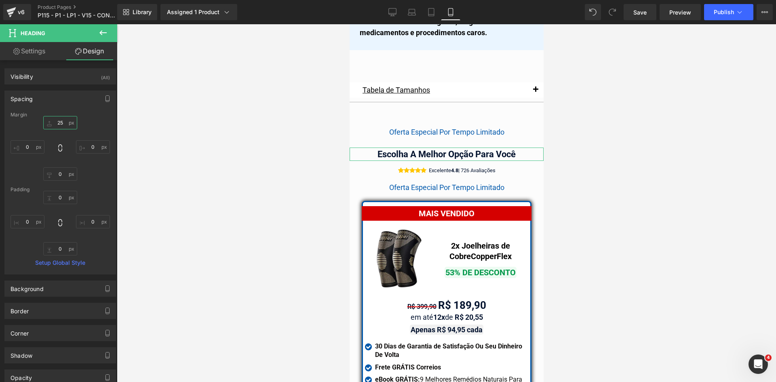
click at [67, 125] on input "25" at bounding box center [60, 122] width 34 height 13
type input "5"
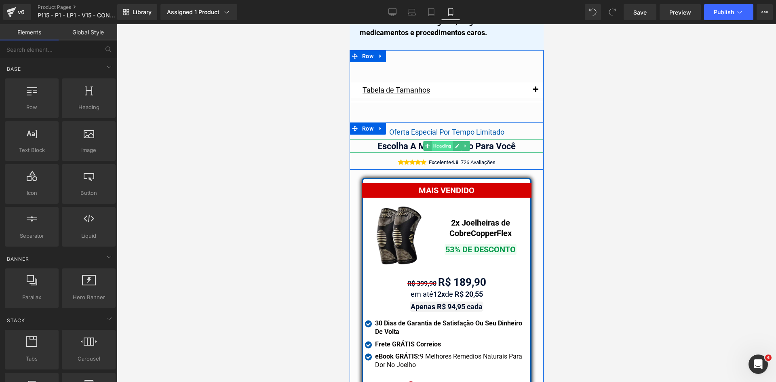
click at [438, 141] on span "Heading" at bounding box center [441, 146] width 21 height 10
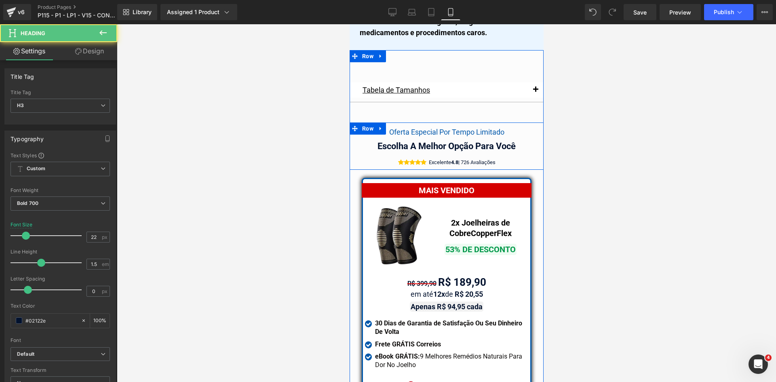
click at [435, 127] on span "Heading" at bounding box center [441, 132] width 21 height 10
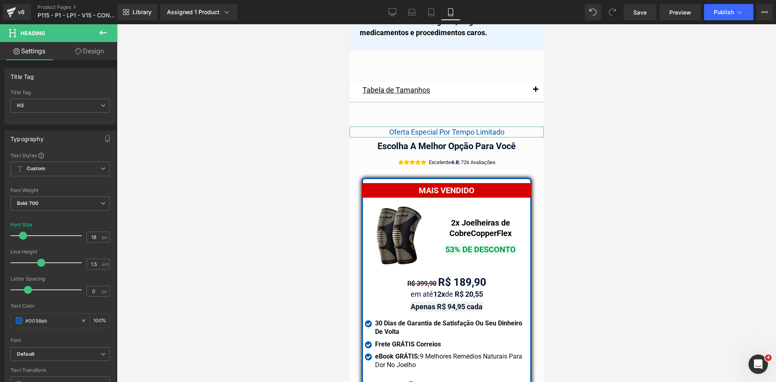
drag, startPoint x: 97, startPoint y: 51, endPoint x: 58, endPoint y: 106, distance: 67.5
click at [97, 51] on link "Design" at bounding box center [89, 51] width 59 height 18
click at [0, 0] on div "Spacing" at bounding box center [0, 0] width 0 height 0
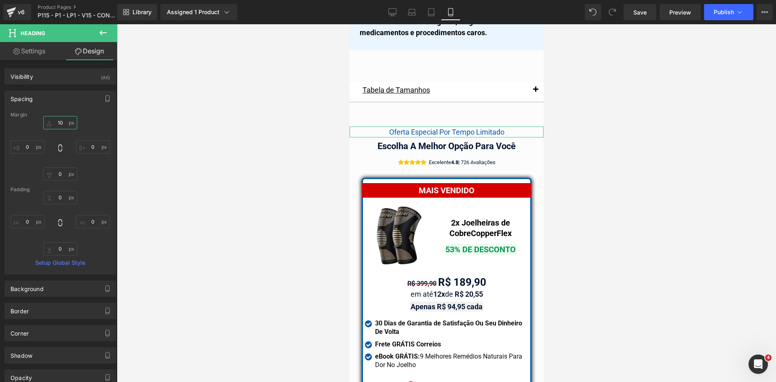
click at [60, 124] on input "text" at bounding box center [60, 122] width 34 height 13
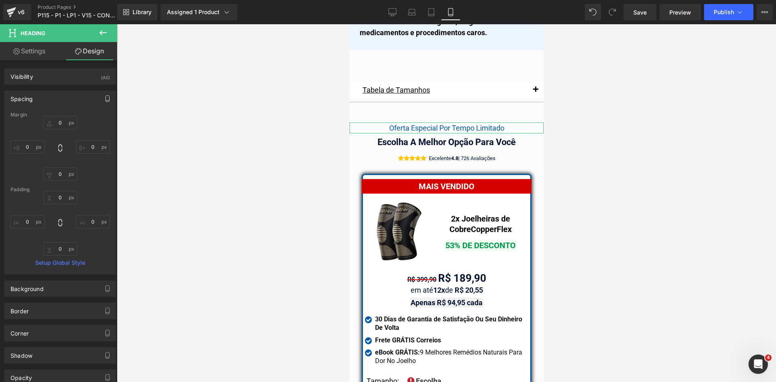
drag, startPoint x: 105, startPoint y: 93, endPoint x: 100, endPoint y: 108, distance: 15.0
click at [105, 94] on button "button" at bounding box center [107, 98] width 13 height 15
click at [71, 117] on button "Tablet" at bounding box center [69, 116] width 23 height 14
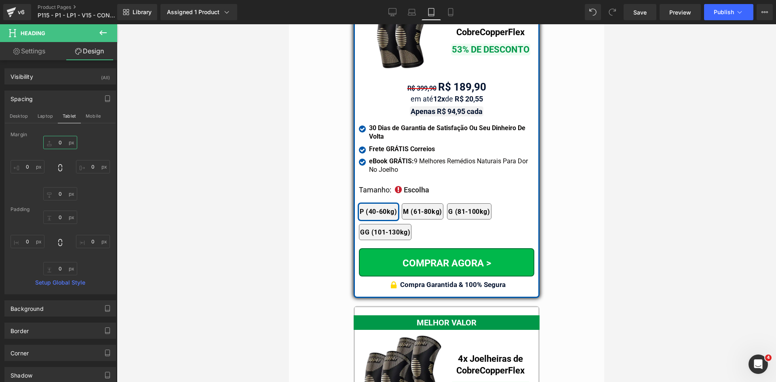
click at [60, 144] on input "0" at bounding box center [60, 142] width 34 height 13
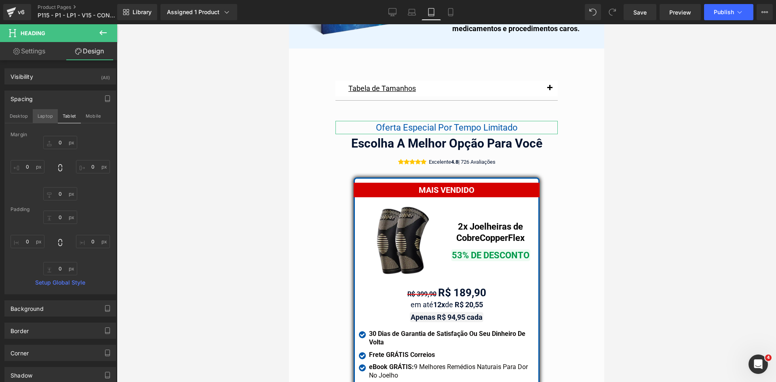
click at [44, 114] on button "Laptop" at bounding box center [45, 116] width 25 height 14
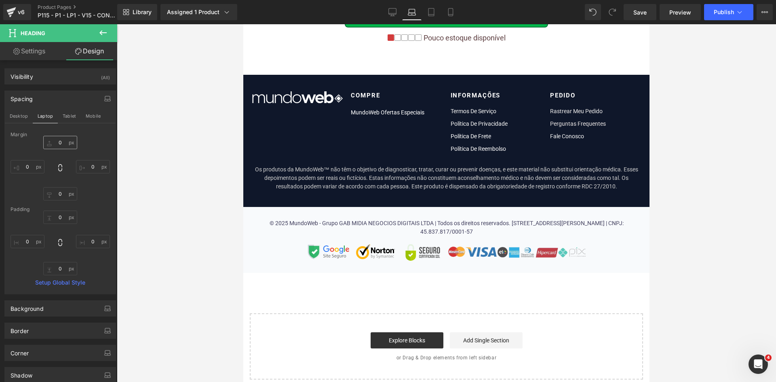
scroll to position [4896, 0]
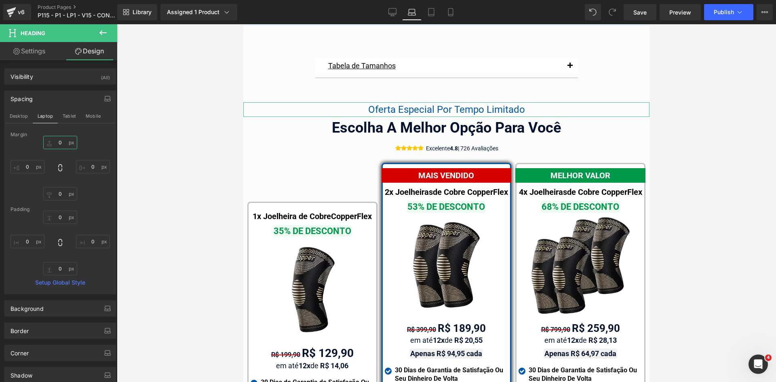
click at [59, 142] on input "0" at bounding box center [60, 142] width 34 height 13
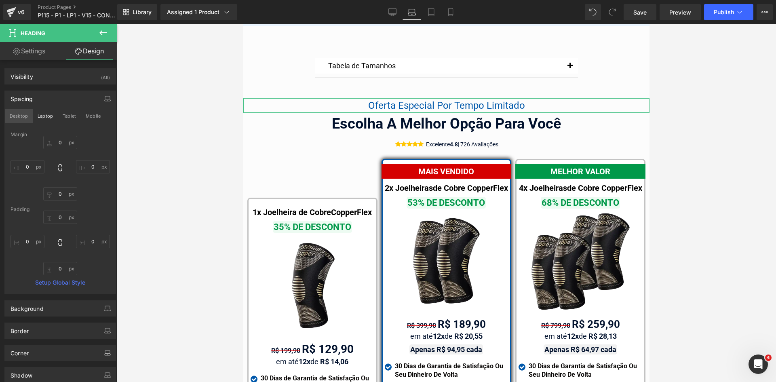
click at [26, 119] on button "Desktop" at bounding box center [19, 116] width 28 height 14
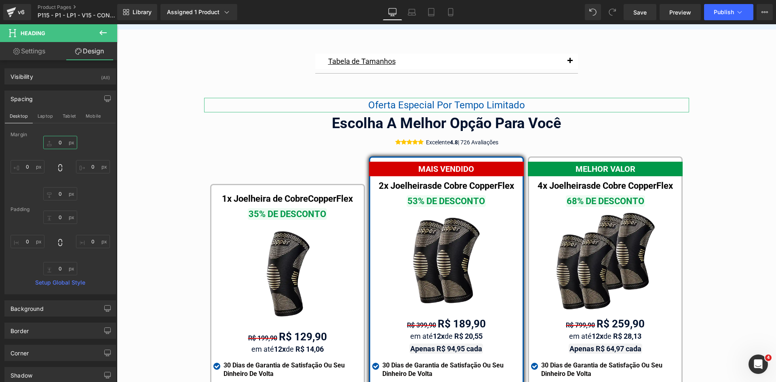
click at [59, 143] on input "0" at bounding box center [60, 142] width 34 height 13
type input "0"
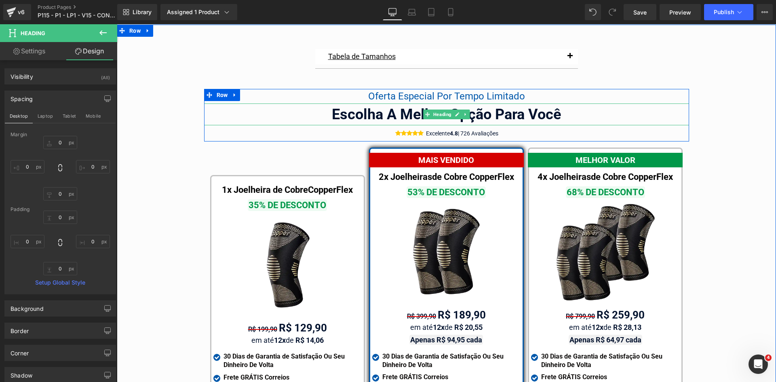
click at [432, 110] on span "Heading" at bounding box center [442, 115] width 21 height 10
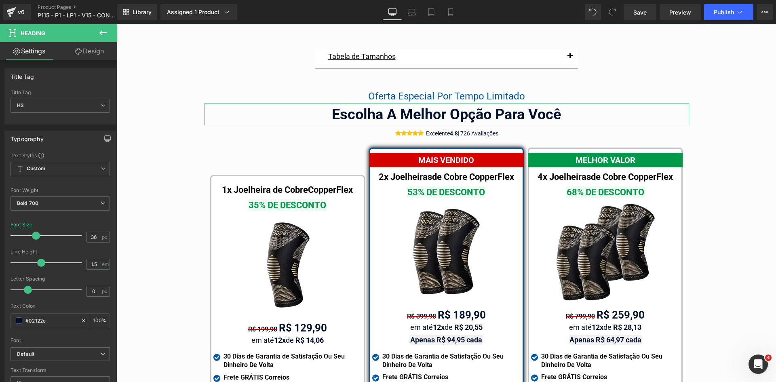
click at [89, 55] on link "Design" at bounding box center [89, 51] width 59 height 18
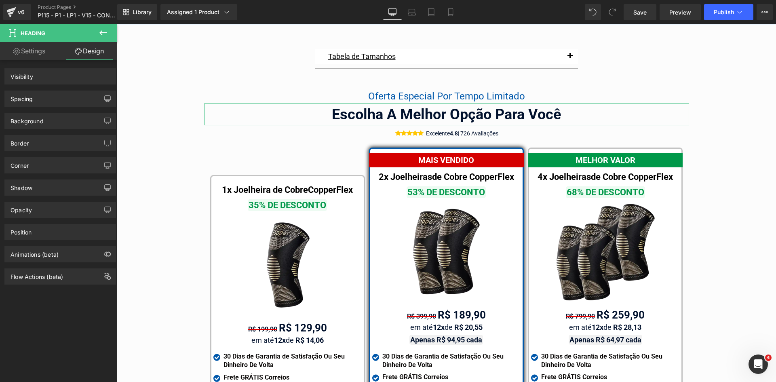
click at [29, 98] on div "Spacing" at bounding box center [22, 96] width 22 height 11
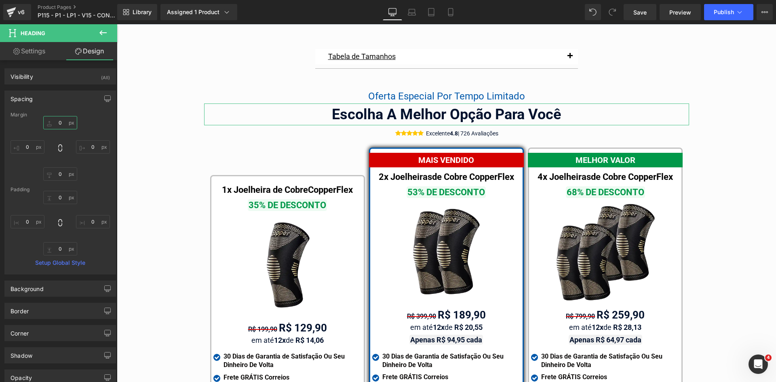
click at [58, 121] on input "text" at bounding box center [60, 122] width 34 height 13
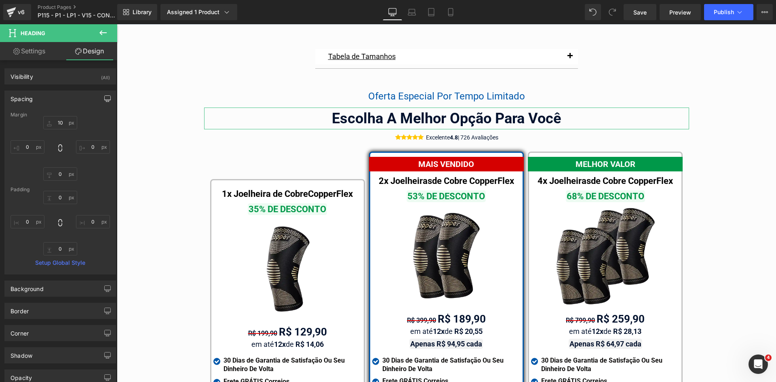
click at [105, 100] on icon "button" at bounding box center [108, 98] width 6 height 5
click at [42, 119] on button "Laptop" at bounding box center [45, 116] width 25 height 14
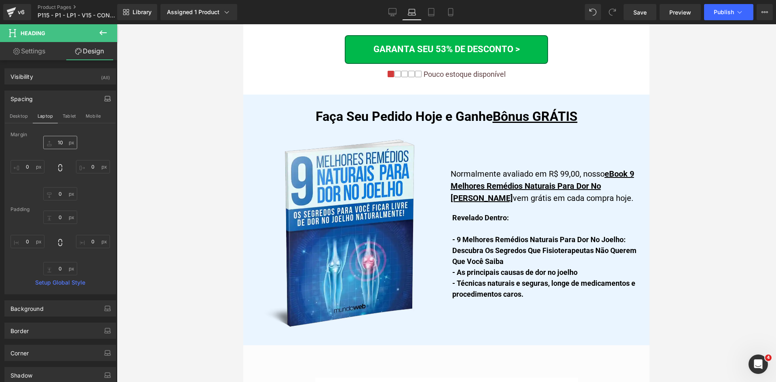
scroll to position [4896, 0]
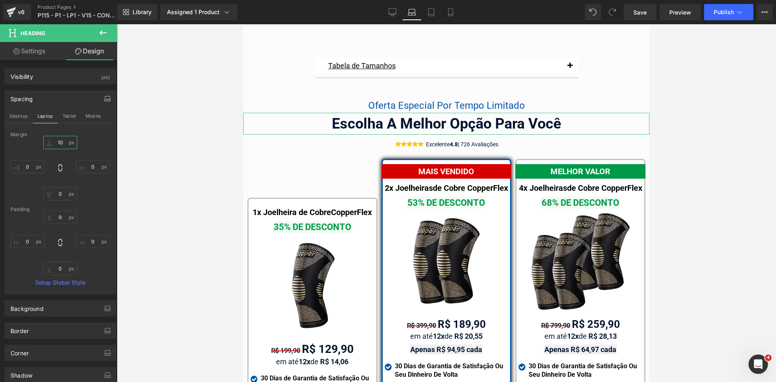
click at [57, 143] on input "10" at bounding box center [60, 142] width 34 height 13
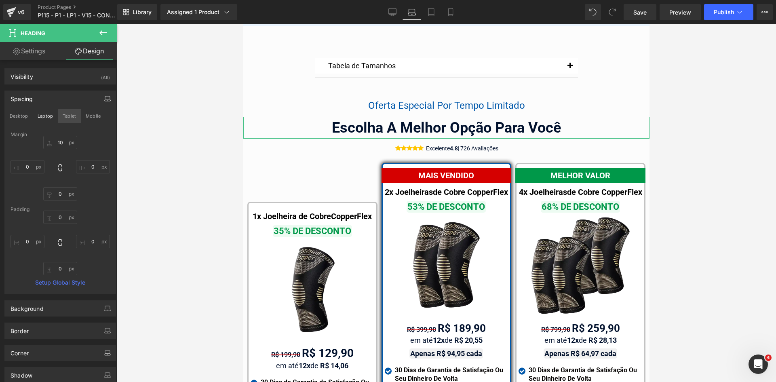
click at [68, 119] on button "Tablet" at bounding box center [69, 116] width 23 height 14
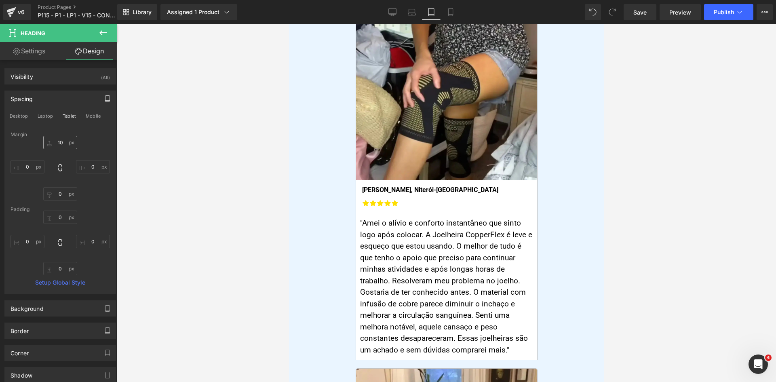
scroll to position [6766, 0]
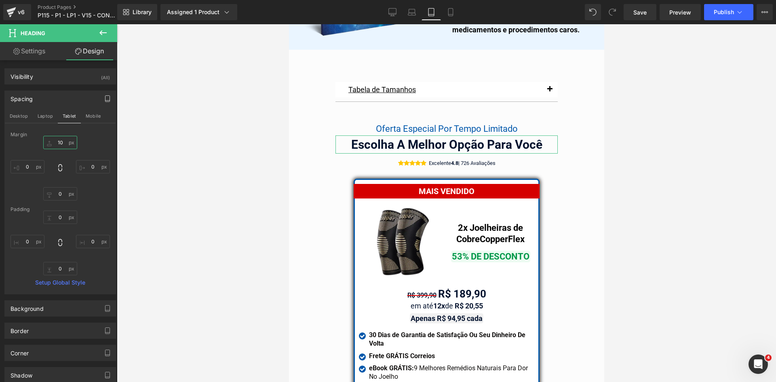
click at [61, 145] on input "10" at bounding box center [60, 142] width 34 height 13
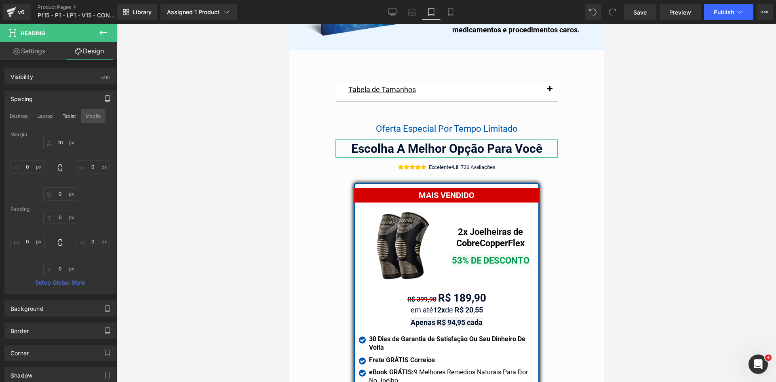
click at [90, 119] on button "Mobile" at bounding box center [93, 116] width 25 height 14
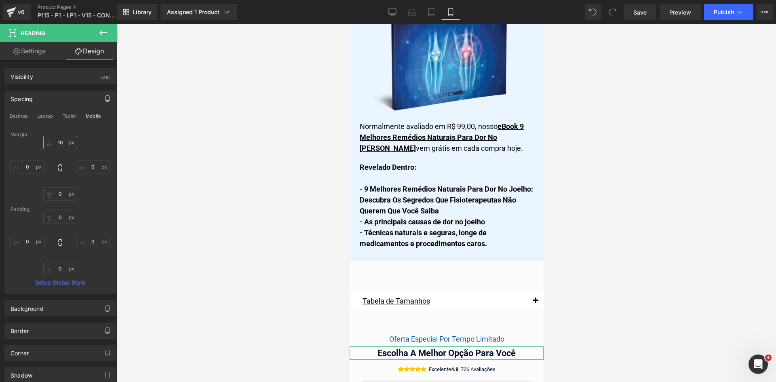
scroll to position [6975, 0]
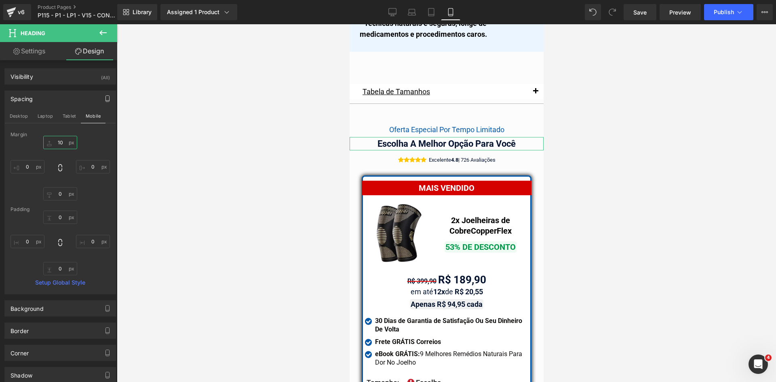
click at [60, 143] on input "10" at bounding box center [60, 142] width 34 height 13
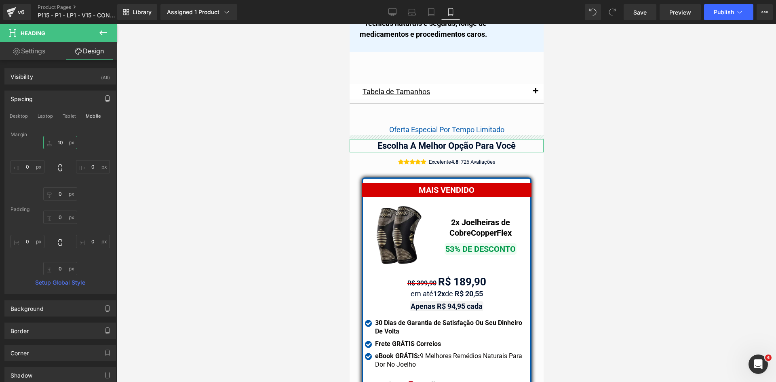
click at [55, 145] on input "10" at bounding box center [60, 142] width 34 height 13
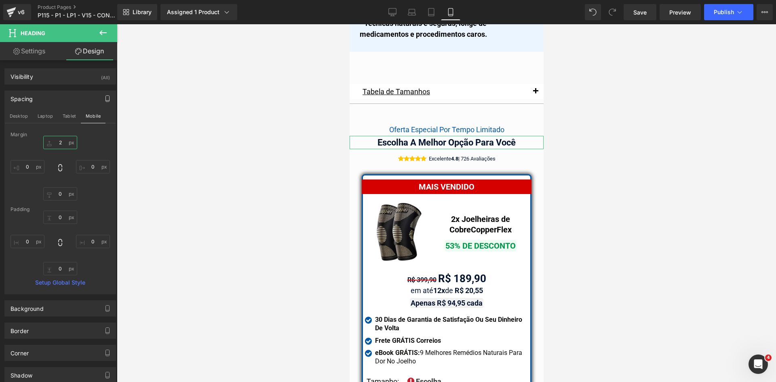
click at [57, 142] on input "2" at bounding box center [60, 142] width 34 height 13
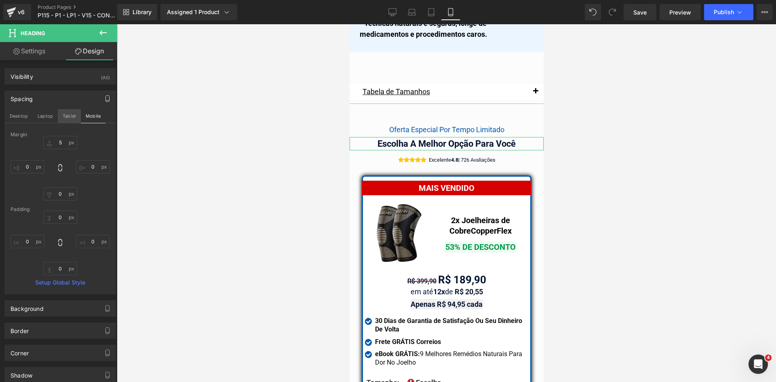
click at [70, 122] on button "Tablet" at bounding box center [69, 116] width 23 height 14
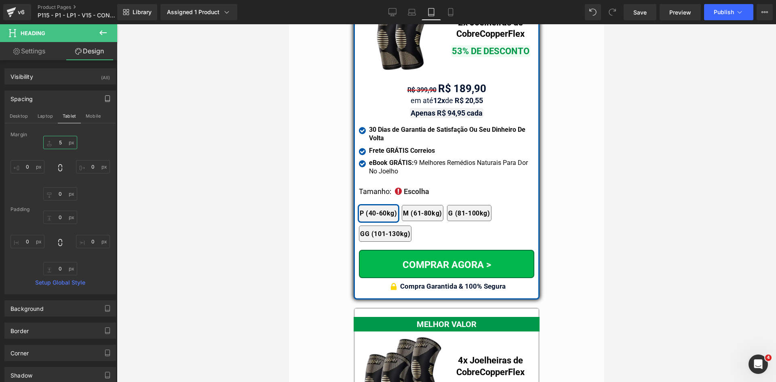
click at [62, 142] on input "5" at bounding box center [60, 142] width 34 height 13
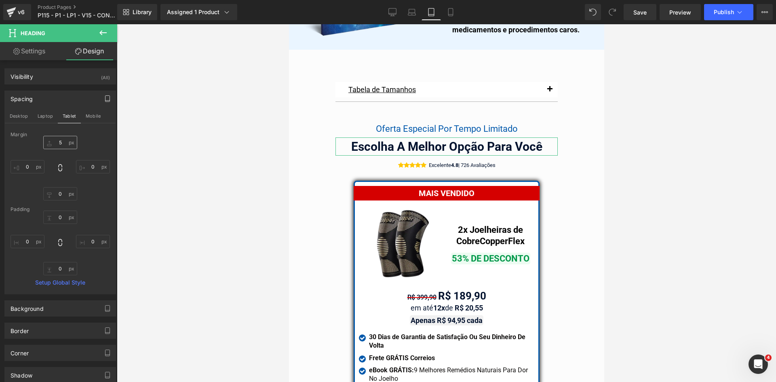
drag, startPoint x: 44, startPoint y: 117, endPoint x: 59, endPoint y: 147, distance: 33.6
click at [44, 117] on button "Laptop" at bounding box center [45, 116] width 25 height 14
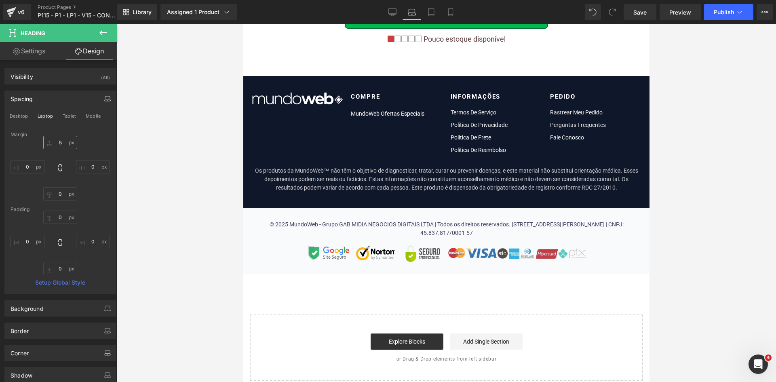
scroll to position [4894, 0]
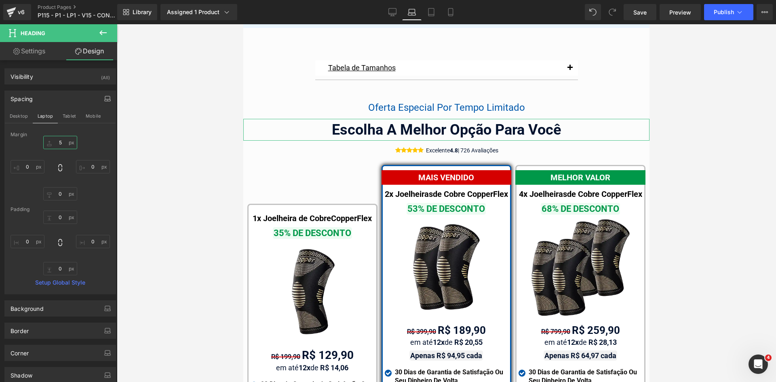
click at [59, 145] on input "5" at bounding box center [60, 142] width 34 height 13
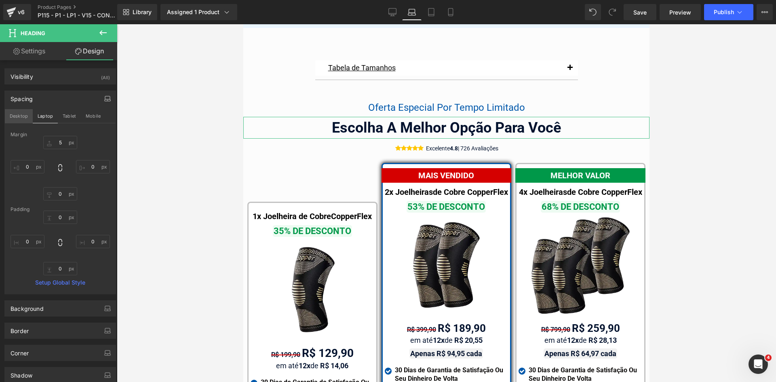
click at [21, 116] on button "Desktop" at bounding box center [19, 116] width 28 height 14
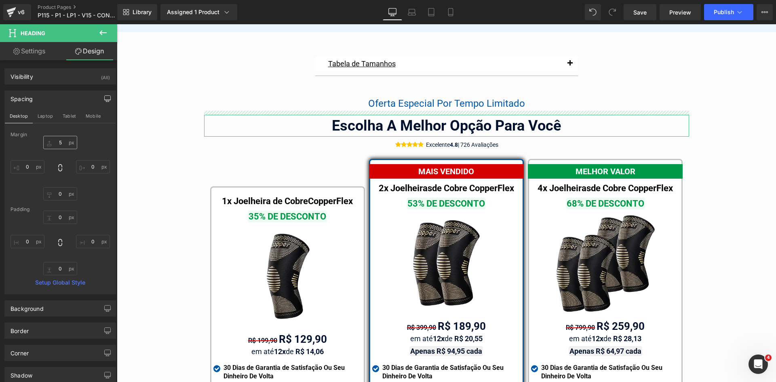
scroll to position [4573, 0]
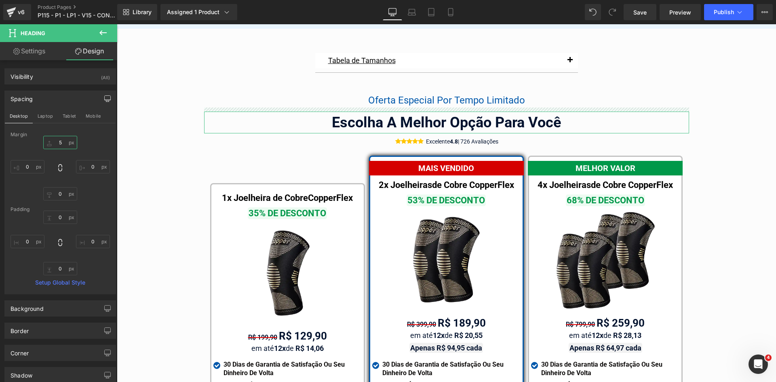
click at [60, 141] on input "5" at bounding box center [60, 142] width 34 height 13
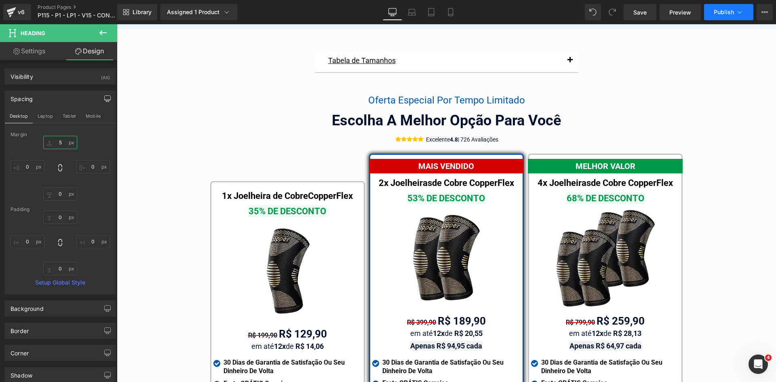
type input "5"
click at [733, 12] on span "Publish" at bounding box center [724, 12] width 20 height 6
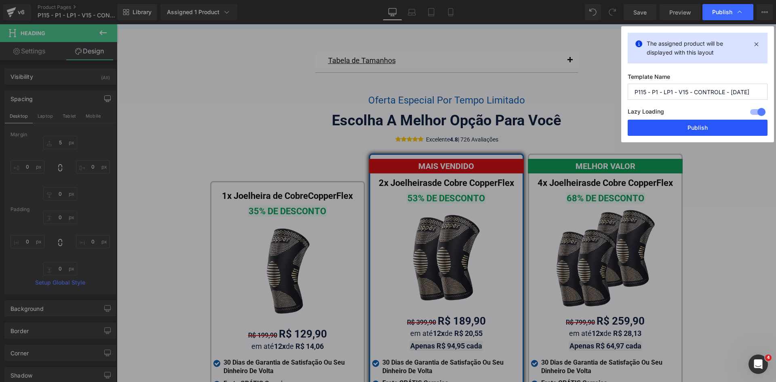
click at [715, 129] on button "Publish" at bounding box center [698, 128] width 140 height 16
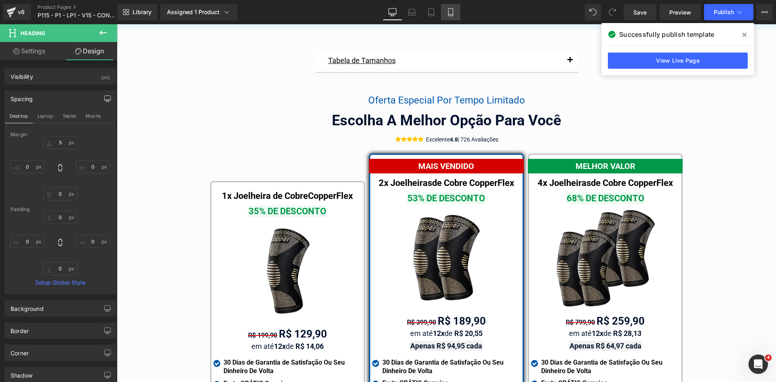
drag, startPoint x: 450, startPoint y: 15, endPoint x: 112, endPoint y: 21, distance: 338.1
click at [450, 15] on icon at bounding box center [451, 12] width 8 height 8
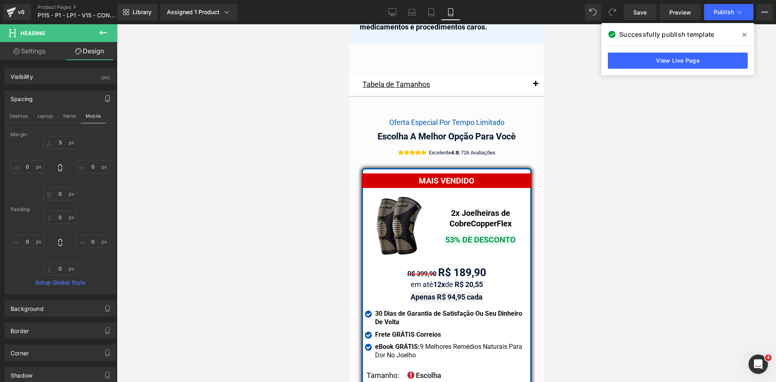
scroll to position [6981, 0]
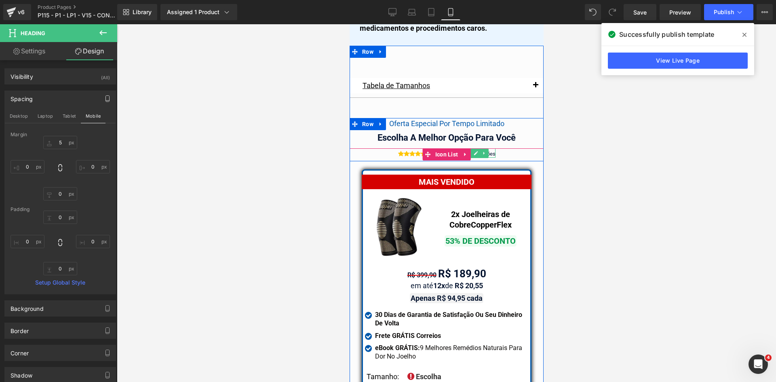
click at [487, 156] on div at bounding box center [461, 157] width 69 height 2
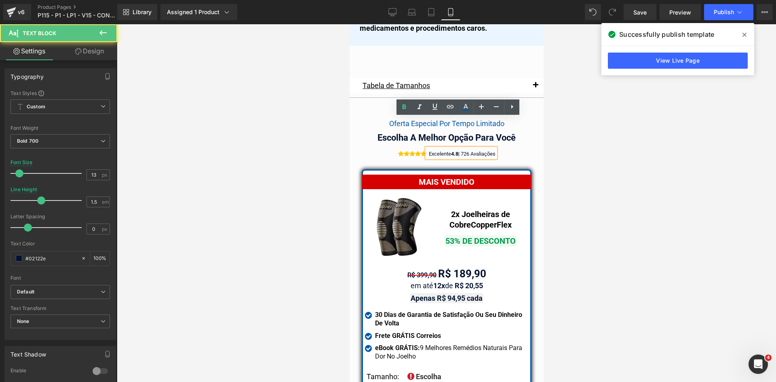
click at [487, 151] on span "| 726 Avaliações" at bounding box center [476, 154] width 37 height 6
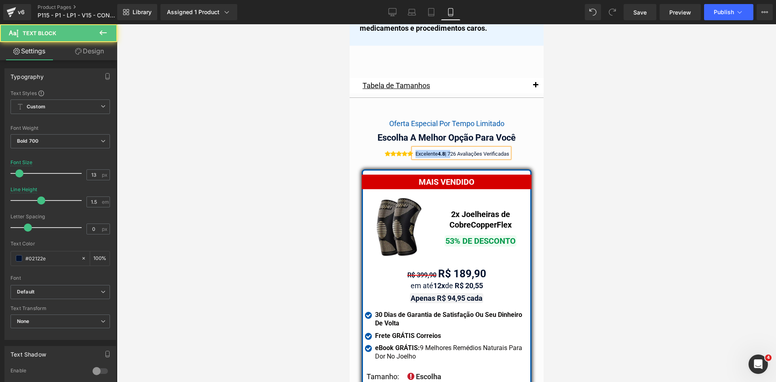
drag, startPoint x: 446, startPoint y: 122, endPoint x: 408, endPoint y: 123, distance: 37.6
click at [413, 148] on div "Excelente 4.8 | 726 Avaliações Verificadas" at bounding box center [461, 153] width 96 height 10
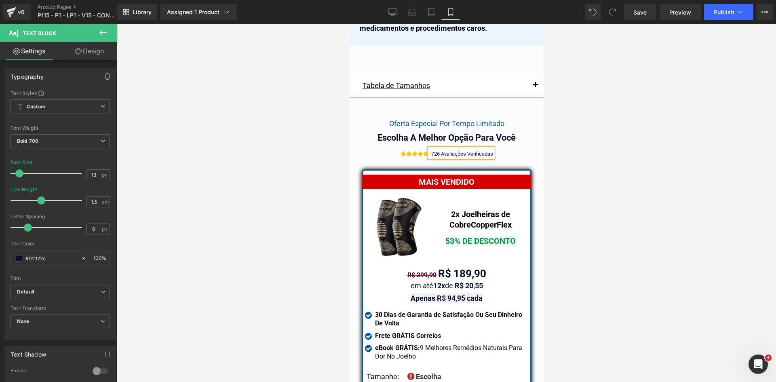
click at [443, 151] on span "726 Avaliações Verificadas" at bounding box center [462, 154] width 62 height 6
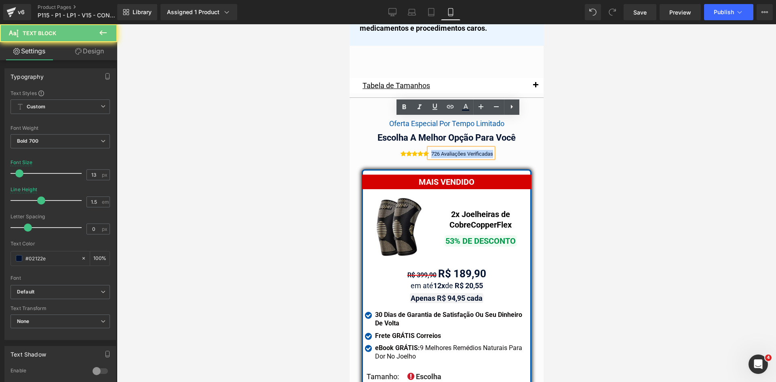
click at [443, 151] on span "726 Avaliações Verificadas" at bounding box center [462, 154] width 62 height 6
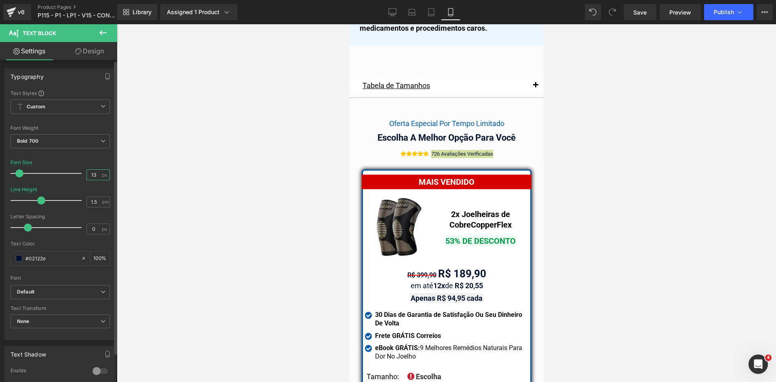
drag, startPoint x: 90, startPoint y: 174, endPoint x: 95, endPoint y: 175, distance: 4.5
click at [95, 175] on input "13" at bounding box center [94, 175] width 14 height 10
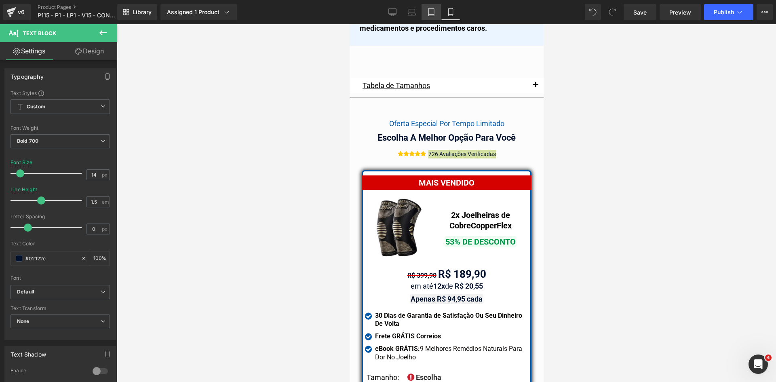
click at [433, 10] on icon at bounding box center [431, 12] width 8 height 8
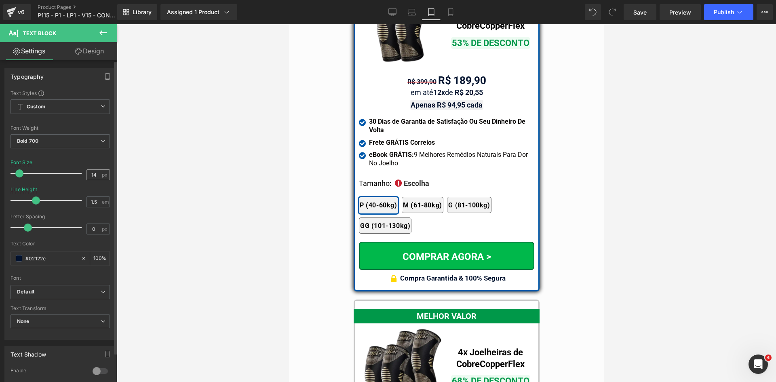
scroll to position [6775, 0]
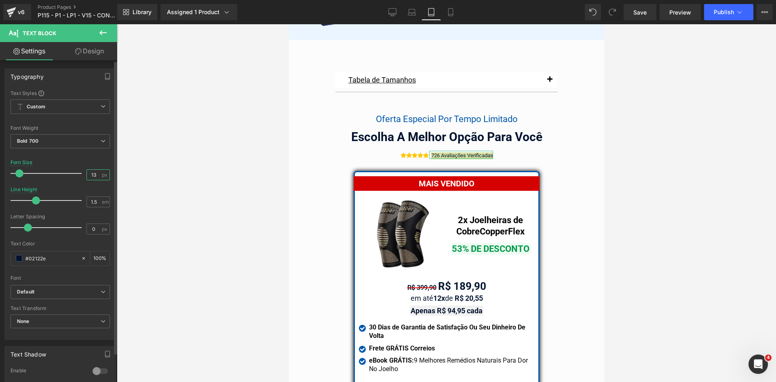
click at [93, 174] on input "13" at bounding box center [94, 175] width 14 height 10
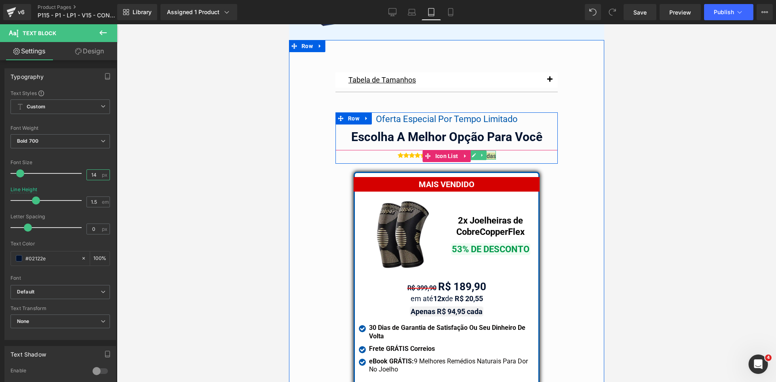
type input "14"
click at [487, 153] on span "726 Avaliações Verificadas" at bounding box center [462, 156] width 68 height 6
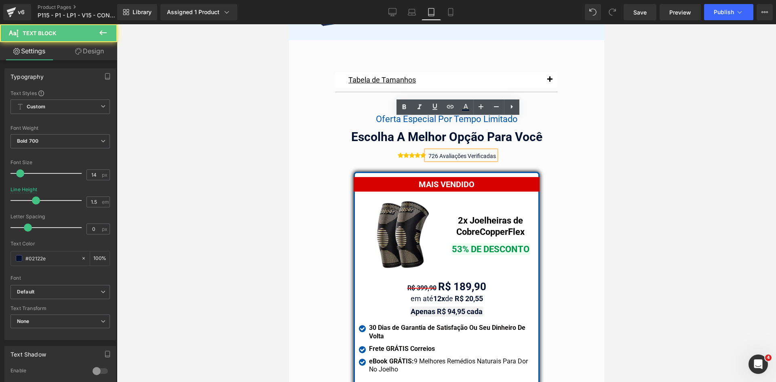
click at [640, 124] on div at bounding box center [446, 203] width 659 height 358
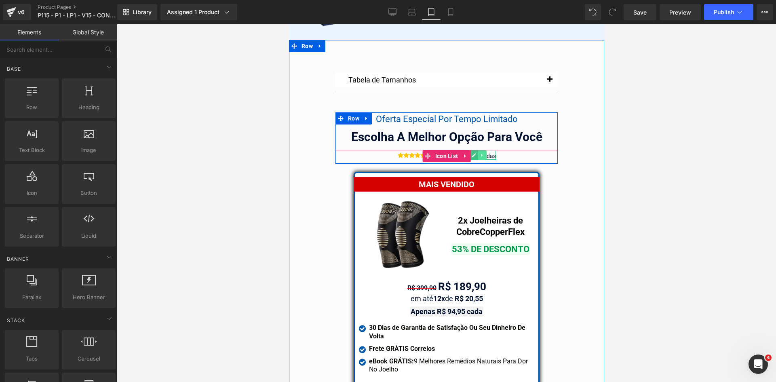
click at [482, 150] on link at bounding box center [482, 155] width 8 height 10
click at [492, 153] on icon at bounding box center [494, 155] width 4 height 5
click at [485, 153] on span "726 Avaliações Verificadas" at bounding box center [462, 156] width 68 height 6
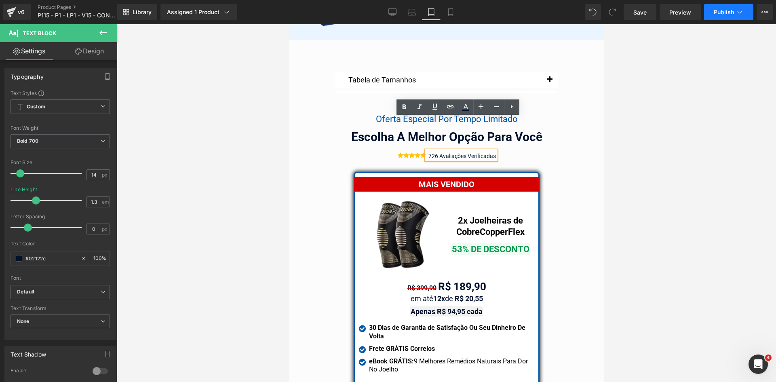
click at [726, 15] on span "Publish" at bounding box center [724, 12] width 20 height 6
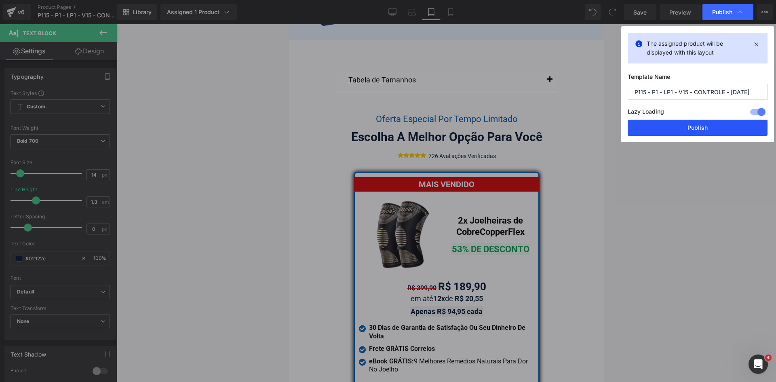
click at [700, 129] on button "Publish" at bounding box center [698, 128] width 140 height 16
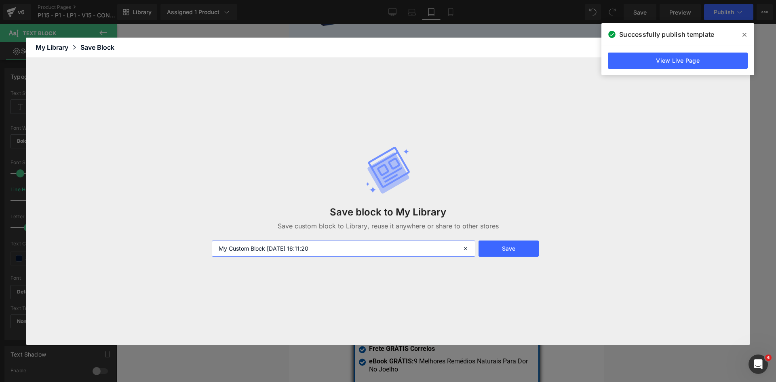
click at [216, 248] on input "My Custom Block [DATE] 16:11:20" at bounding box center [344, 249] width 264 height 16
type input "Review Headline Kits - My Custom Block [DATE] 16:11:20"
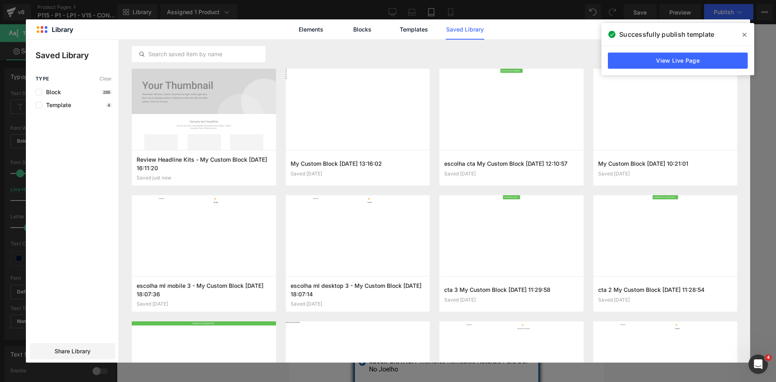
click at [741, 36] on span at bounding box center [744, 34] width 13 height 13
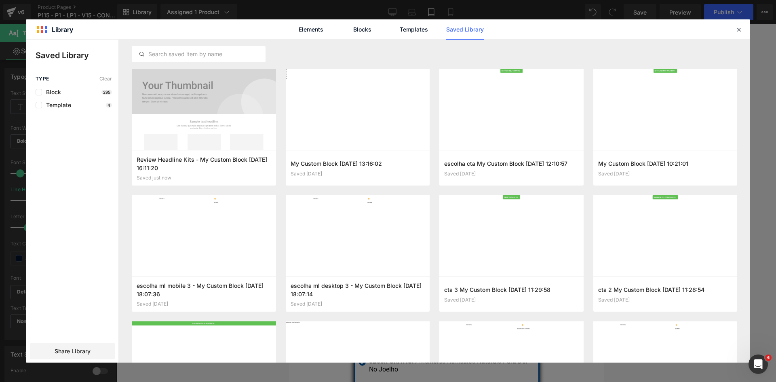
drag, startPoint x: 738, startPoint y: 31, endPoint x: 642, endPoint y: 59, distance: 99.3
click at [736, 31] on icon at bounding box center [738, 29] width 7 height 7
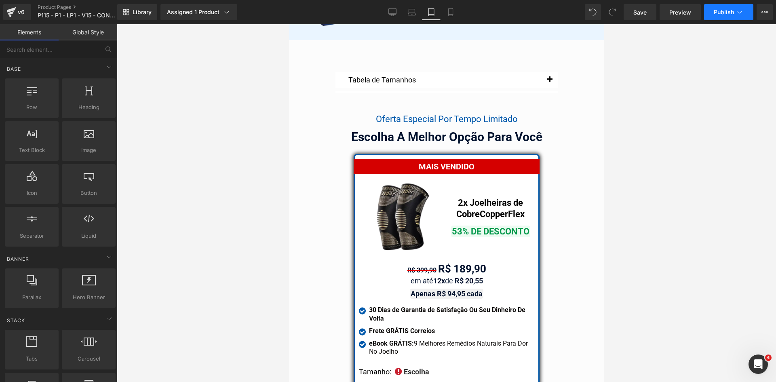
click at [729, 10] on span "Publish" at bounding box center [724, 12] width 20 height 6
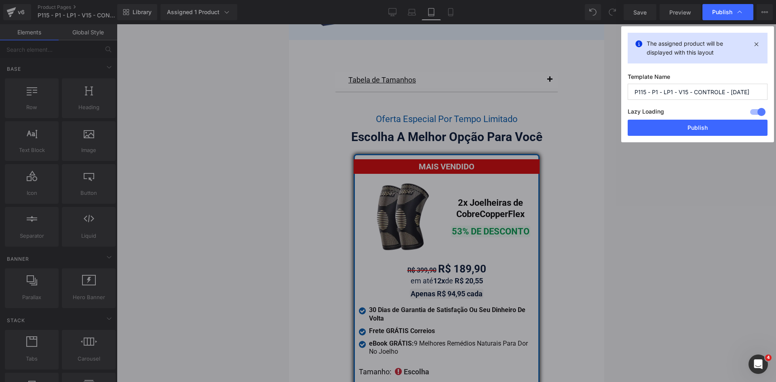
drag, startPoint x: 689, startPoint y: 127, endPoint x: 664, endPoint y: 128, distance: 24.3
click at [689, 127] on button "Publish" at bounding box center [698, 128] width 140 height 16
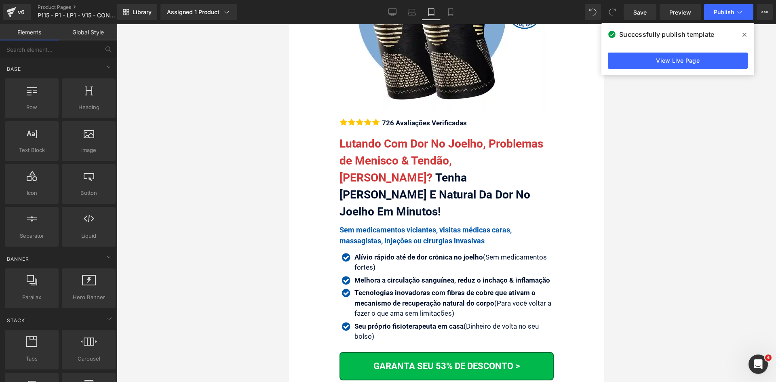
scroll to position [0, 0]
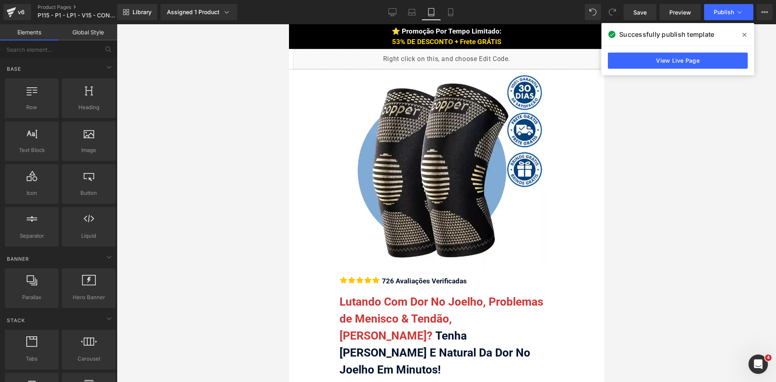
click at [742, 34] on span at bounding box center [744, 34] width 13 height 13
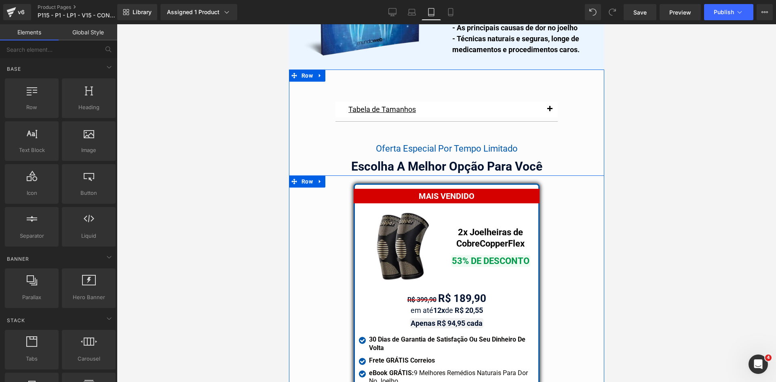
scroll to position [6759, 0]
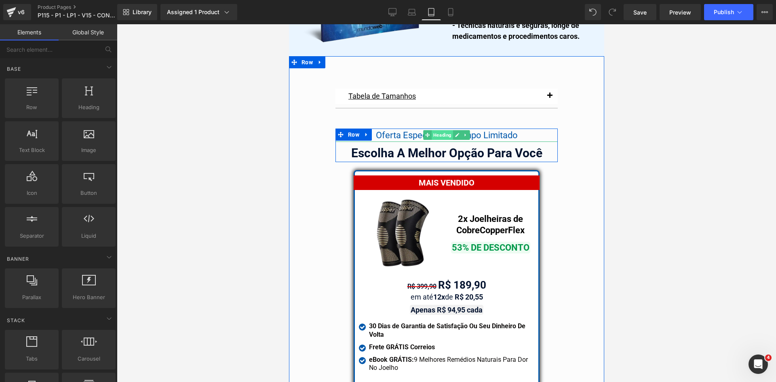
click at [427, 130] on span at bounding box center [427, 135] width 8 height 10
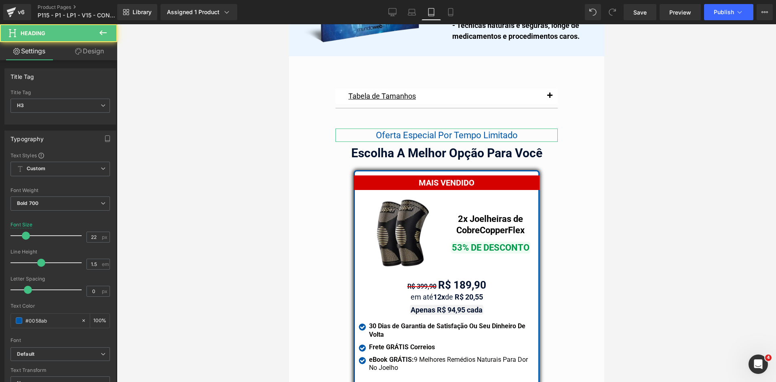
click at [77, 51] on icon at bounding box center [78, 51] width 6 height 6
click at [0, 0] on div "Spacing" at bounding box center [0, 0] width 0 height 0
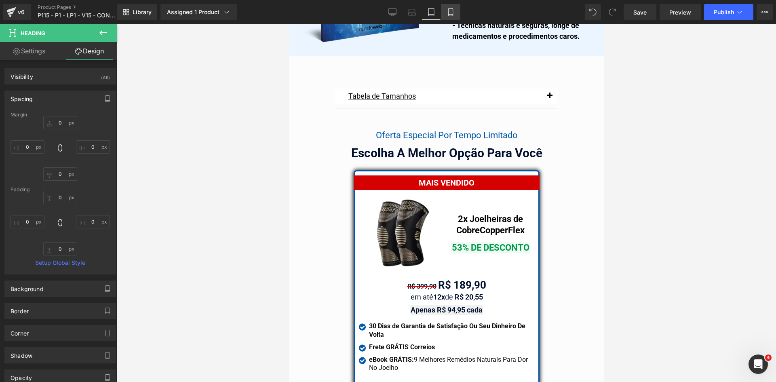
click at [460, 17] on link "Mobile" at bounding box center [450, 12] width 19 height 16
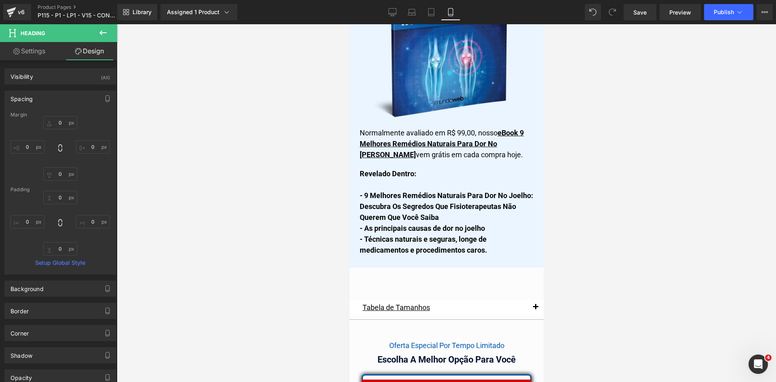
scroll to position [6973, 0]
